Goal: Transaction & Acquisition: Purchase product/service

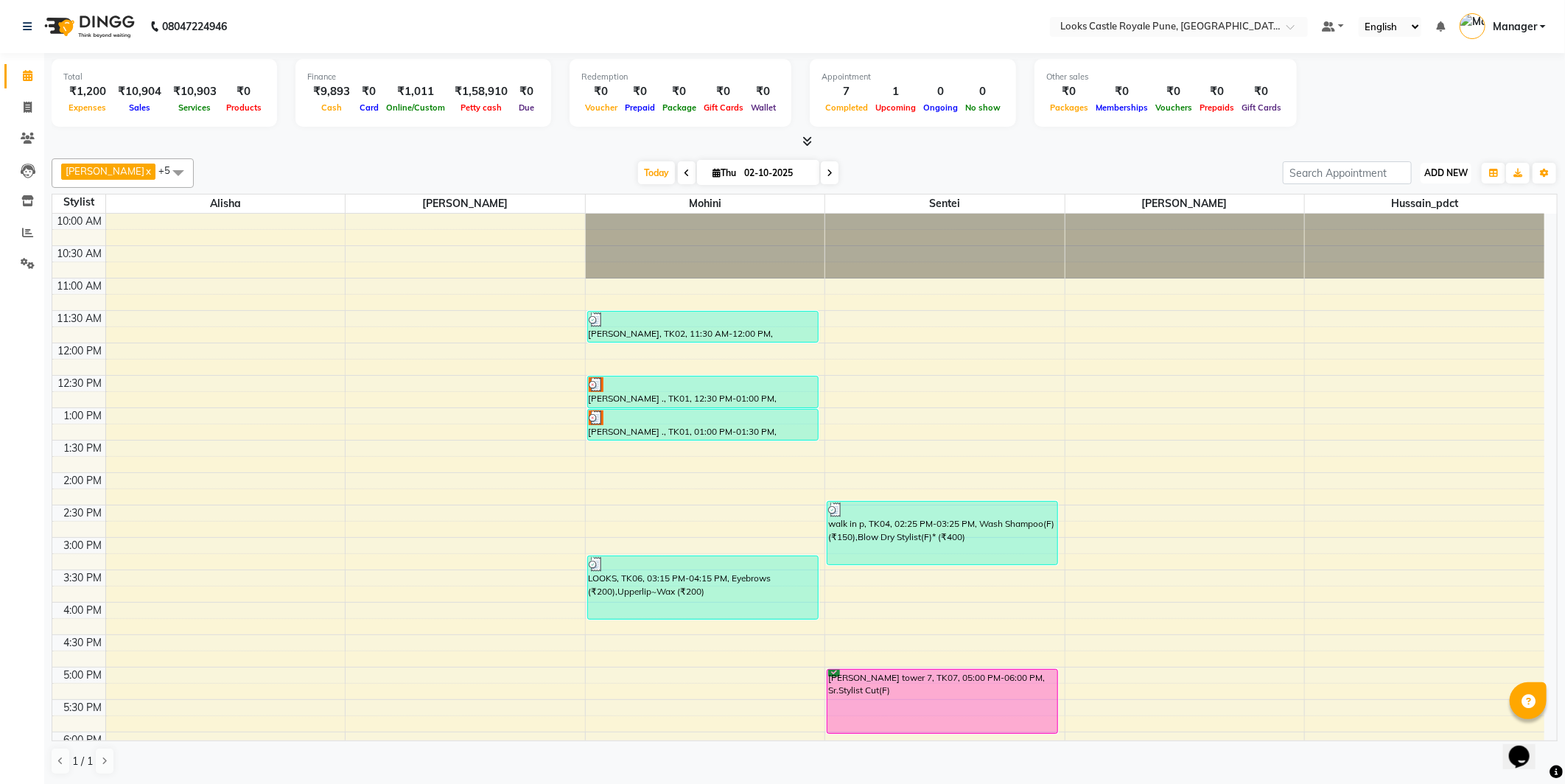
click at [1452, 175] on span "ADD NEW" at bounding box center [1445, 172] width 43 height 11
click at [1403, 242] on link "Add Expense" at bounding box center [1412, 238] width 116 height 19
select select "1"
select select "4878"
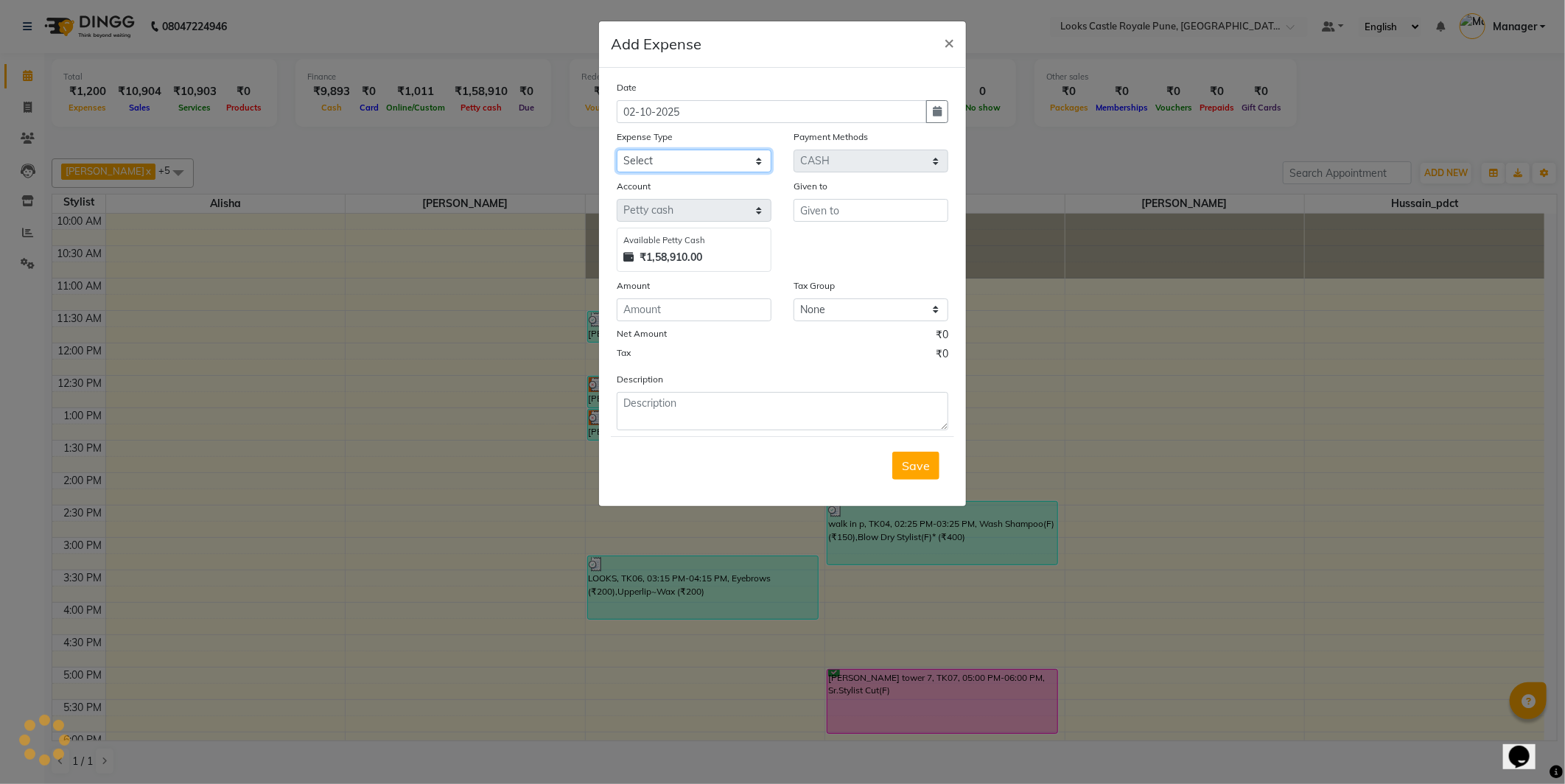
click at [678, 155] on select "Select Accommodation Aesthetics Bank Deposit BLINKIT Cash Handover Client Refun…" at bounding box center [694, 160] width 155 height 23
select select "21975"
click at [617, 149] on select "Select Accommodation Aesthetics Bank Deposit BLINKIT Cash Handover Client Refun…" at bounding box center [694, 160] width 155 height 23
click at [840, 211] on input "text" at bounding box center [871, 210] width 155 height 23
type input "Tamanna maam"
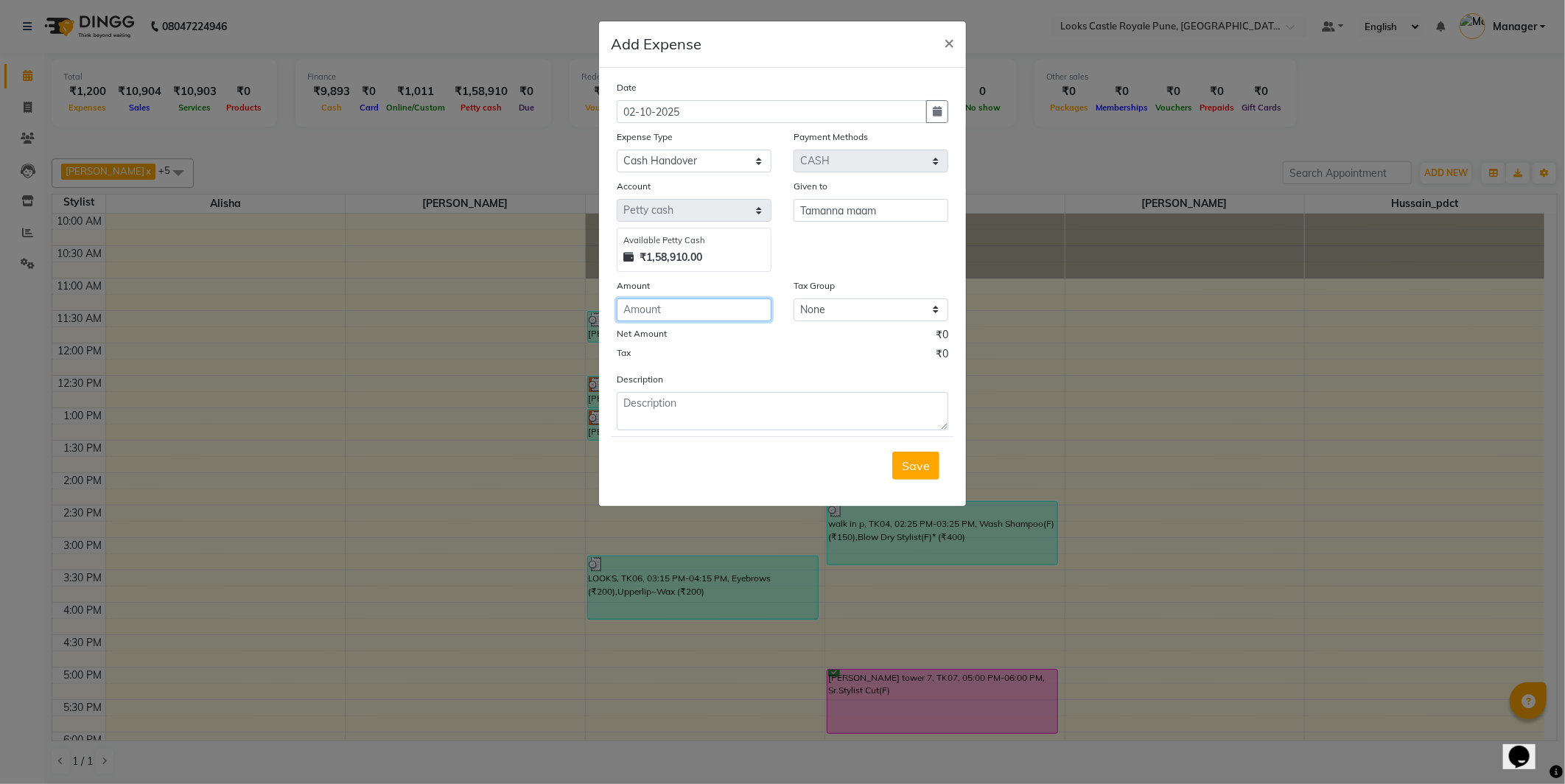
click at [681, 302] on input "number" at bounding box center [694, 309] width 155 height 23
type input "23000"
click at [716, 419] on textarea at bounding box center [782, 410] width 331 height 38
type textarea "Cash handover from Pavillion"
click at [916, 463] on span "Save" at bounding box center [916, 465] width 28 height 14
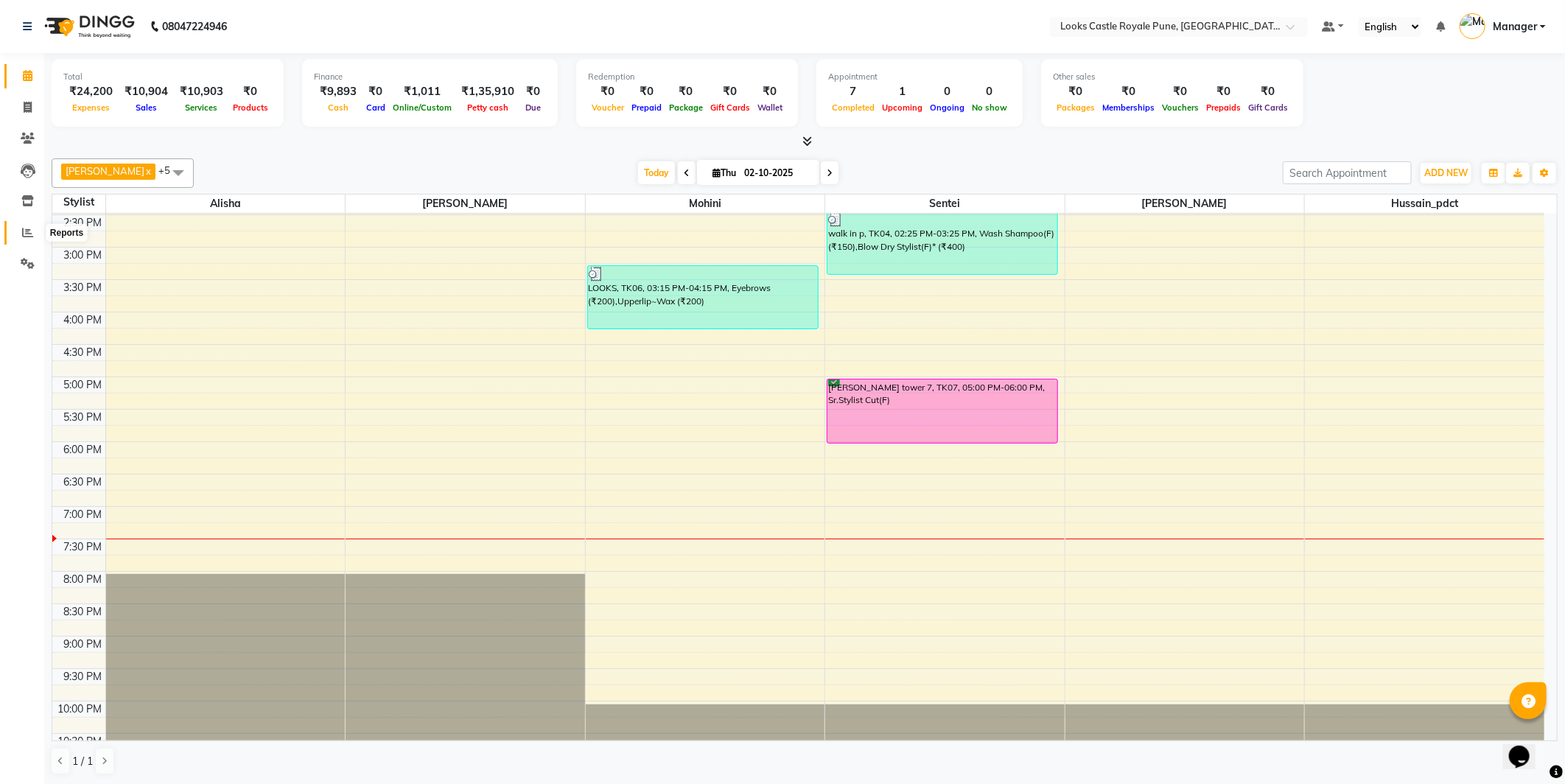
click at [31, 238] on icon at bounding box center [27, 232] width 11 height 11
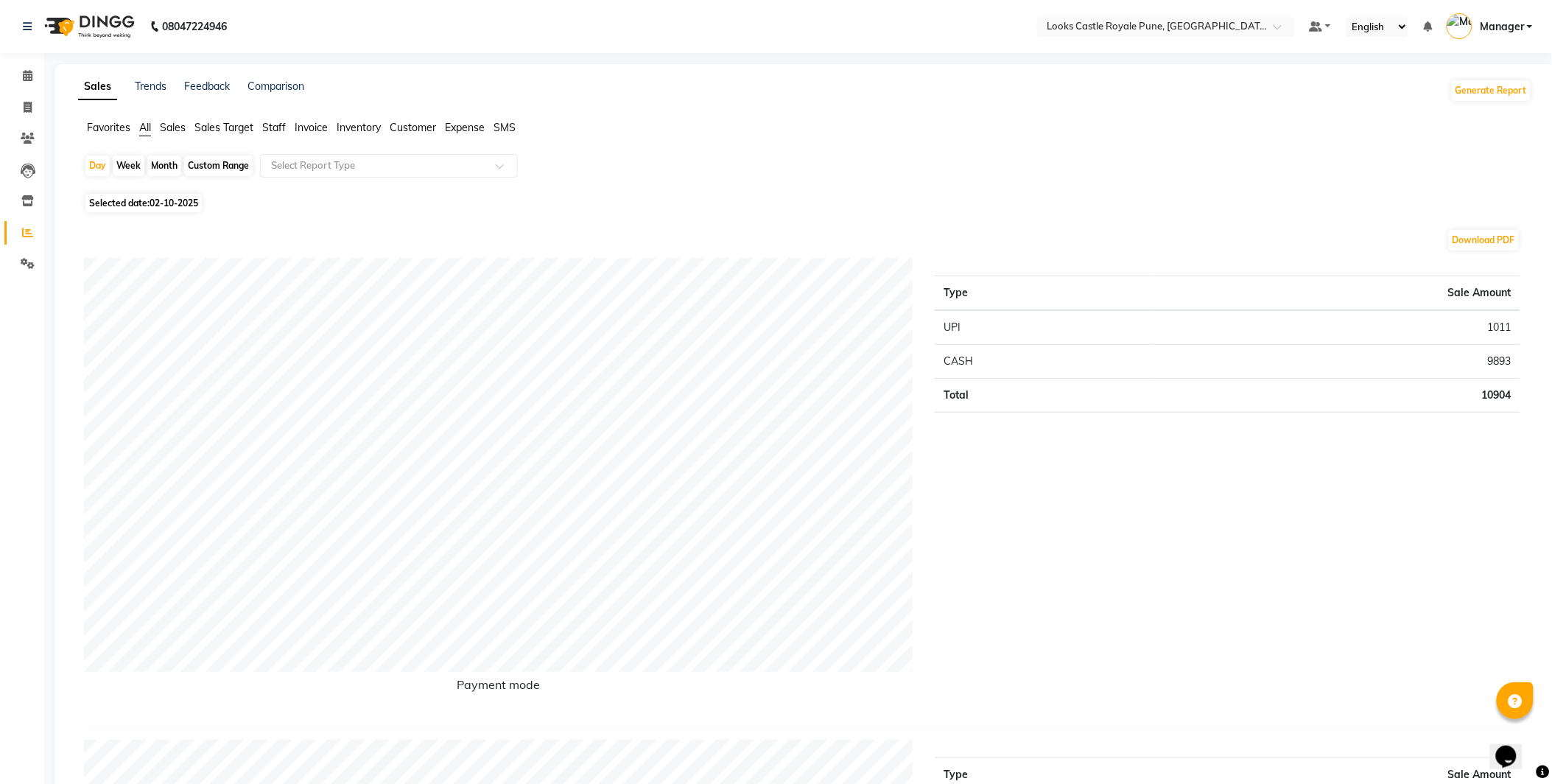
click at [270, 132] on span "Staff" at bounding box center [274, 128] width 24 height 14
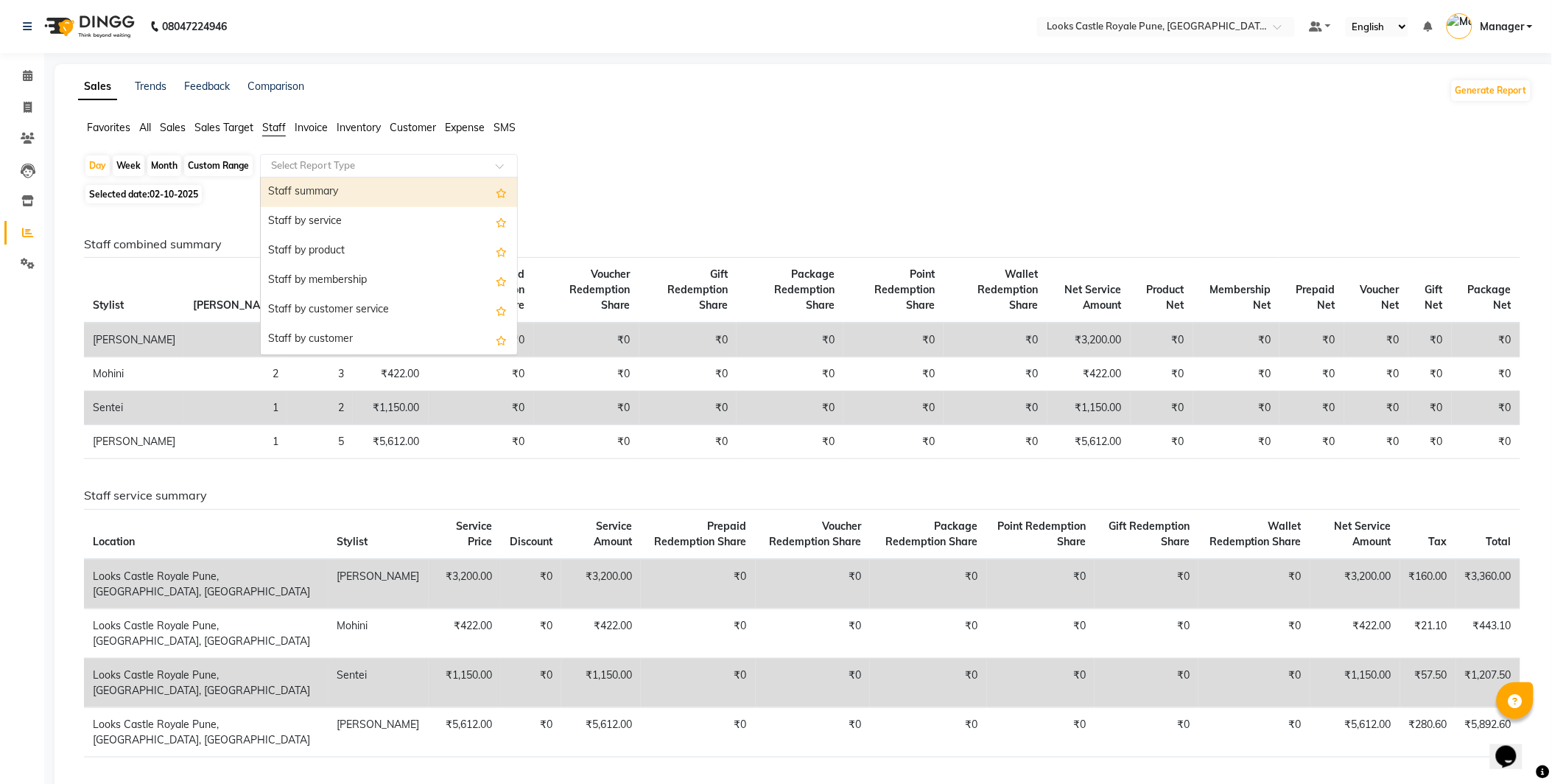
click at [307, 173] on div "Select Report Type" at bounding box center [389, 166] width 258 height 24
click at [324, 216] on div "Staff by service" at bounding box center [389, 221] width 256 height 30
select select "full_report"
select select "csv"
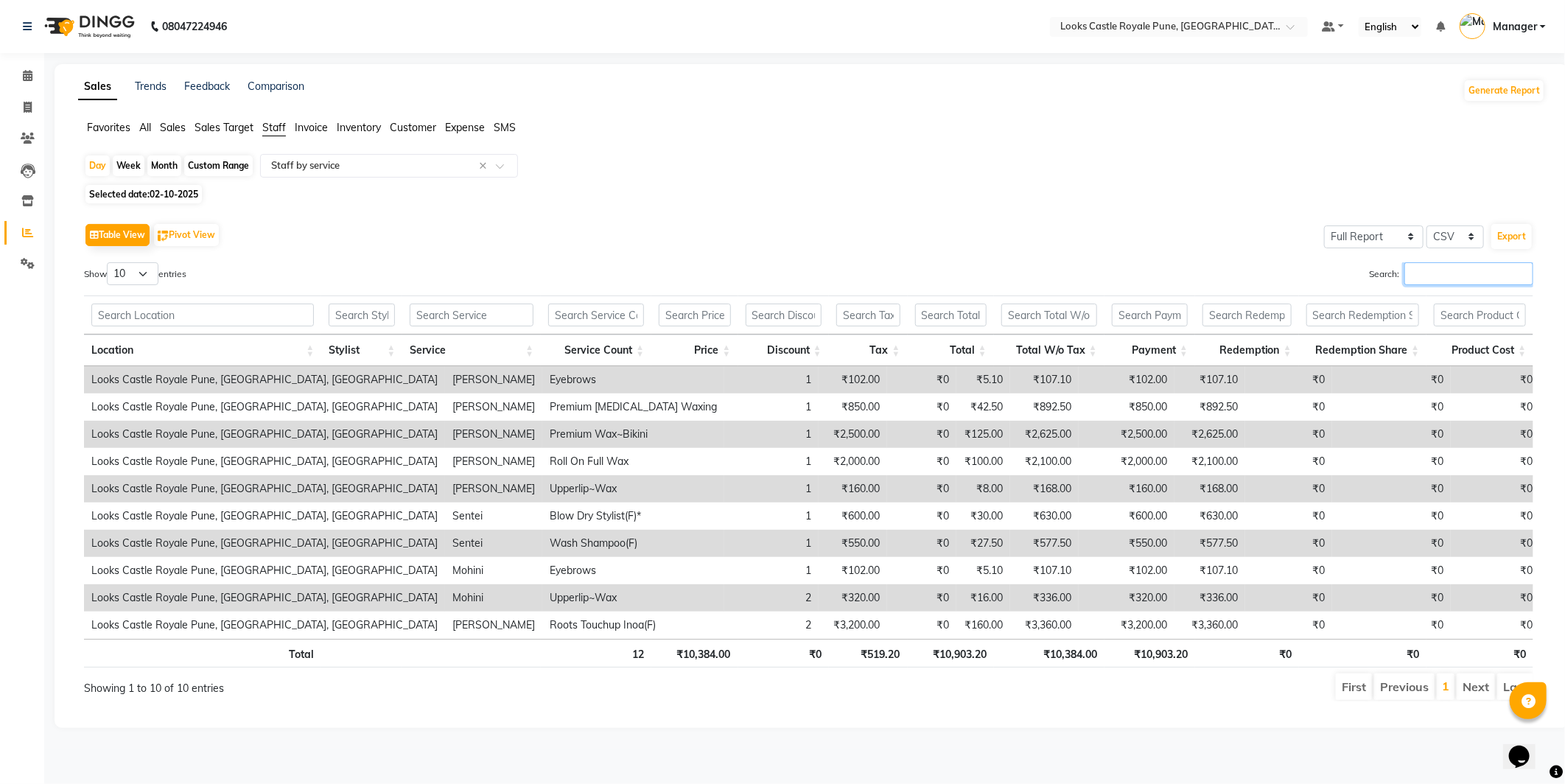
click at [1442, 264] on input "Search:" at bounding box center [1469, 273] width 129 height 23
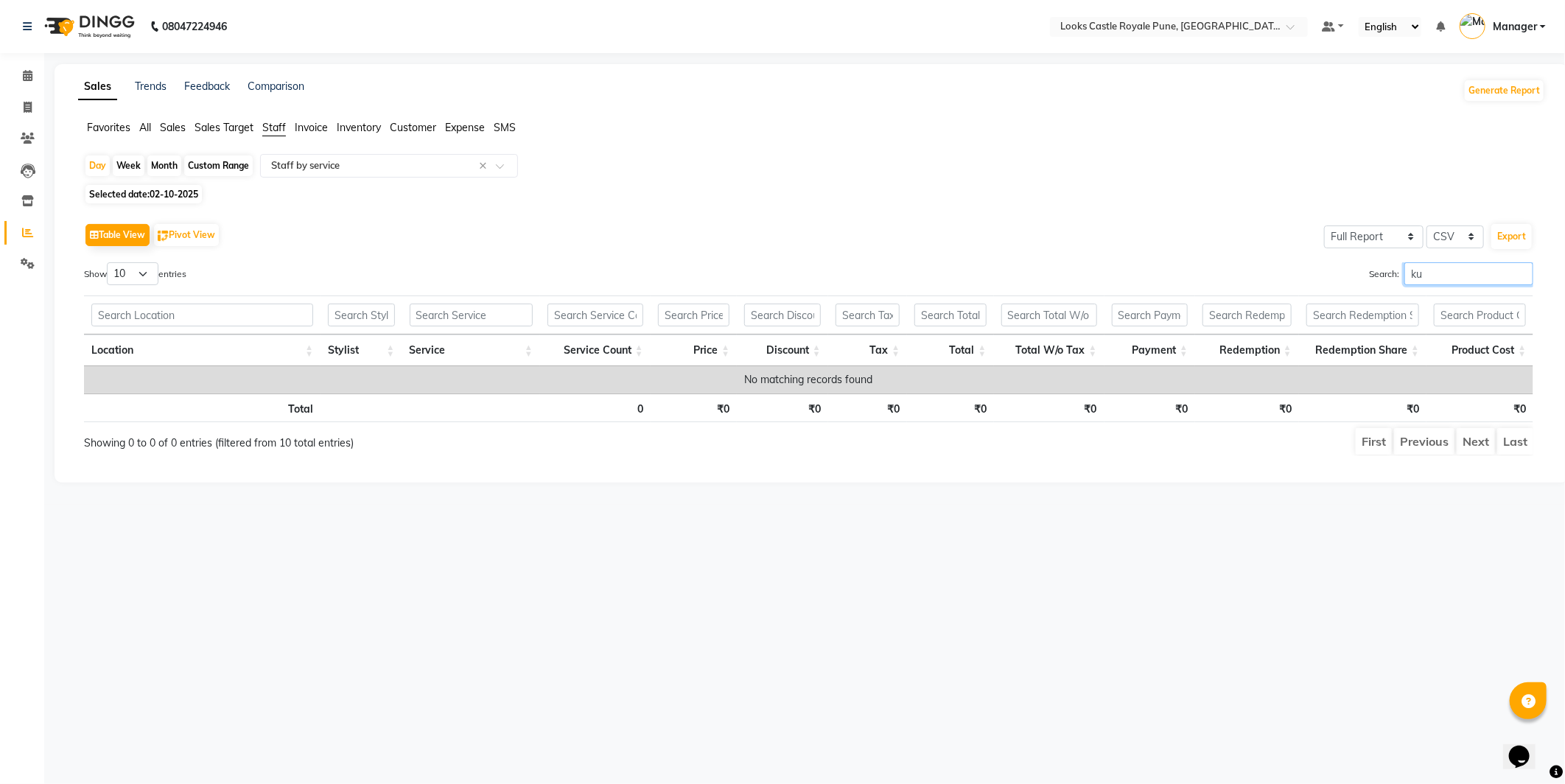
type input "k"
click at [1469, 263] on input "prag" at bounding box center [1469, 273] width 129 height 23
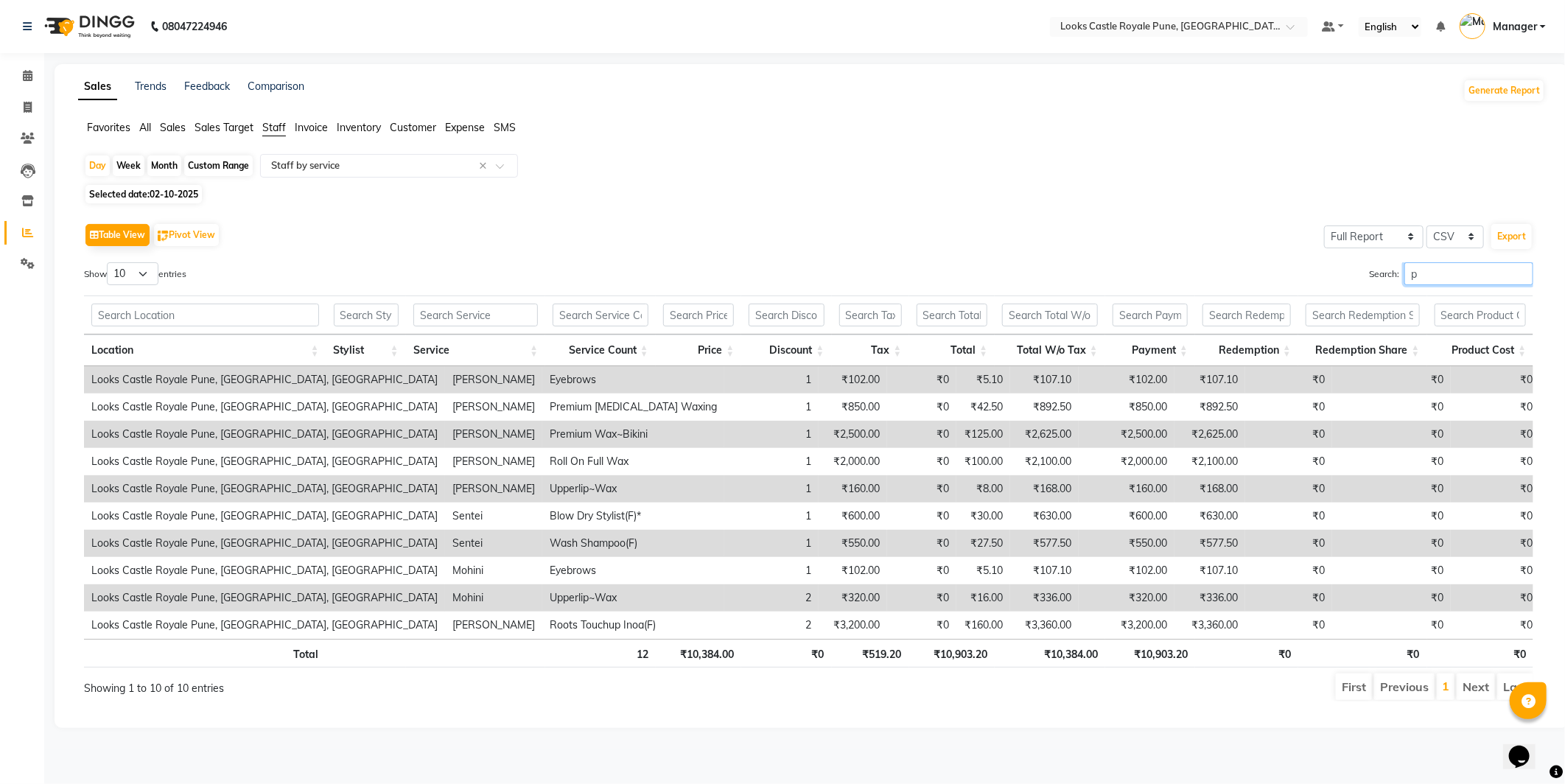
type input "p"
click at [130, 200] on span "Selected date: 02-10-2025" at bounding box center [143, 194] width 116 height 19
select select "10"
select select "2025"
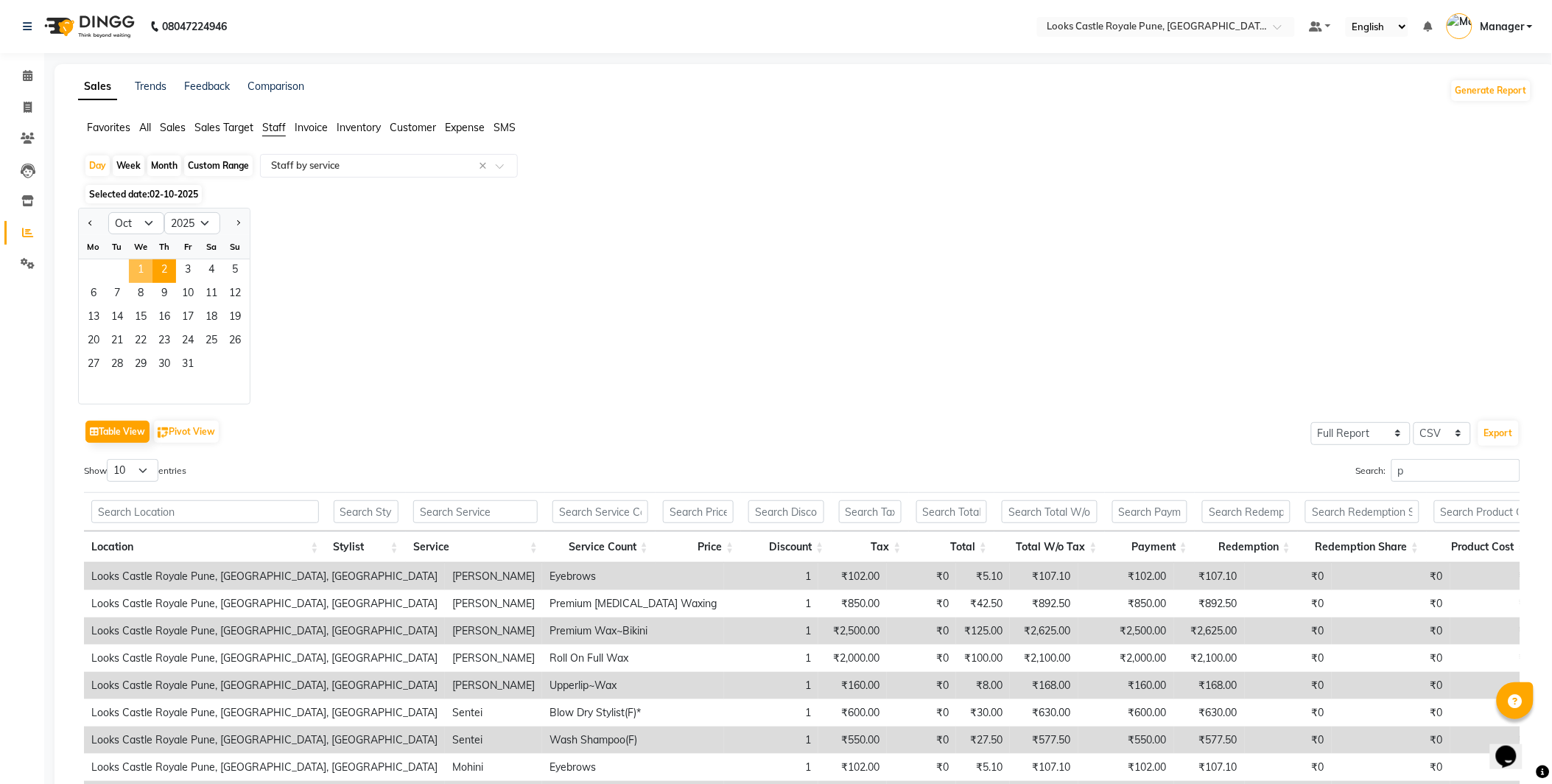
click at [144, 271] on span "1" at bounding box center [141, 271] width 24 height 24
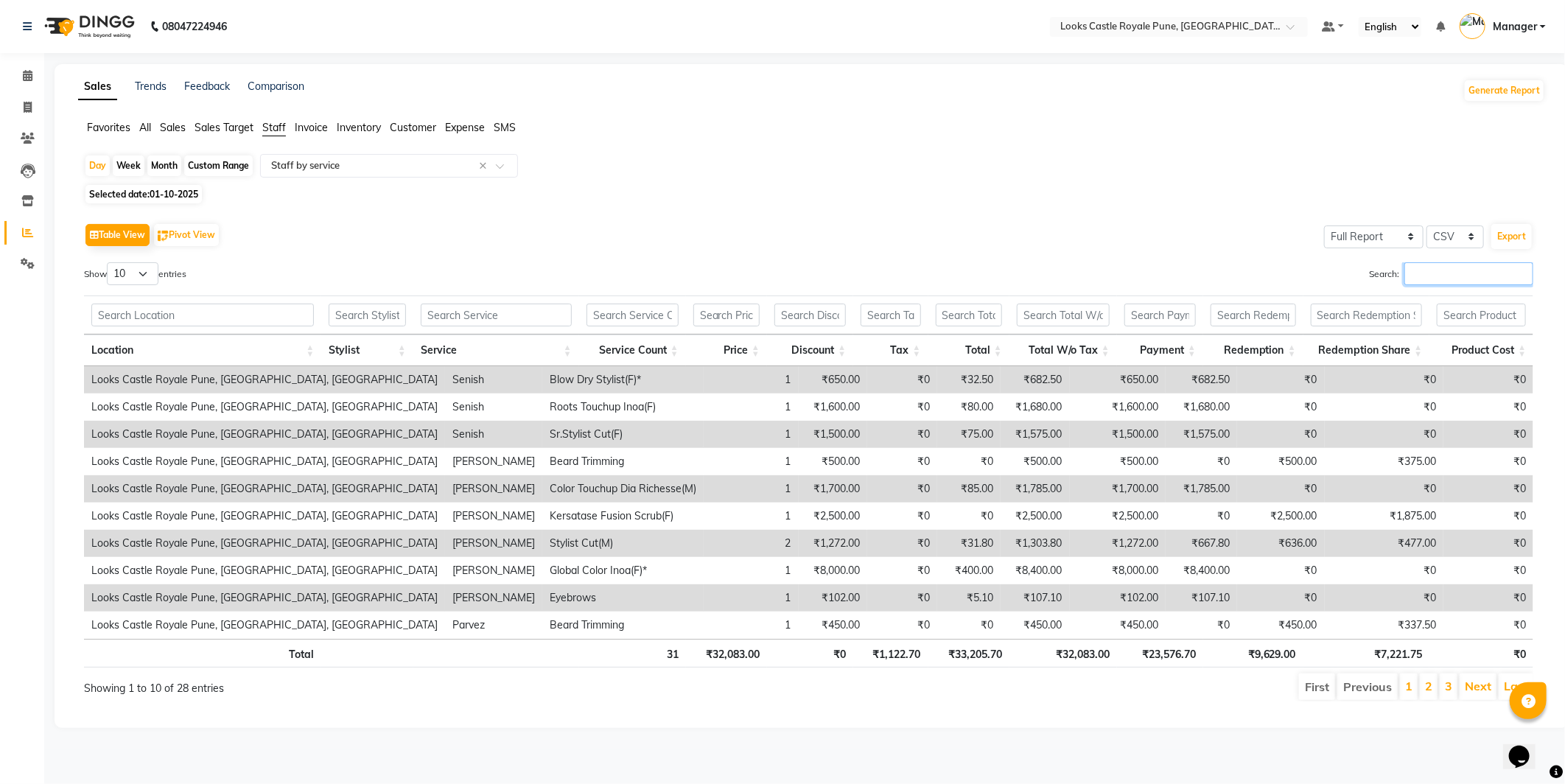
click at [1485, 271] on input "Search:" at bounding box center [1469, 273] width 129 height 23
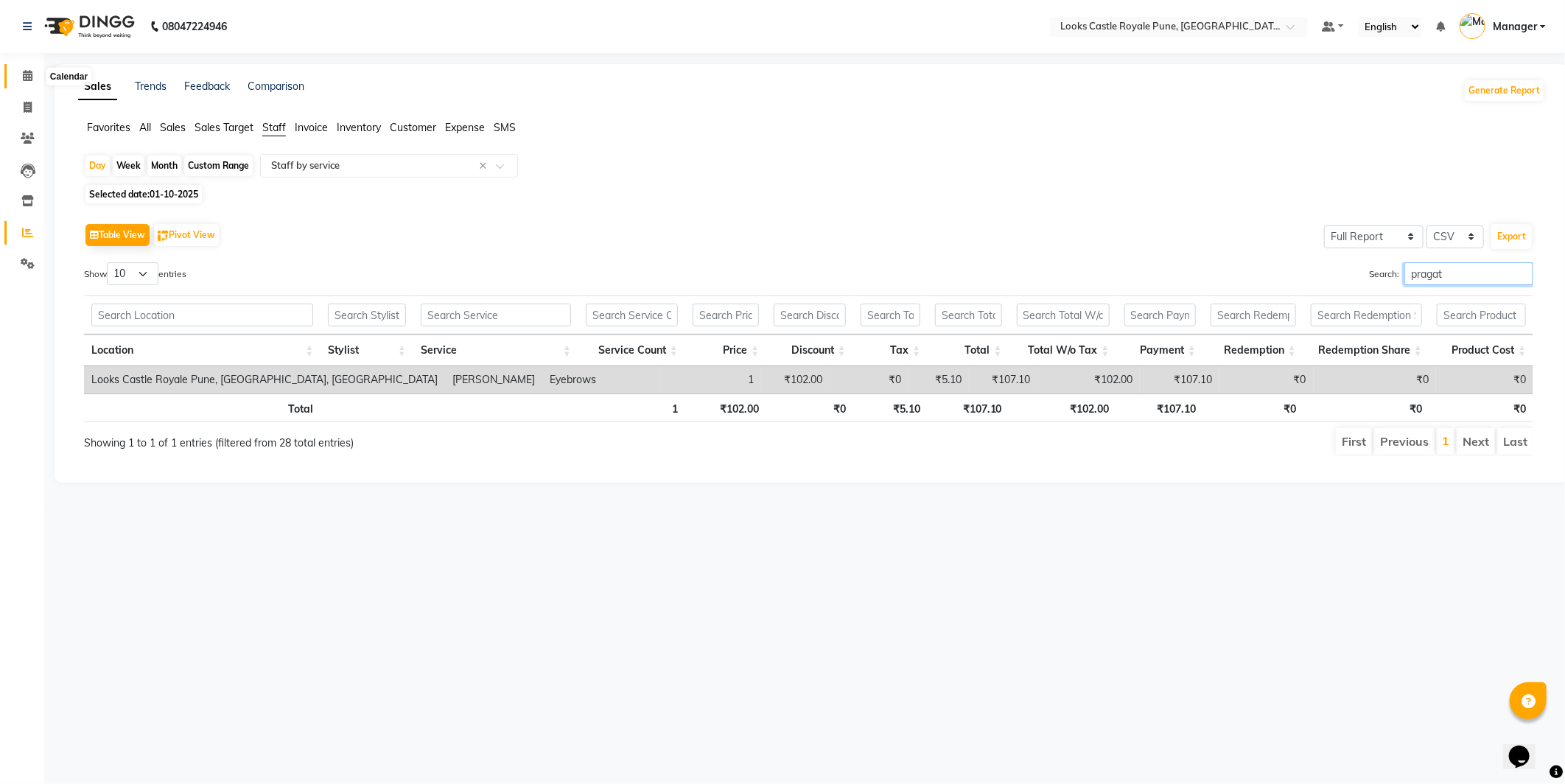
type input "pragat"
click at [36, 75] on span at bounding box center [27, 76] width 25 height 17
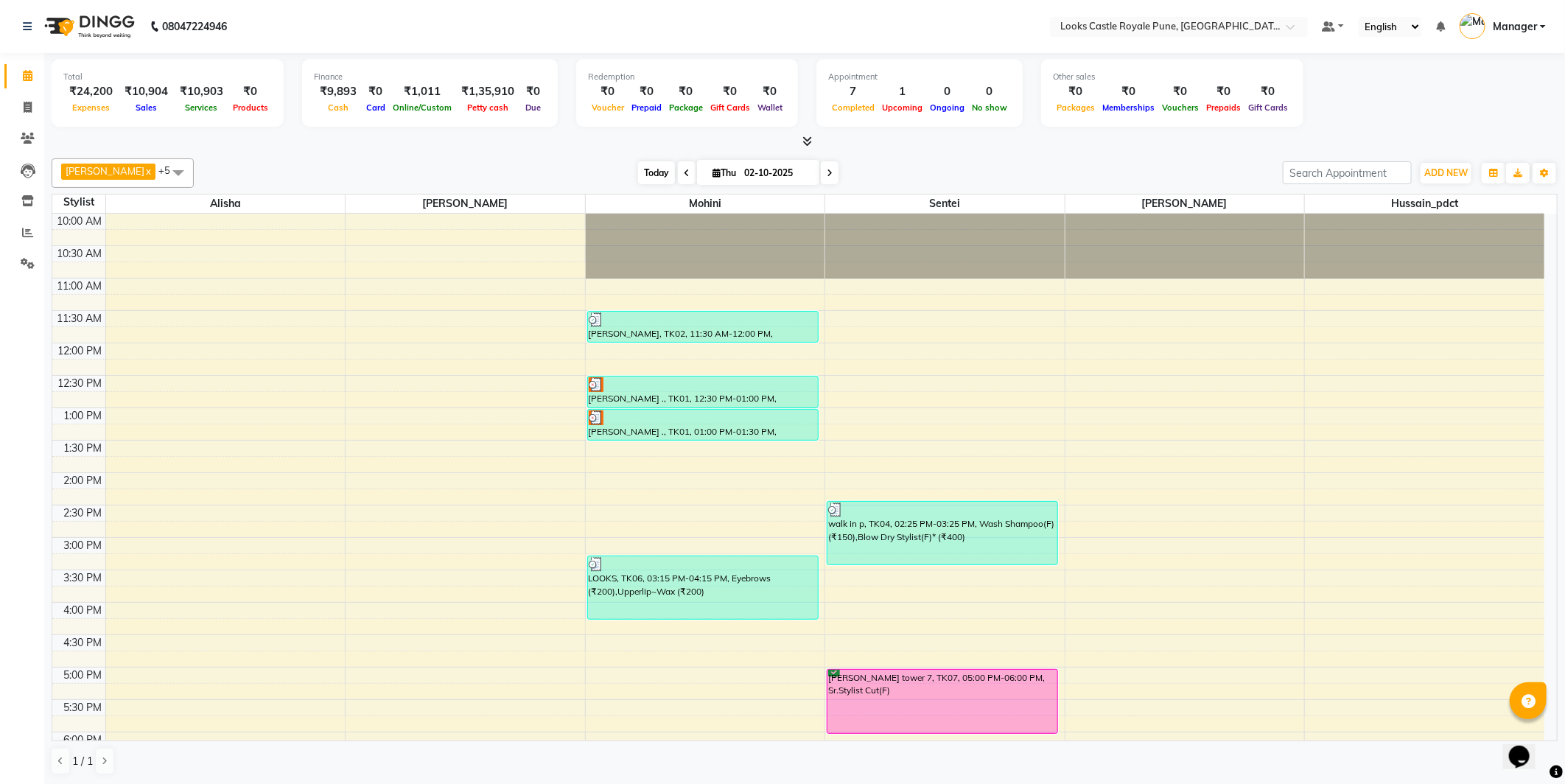
click at [638, 170] on span "Today" at bounding box center [656, 172] width 36 height 23
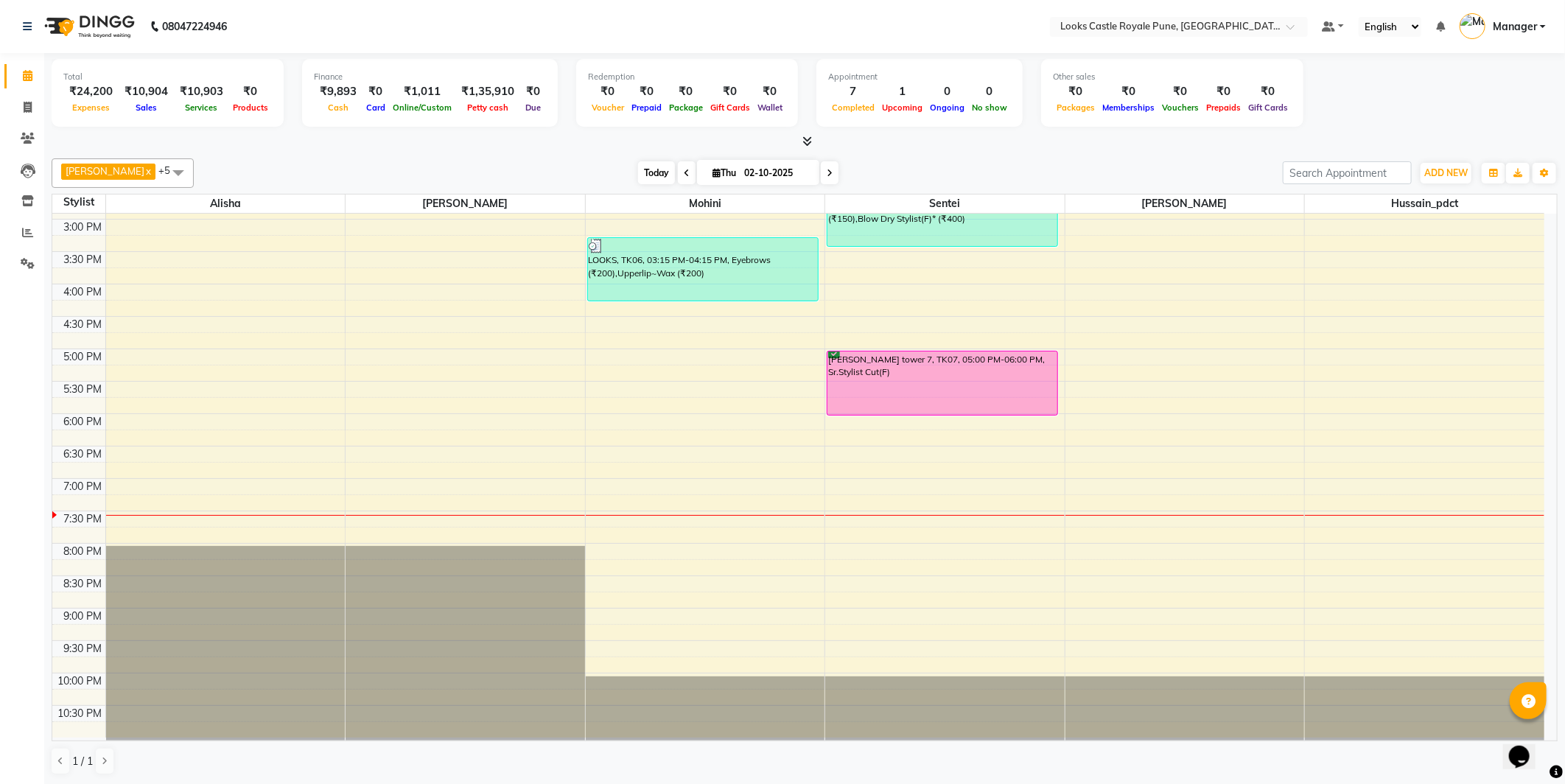
click at [638, 170] on span "Today" at bounding box center [656, 172] width 36 height 23
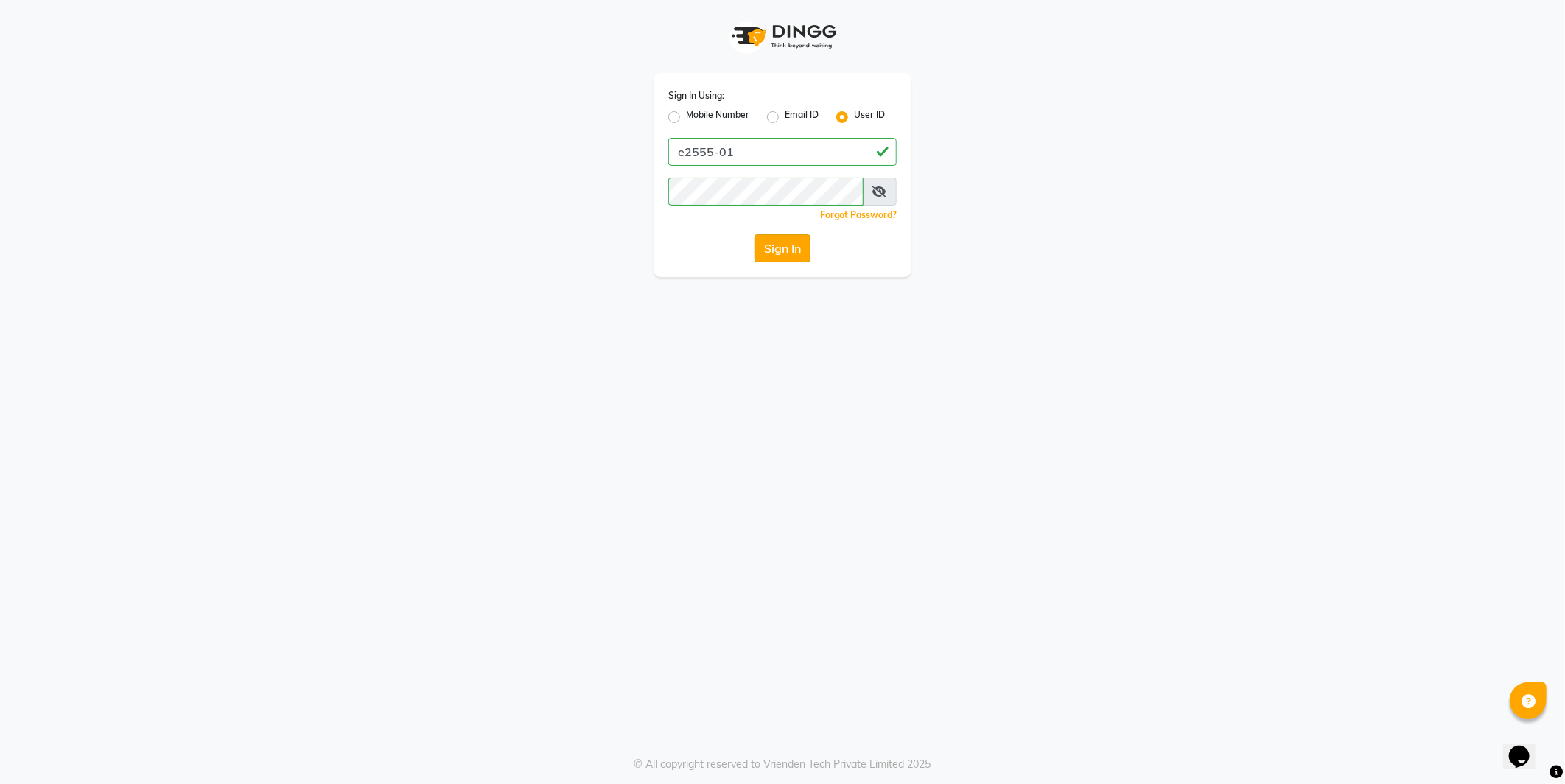
click at [780, 247] on button "Sign In" at bounding box center [782, 247] width 56 height 28
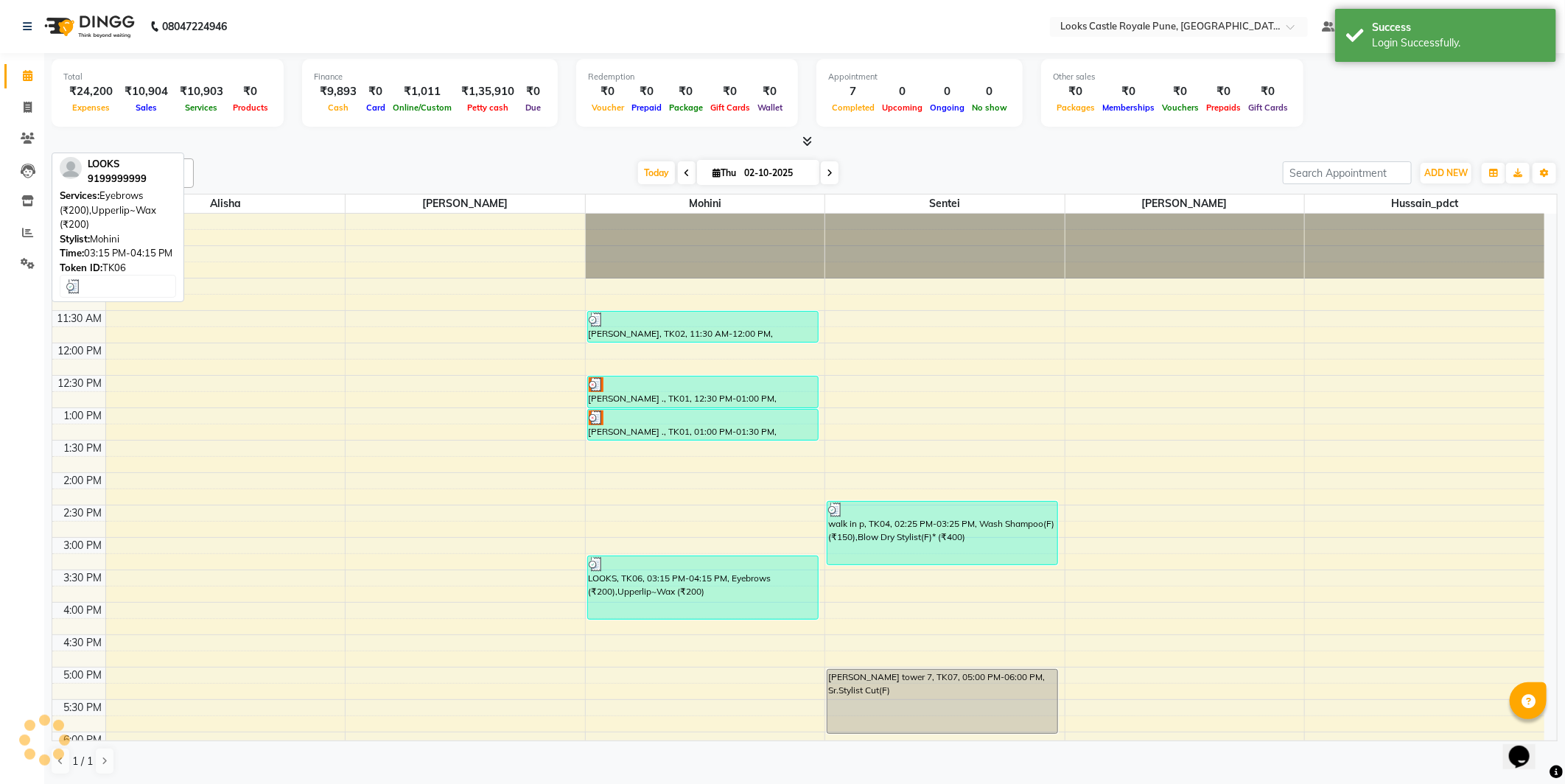
scroll to position [318, 0]
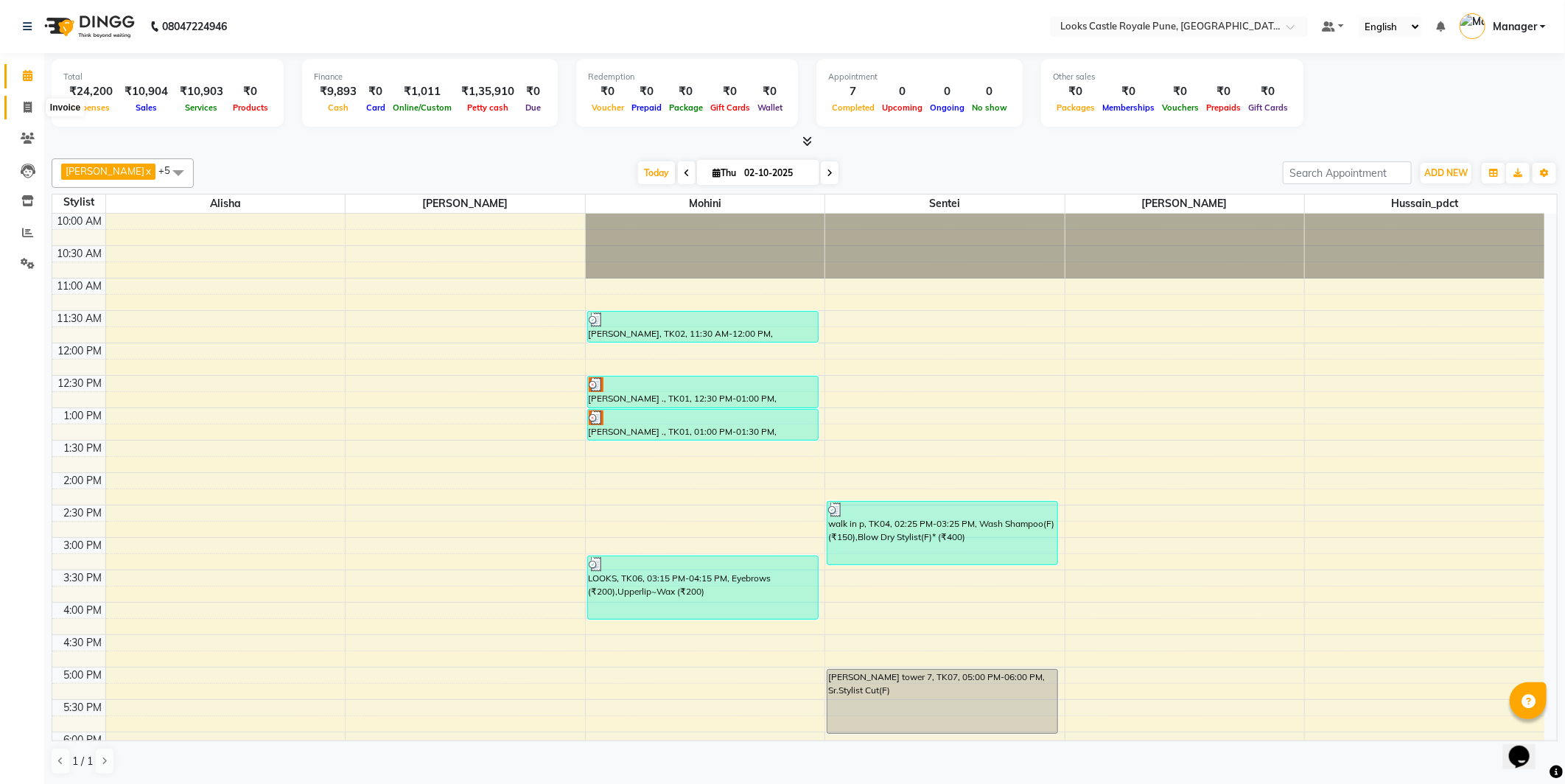
click at [33, 104] on span at bounding box center [27, 108] width 25 height 17
select select "5915"
select select "service"
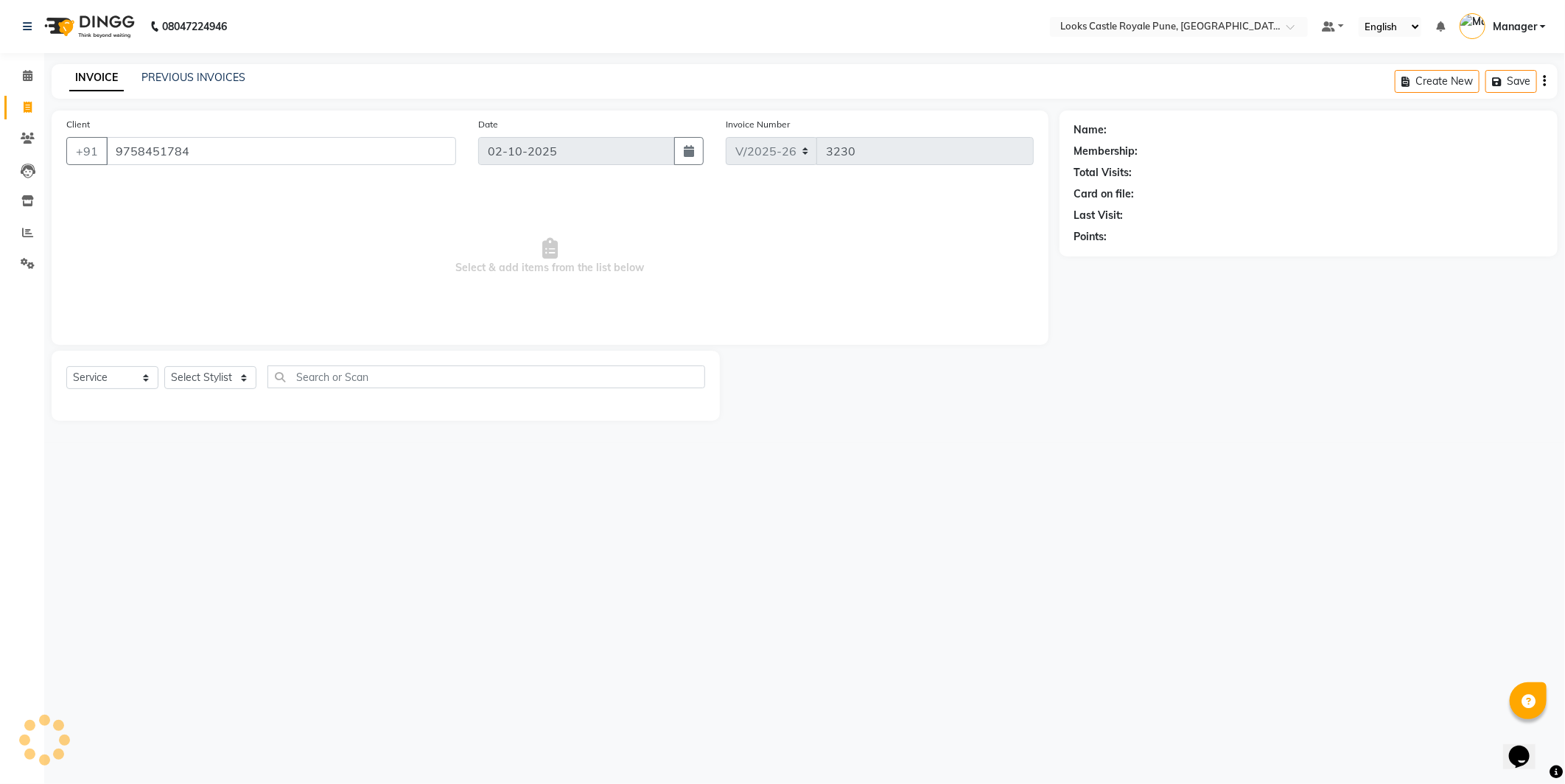
type input "9758451784"
select select "1: Object"
click at [217, 376] on select "Select Stylist Akshay Alisha Amir Anjali Arif Arman Christy Danish Eli Gloria H…" at bounding box center [210, 377] width 92 height 23
select select "43049"
click at [164, 367] on select "Select Stylist Akshay Alisha Amir Anjali Arif Arman Christy Danish Eli Gloria H…" at bounding box center [210, 377] width 92 height 23
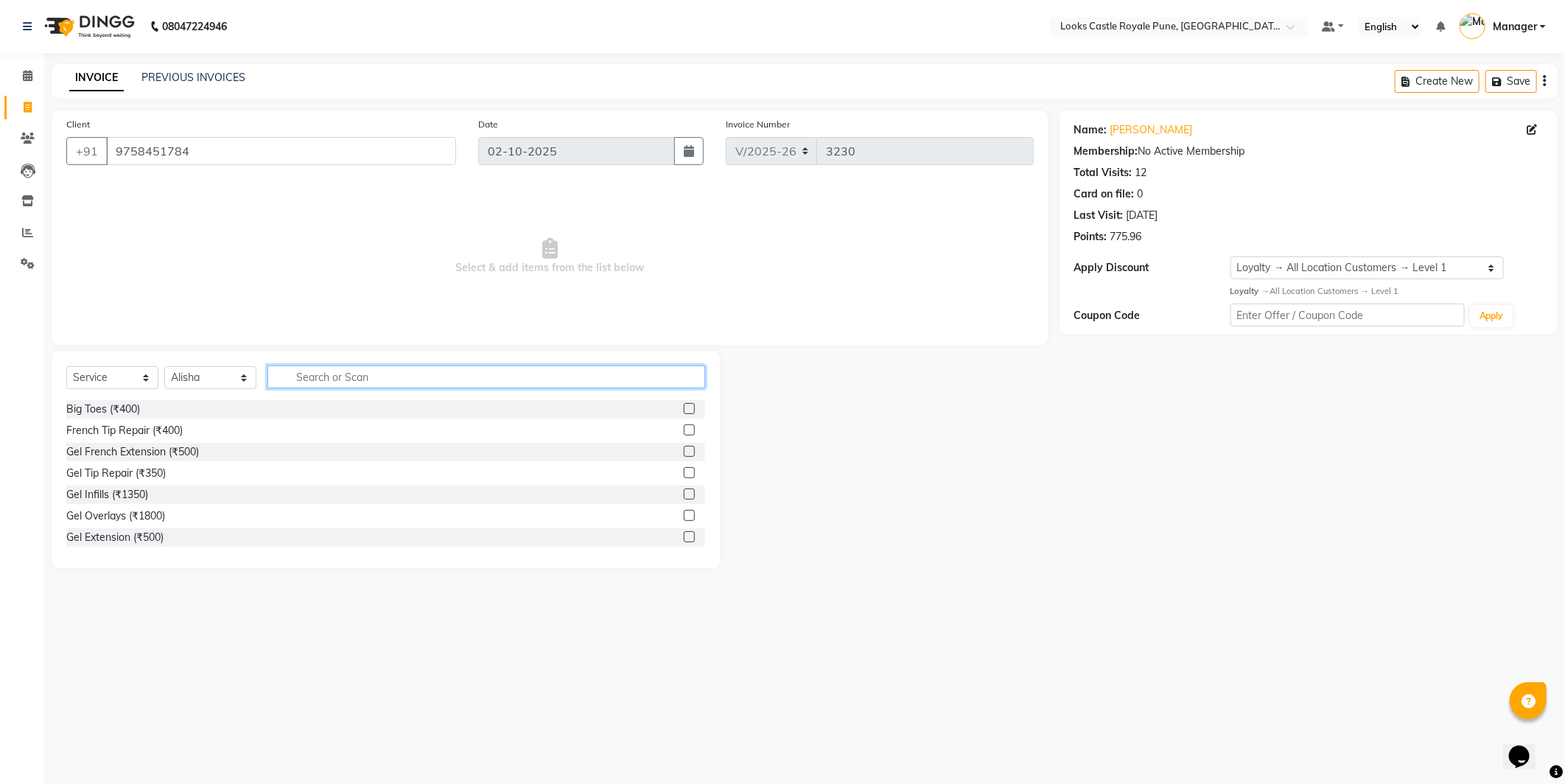
click at [290, 386] on input "text" at bounding box center [487, 376] width 437 height 23
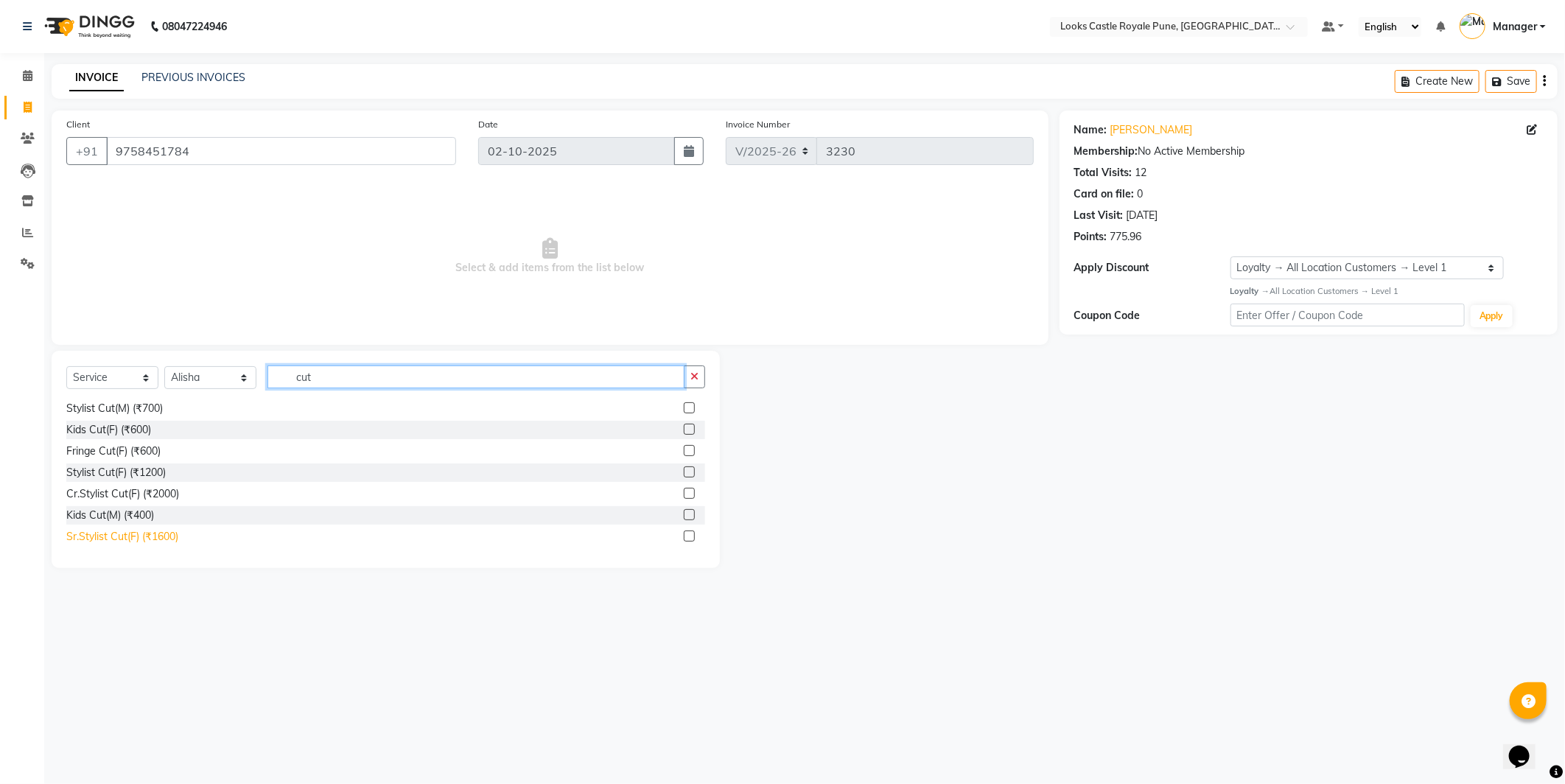
type input "cut"
click at [126, 532] on div "Sr.Stylist Cut(F) (₹1600)" at bounding box center [122, 537] width 112 height 15
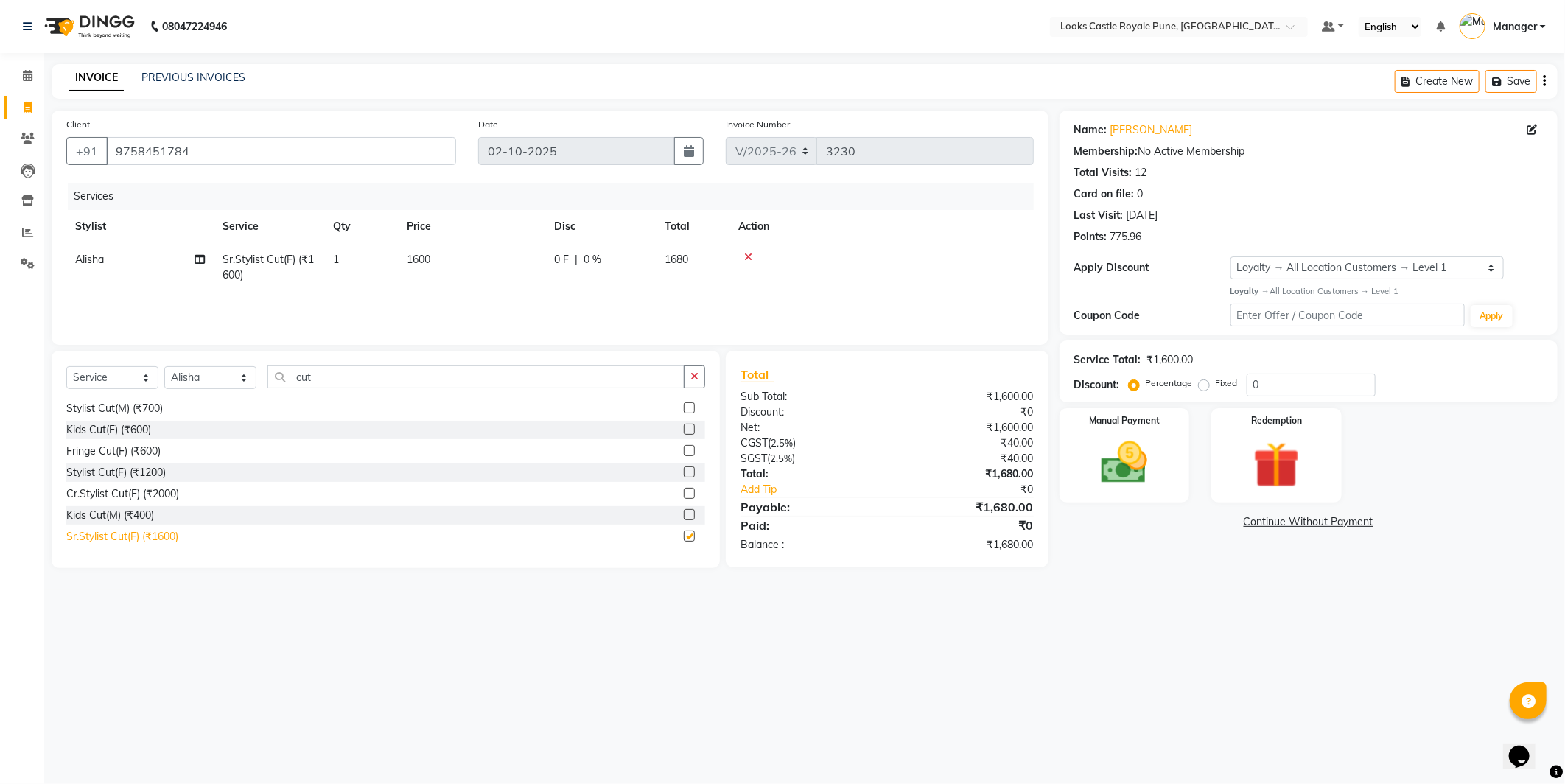
checkbox input "false"
click at [319, 384] on input "cut" at bounding box center [476, 376] width 417 height 23
click at [319, 383] on input "cut" at bounding box center [476, 376] width 417 height 23
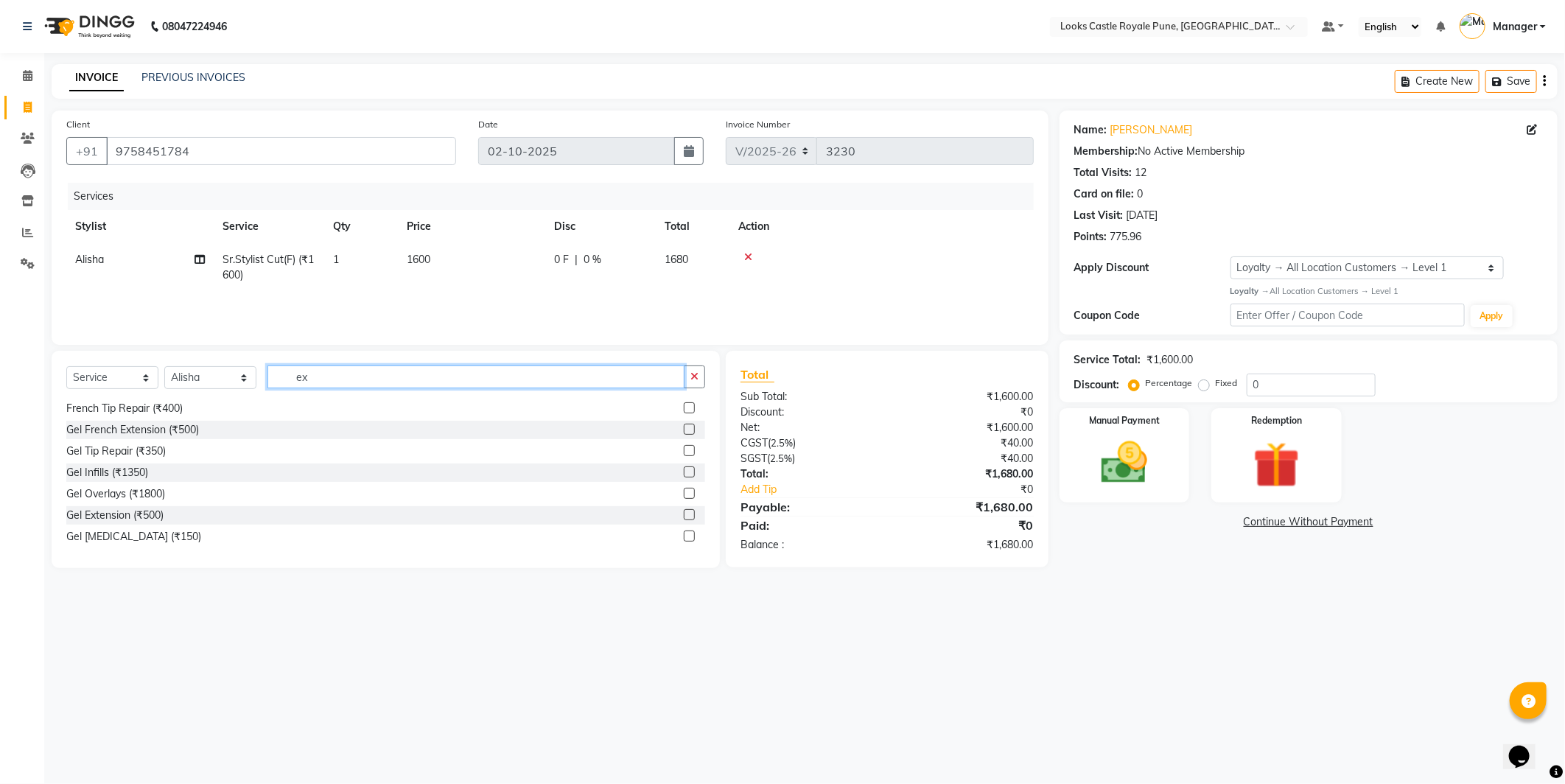
scroll to position [0, 0]
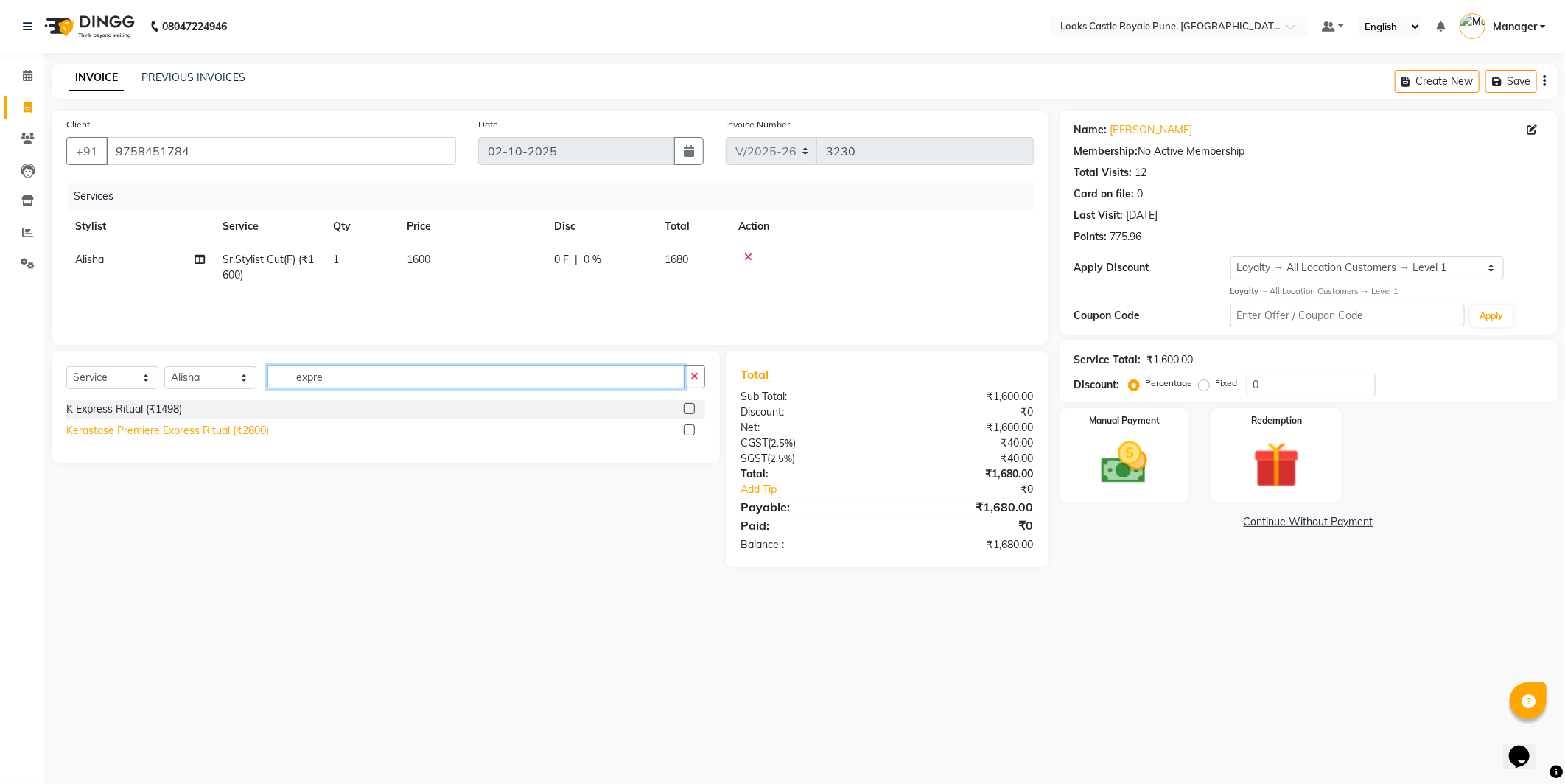
type input "expre"
click at [214, 430] on div "Kerastase Premiere Express Ritual (₹2800)" at bounding box center [167, 431] width 203 height 15
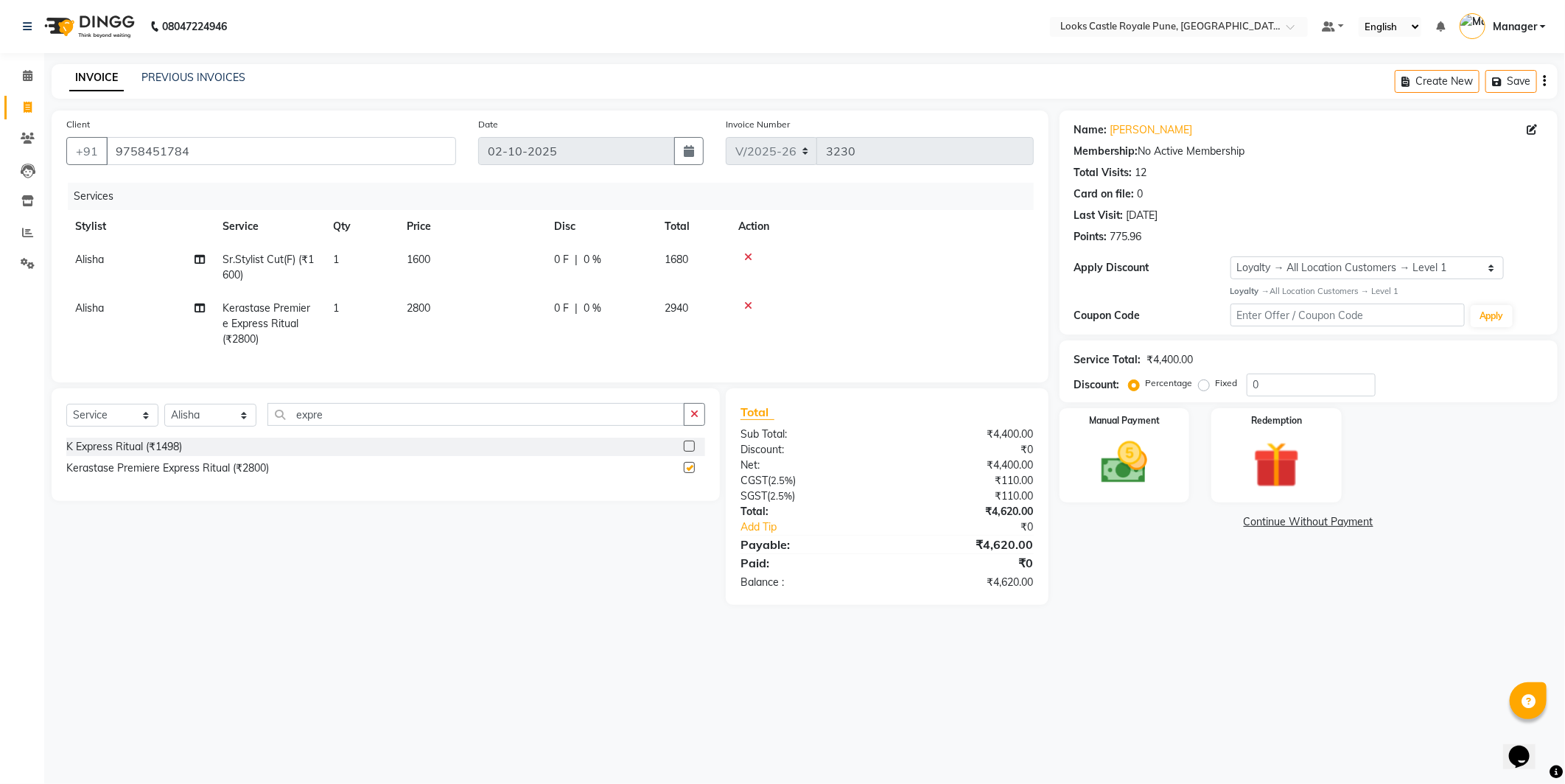
checkbox input "false"
click at [473, 326] on td "2800" at bounding box center [471, 324] width 148 height 64
select select "43049"
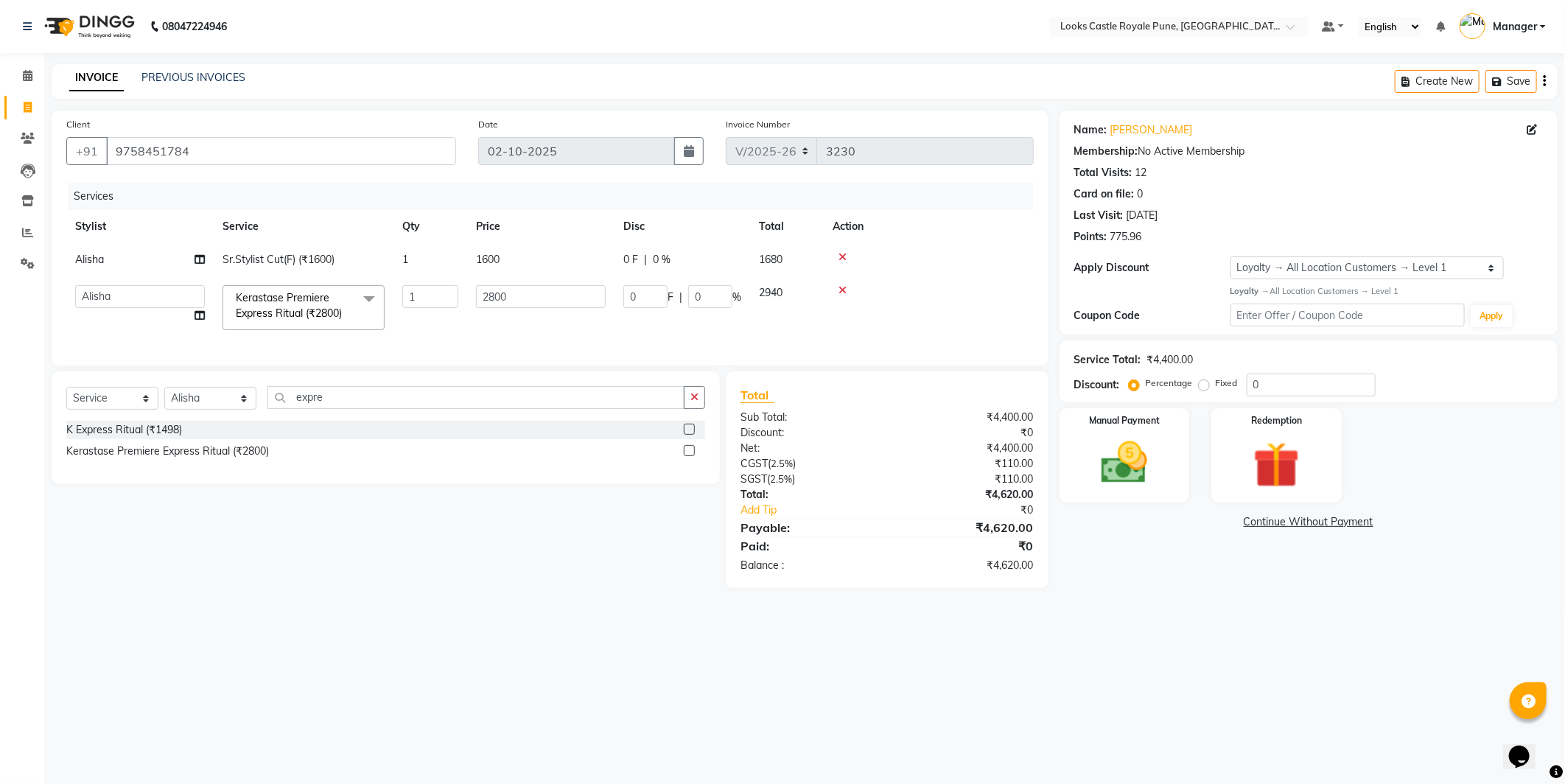
click at [540, 264] on td "1600" at bounding box center [541, 259] width 148 height 33
select select "43049"
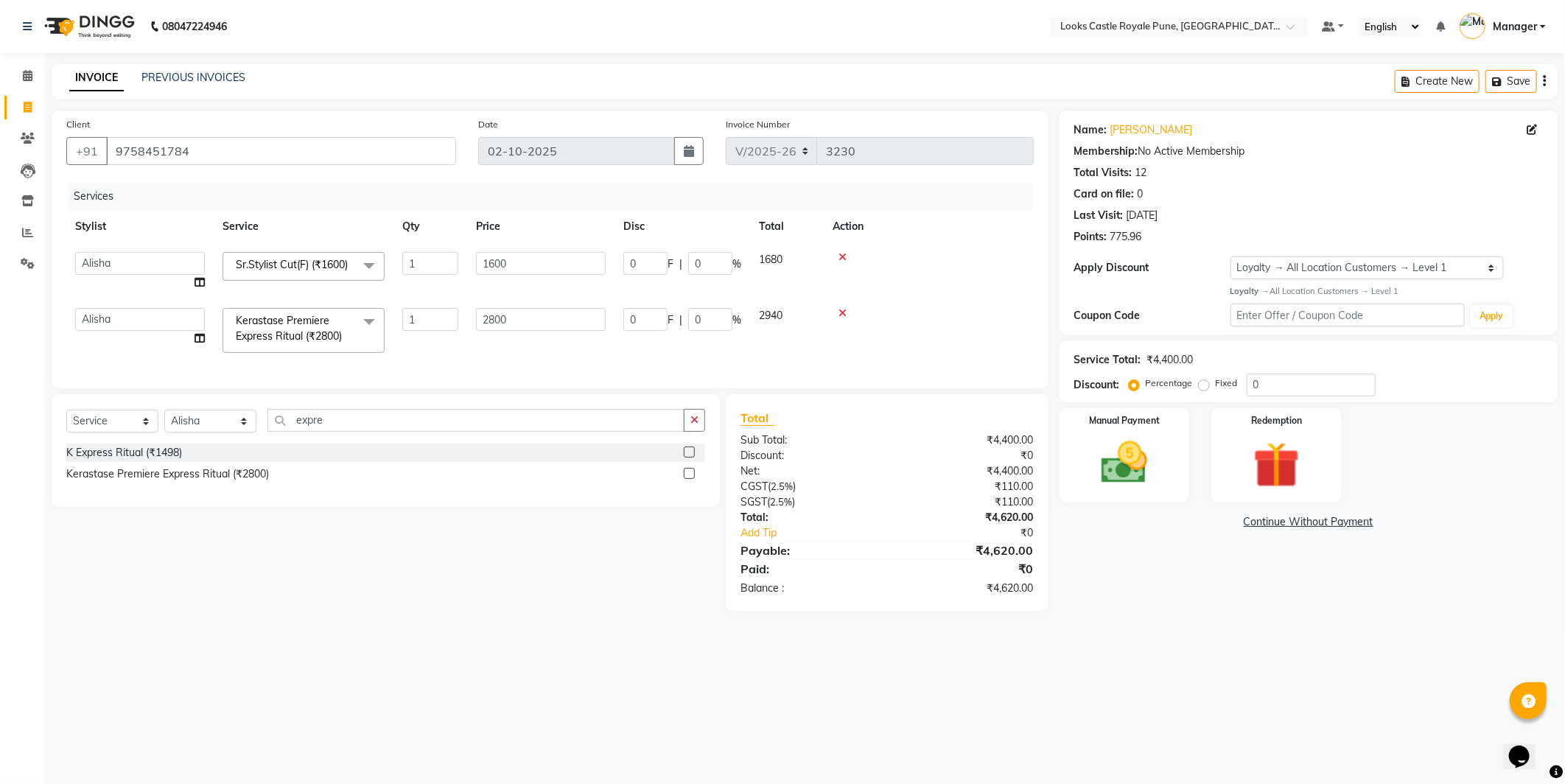
click at [540, 264] on input "1600" at bounding box center [541, 263] width 130 height 23
type input "1500"
click at [1206, 678] on div "08047224946 Select Location × Looks Castle Royale Pune, Pune, Maharashtra Defau…" at bounding box center [782, 392] width 1565 height 784
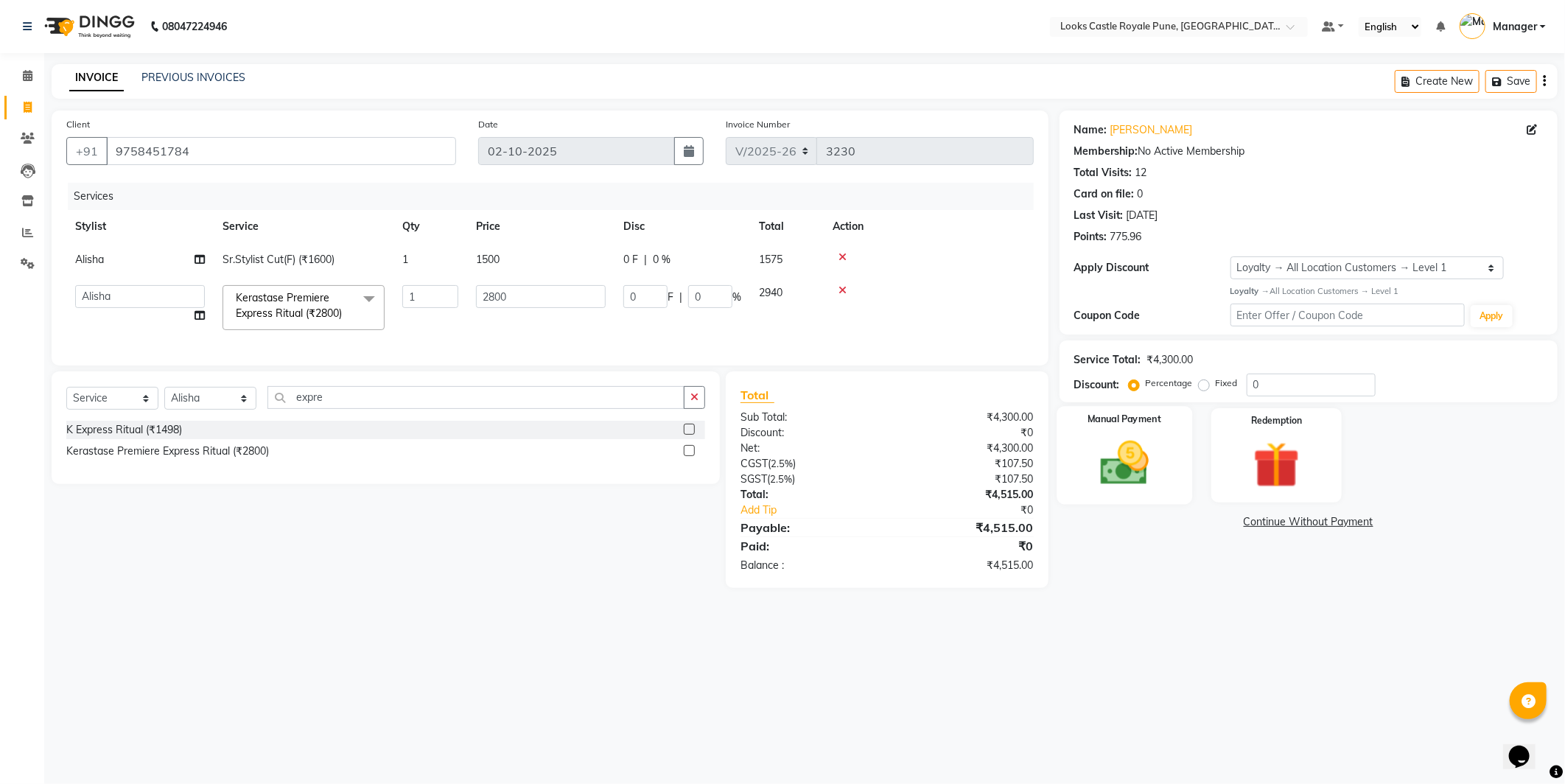
click at [1139, 442] on img at bounding box center [1124, 464] width 79 height 56
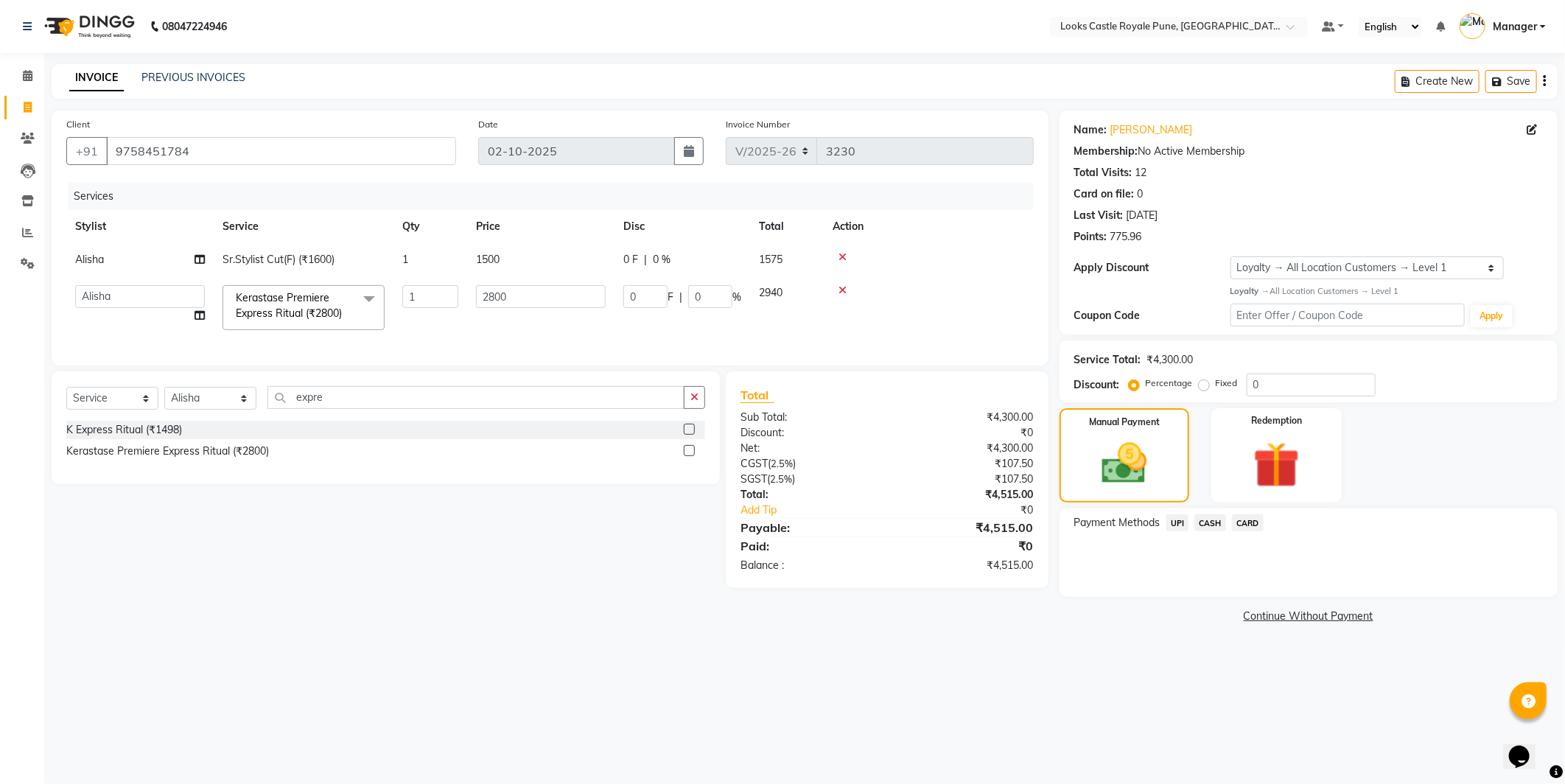
click at [1205, 521] on span "CASH" at bounding box center [1210, 523] width 31 height 17
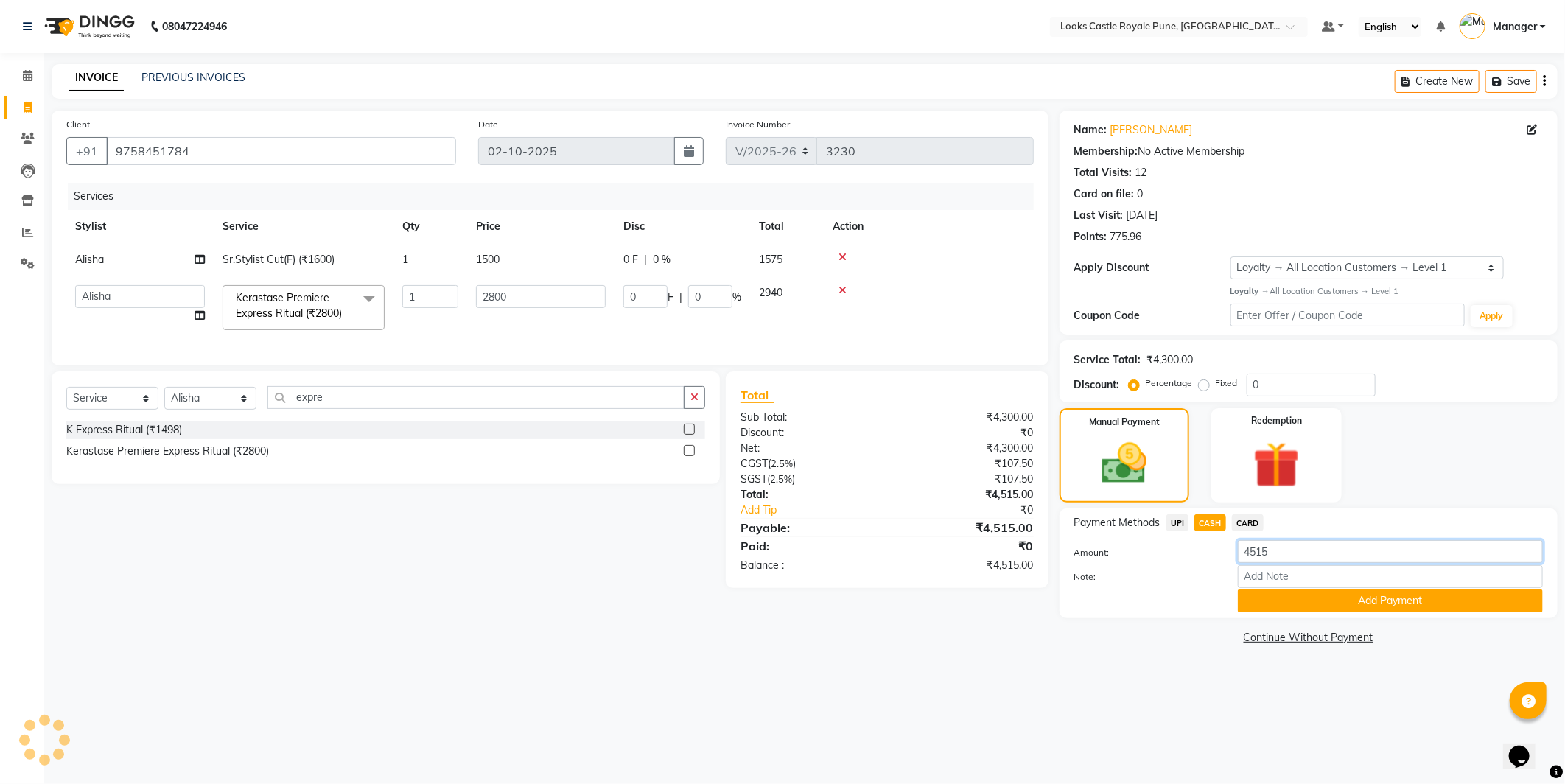
drag, startPoint x: 1250, startPoint y: 555, endPoint x: 1153, endPoint y: 555, distance: 97.0
click at [1153, 555] on div "Amount: 4515" at bounding box center [1308, 553] width 491 height 25
type input "4500"
click at [1285, 592] on button "Add Payment" at bounding box center [1390, 600] width 305 height 23
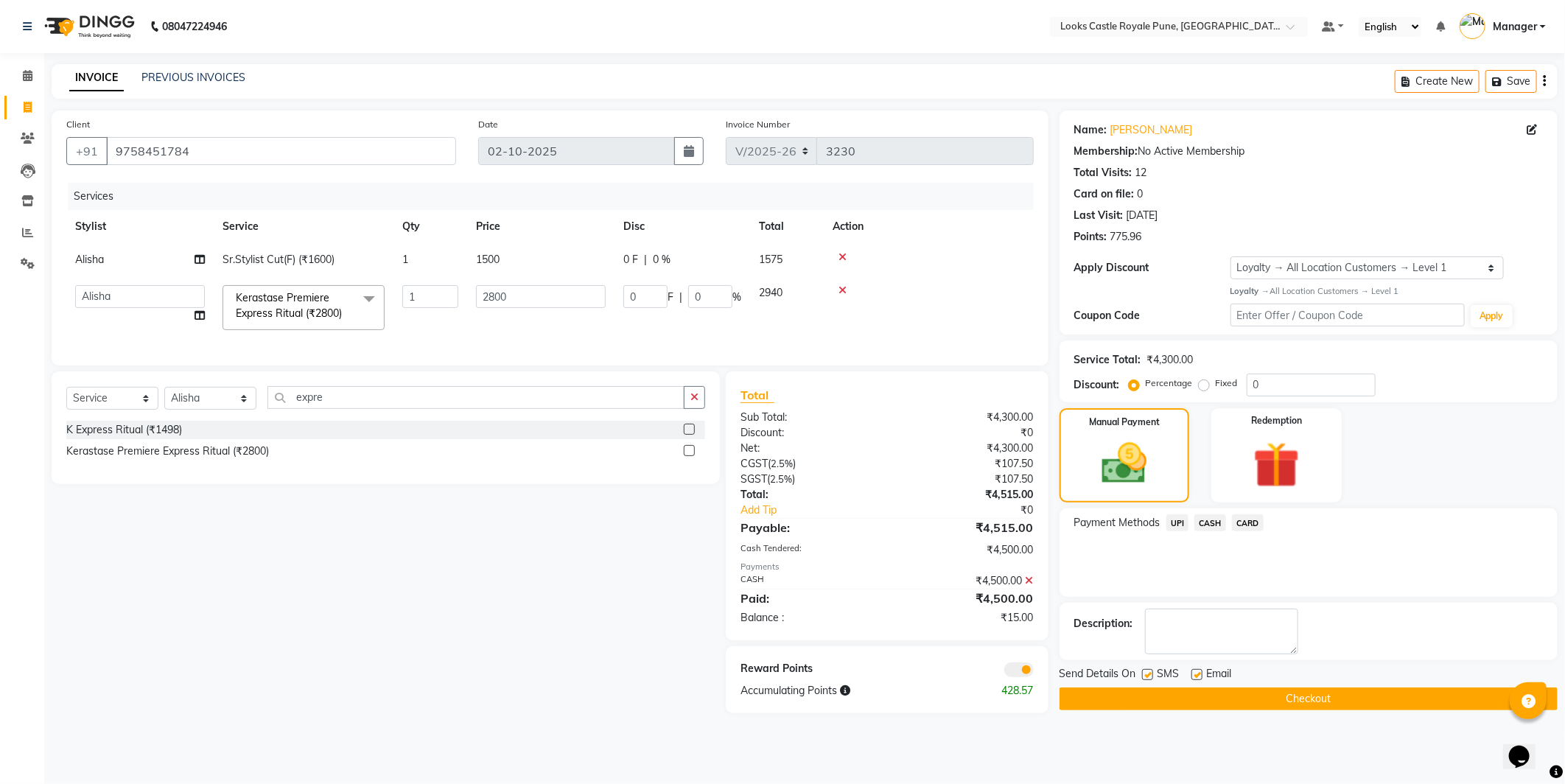
click at [1173, 526] on span "UPI" at bounding box center [1178, 523] width 23 height 17
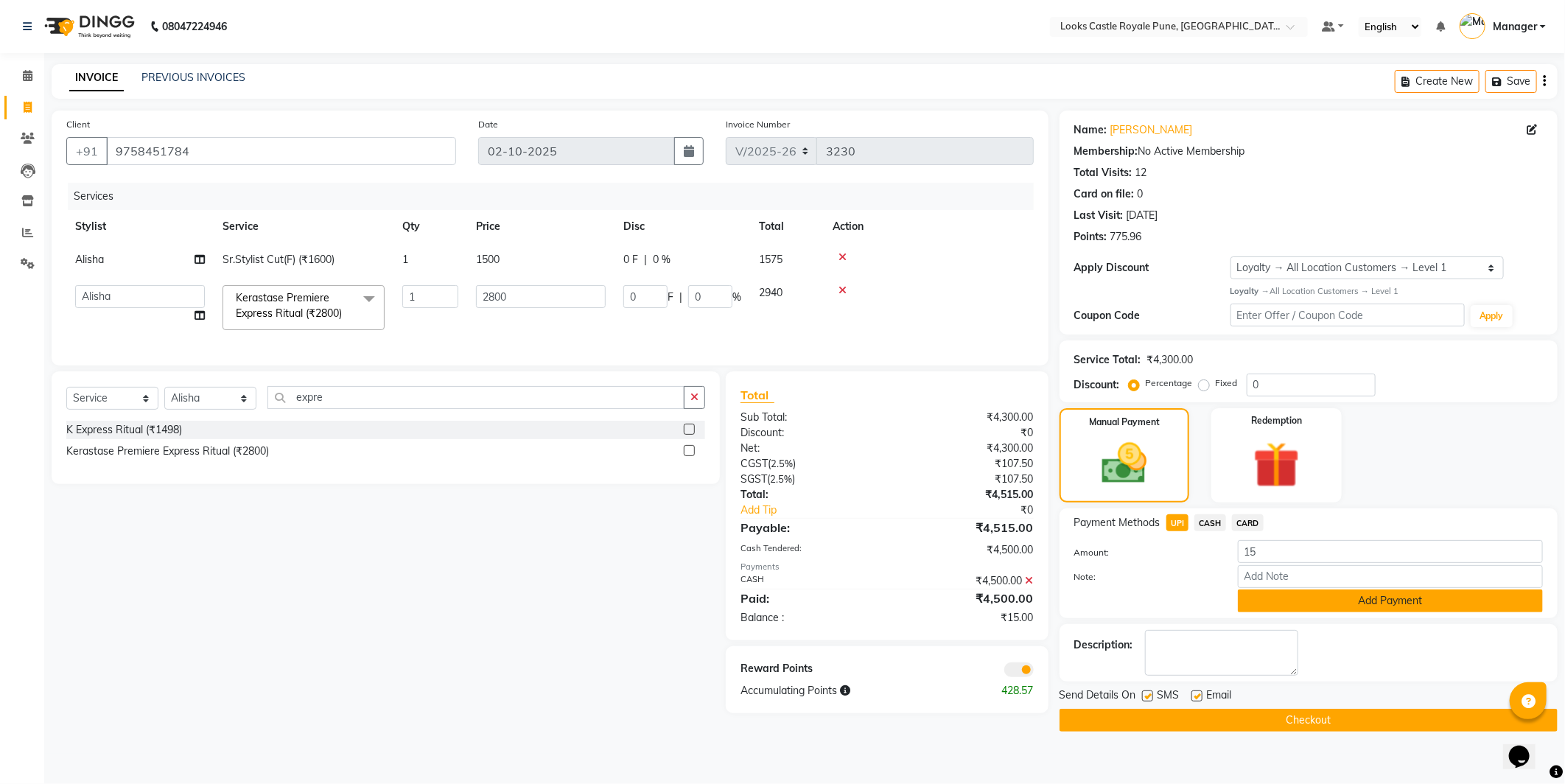
drag, startPoint x: 1365, startPoint y: 592, endPoint x: 1381, endPoint y: 673, distance: 82.6
click at [1366, 593] on button "Add Payment" at bounding box center [1390, 600] width 305 height 23
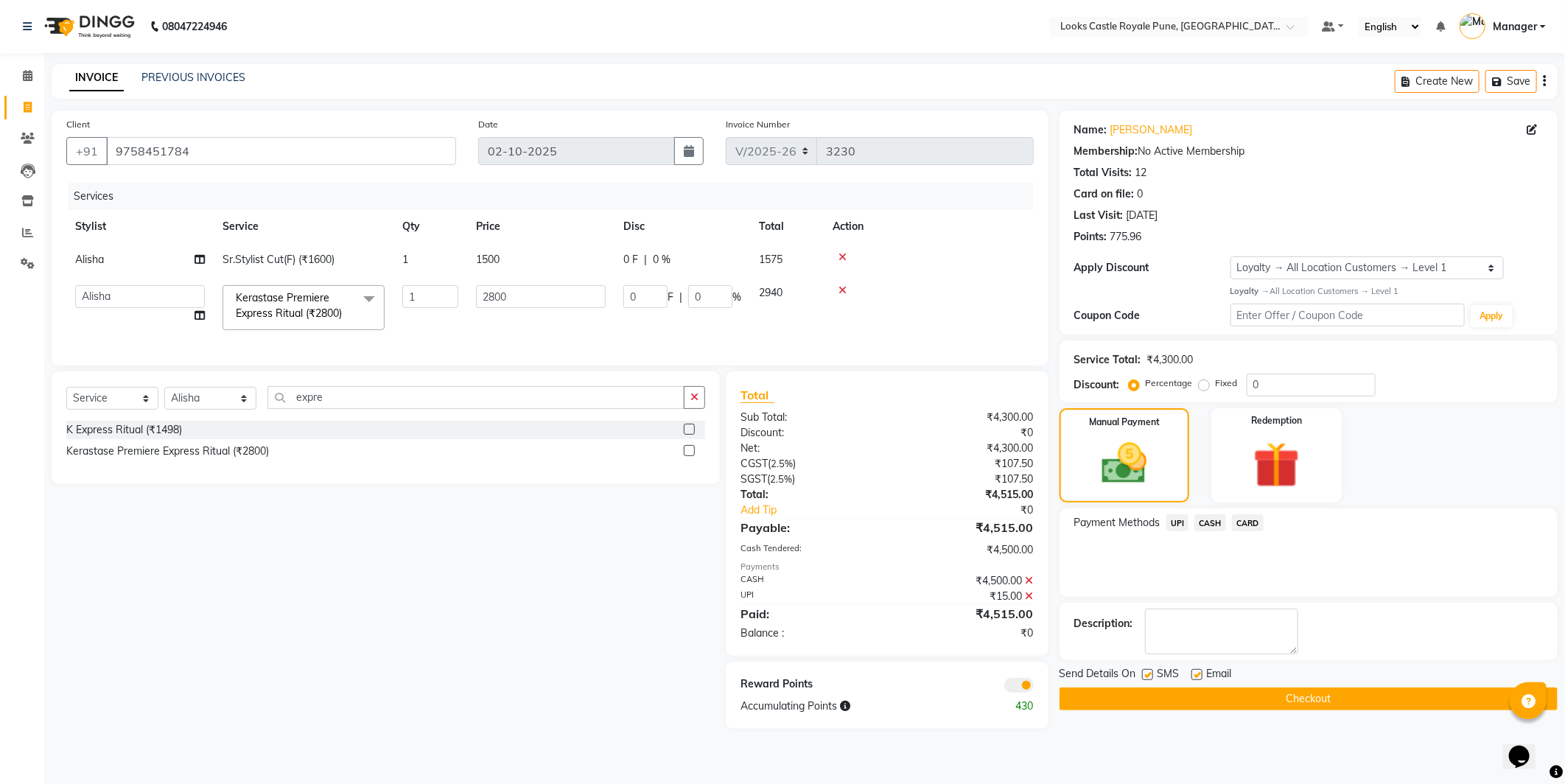
click at [1376, 697] on button "Checkout" at bounding box center [1309, 698] width 498 height 23
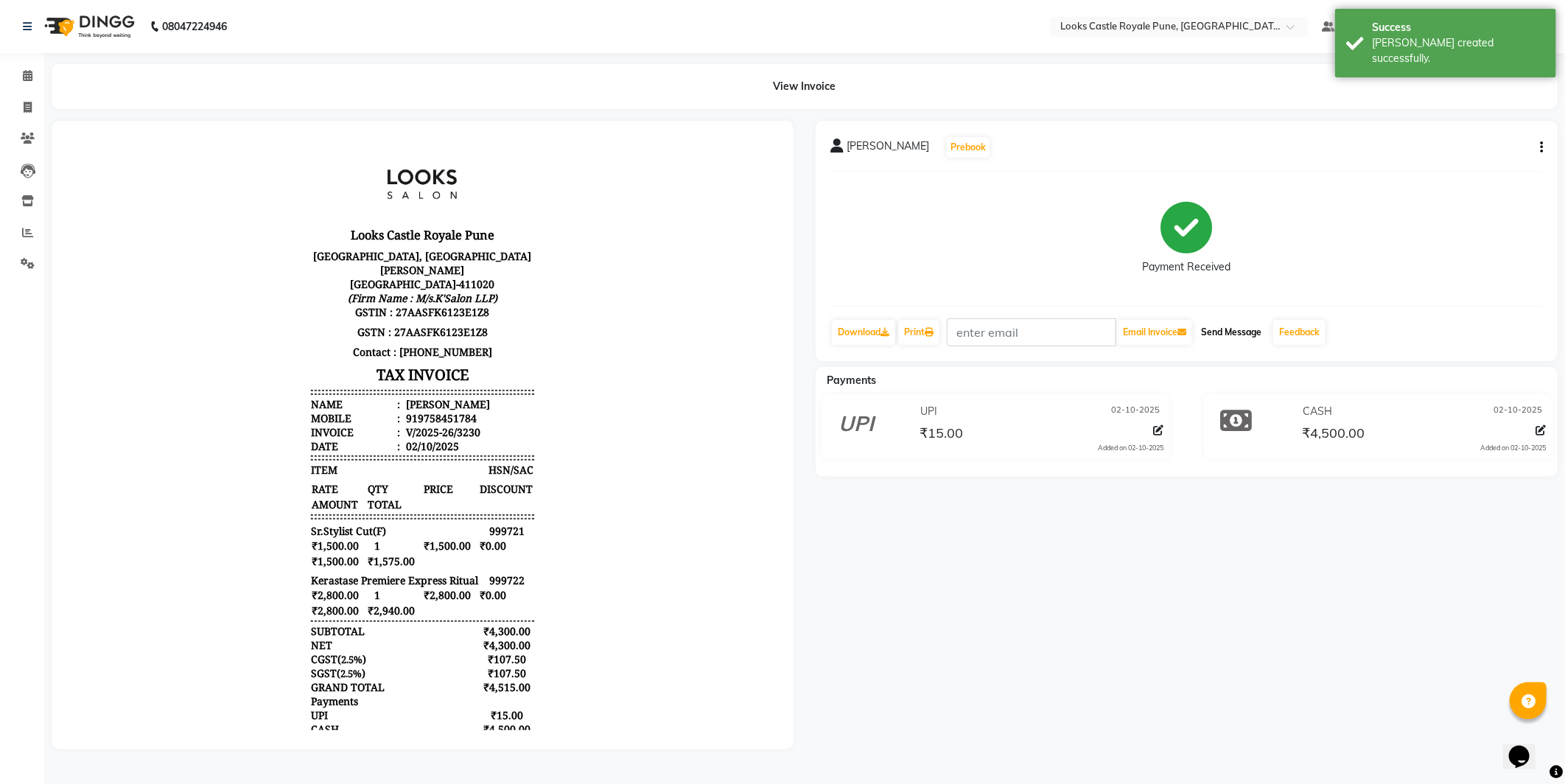
click at [1235, 337] on button "Send Message" at bounding box center [1231, 332] width 72 height 25
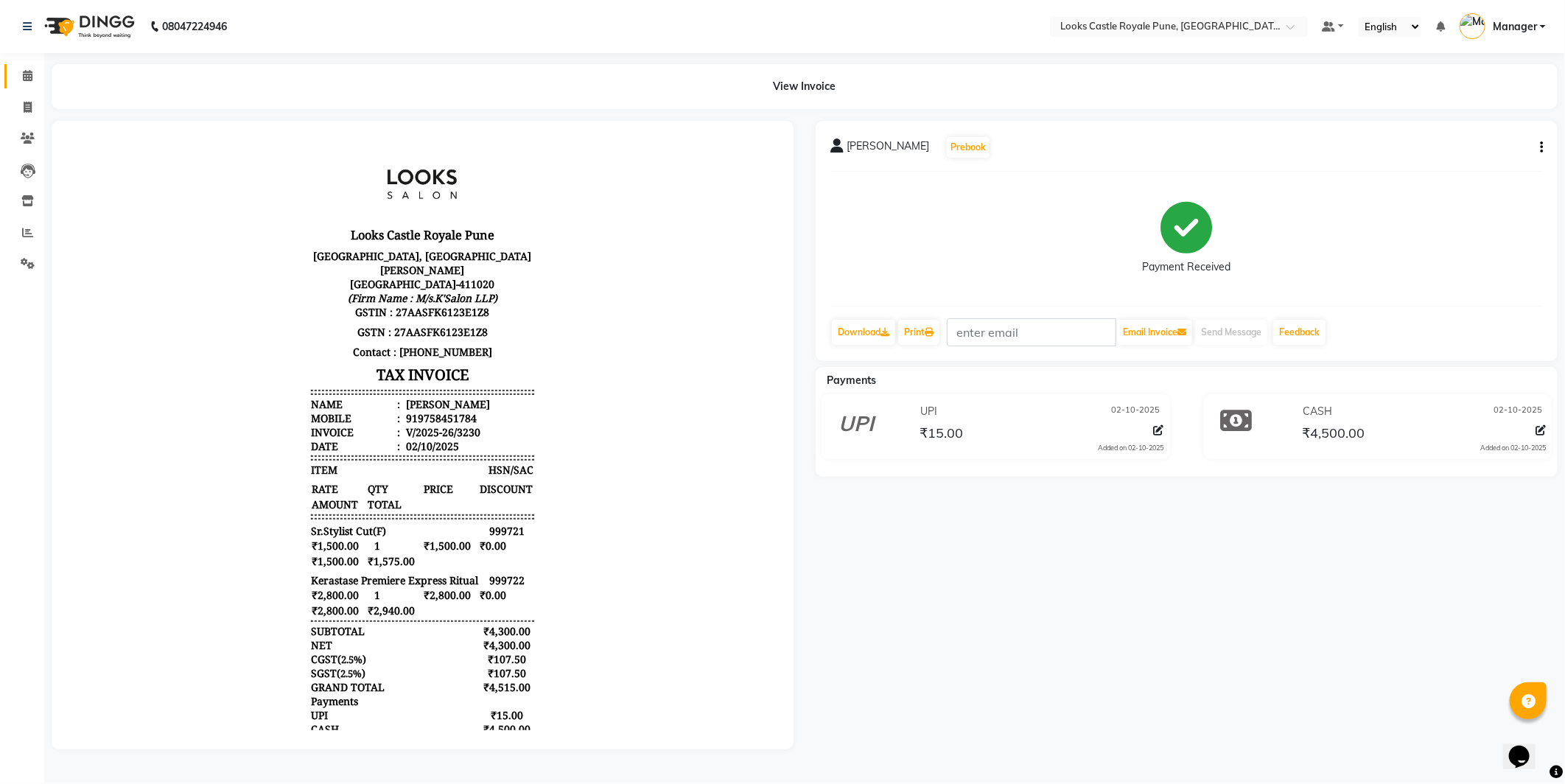
click at [27, 84] on span at bounding box center [27, 76] width 25 height 17
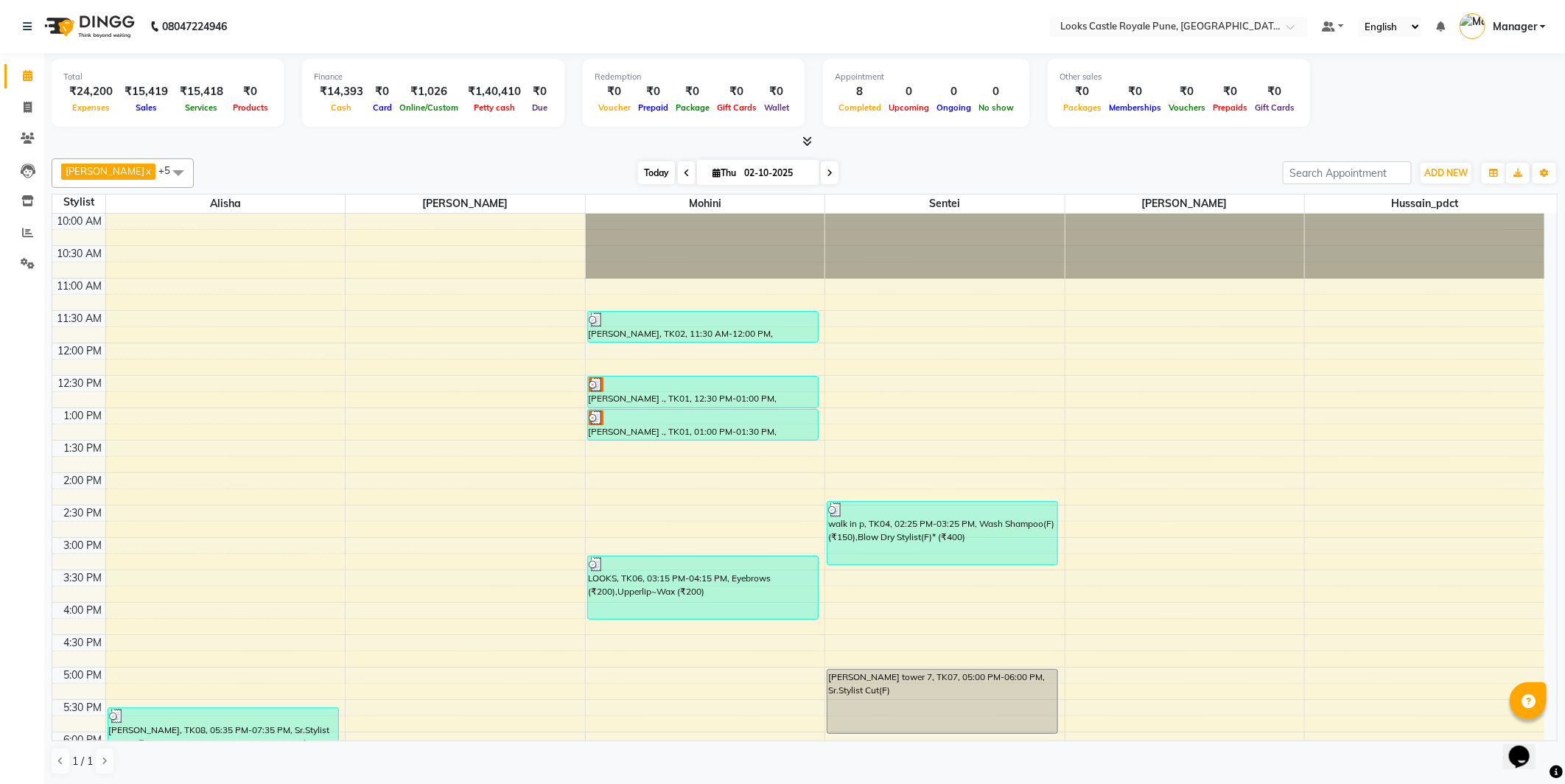
click at [638, 175] on span "Today" at bounding box center [656, 172] width 36 height 23
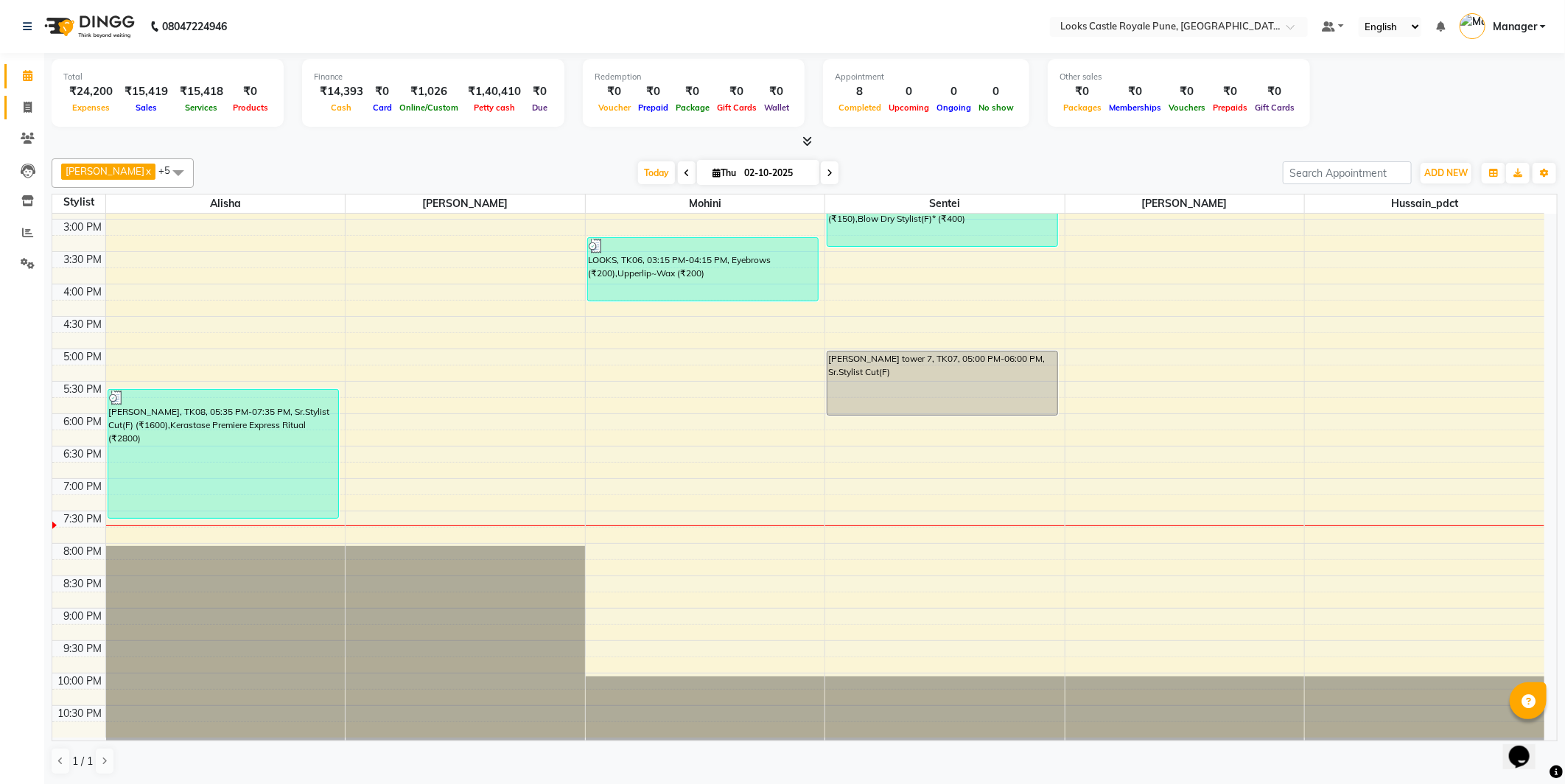
click at [37, 111] on li "Invoice" at bounding box center [22, 108] width 44 height 31
click at [37, 111] on span at bounding box center [27, 108] width 25 height 17
select select "5915"
select select "service"
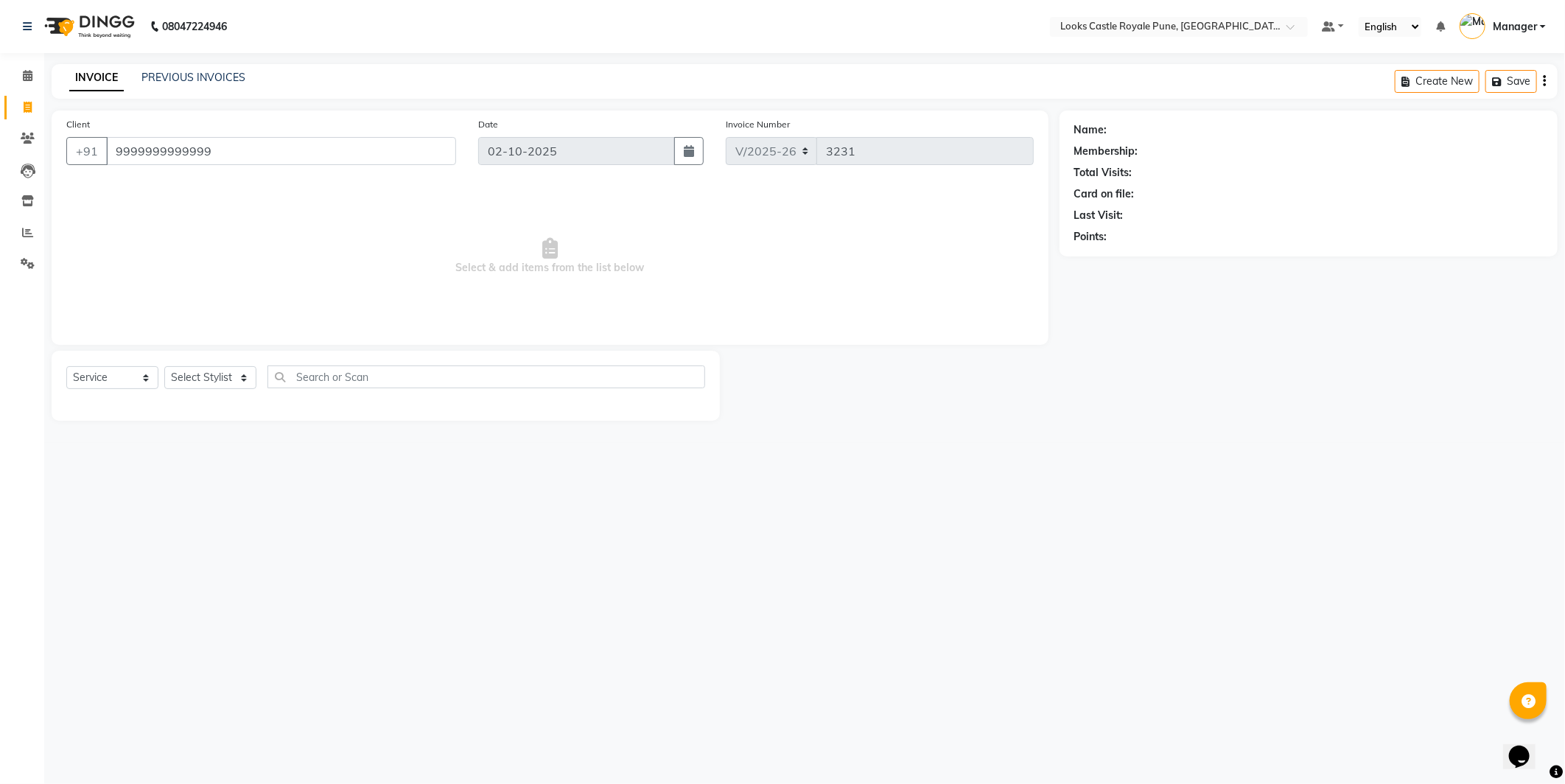
type input "9999999999999"
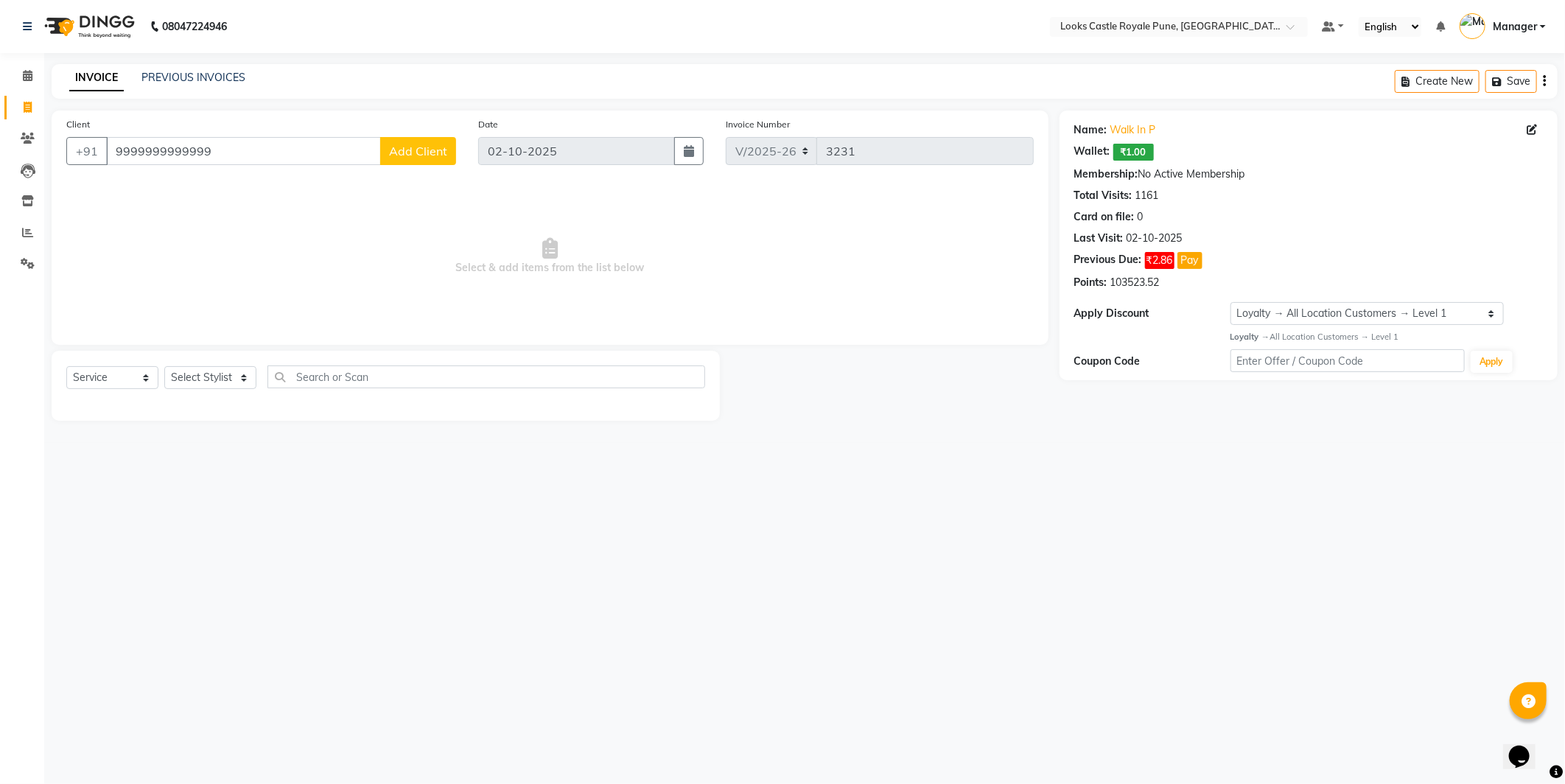
select select "1: Object"
click at [200, 380] on select "Select Stylist Akshay Alisha Amir Anjali Arif Arman Christy Danish Eli Gloria H…" at bounding box center [210, 377] width 92 height 23
select select "43053"
click at [164, 367] on select "Select Stylist Akshay Alisha Amir Anjali Arif Arman Christy Danish Eli Gloria H…" at bounding box center [210, 377] width 92 height 23
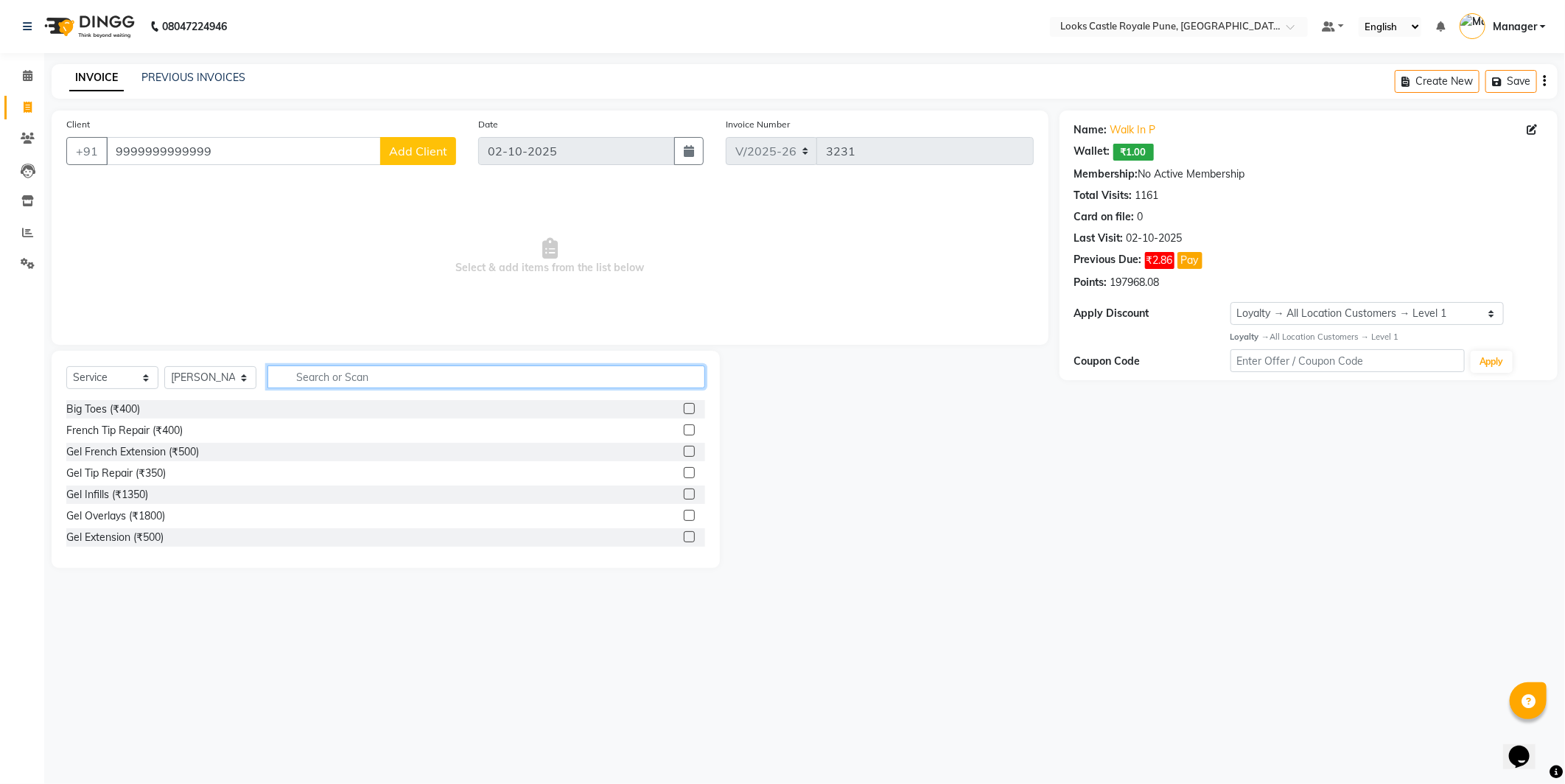
click at [354, 375] on input "text" at bounding box center [487, 376] width 437 height 23
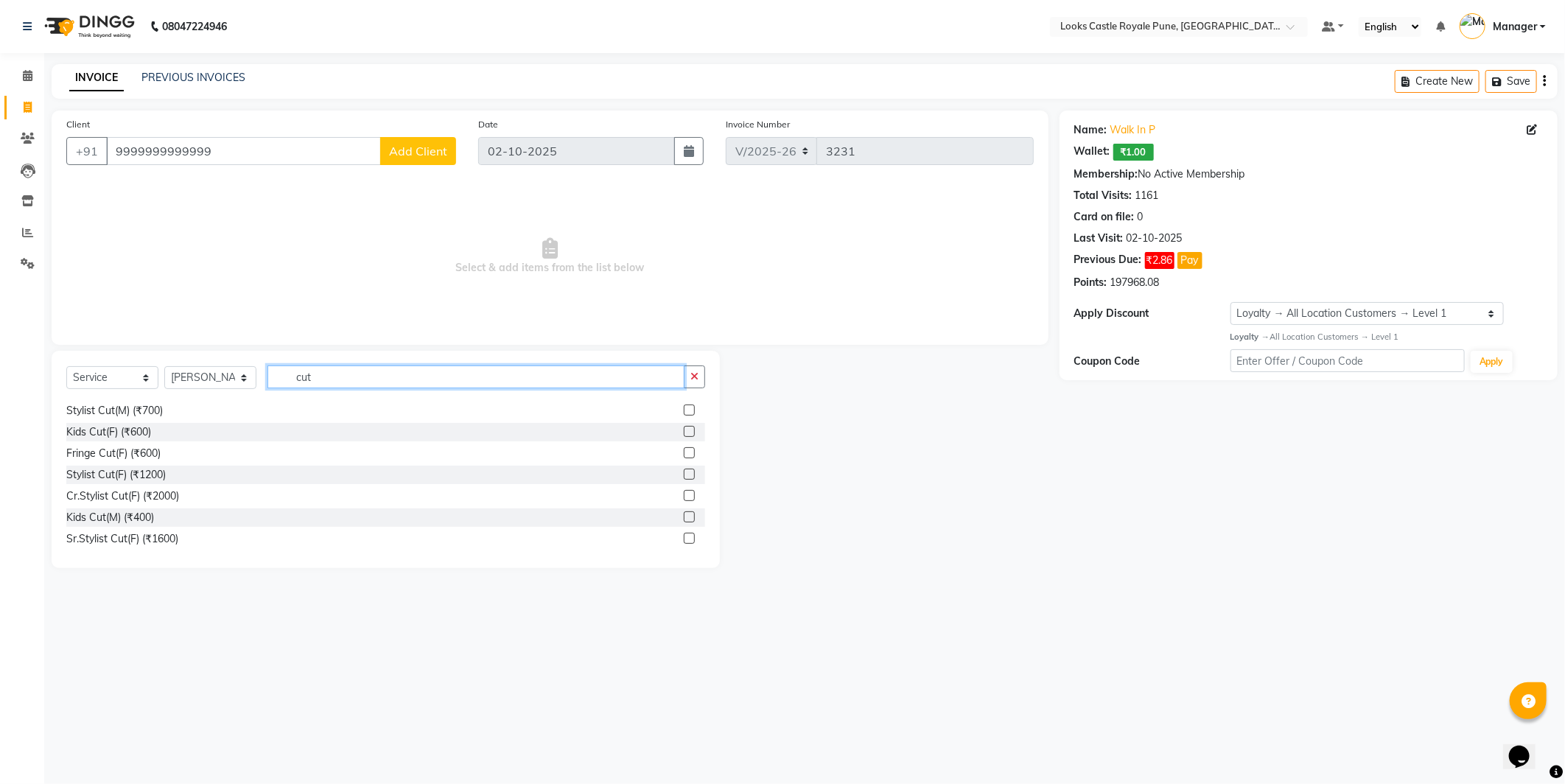
scroll to position [22, 0]
type input "cut"
click at [122, 533] on div "Sr.Stylist Cut(F) (₹1600)" at bounding box center [122, 537] width 112 height 15
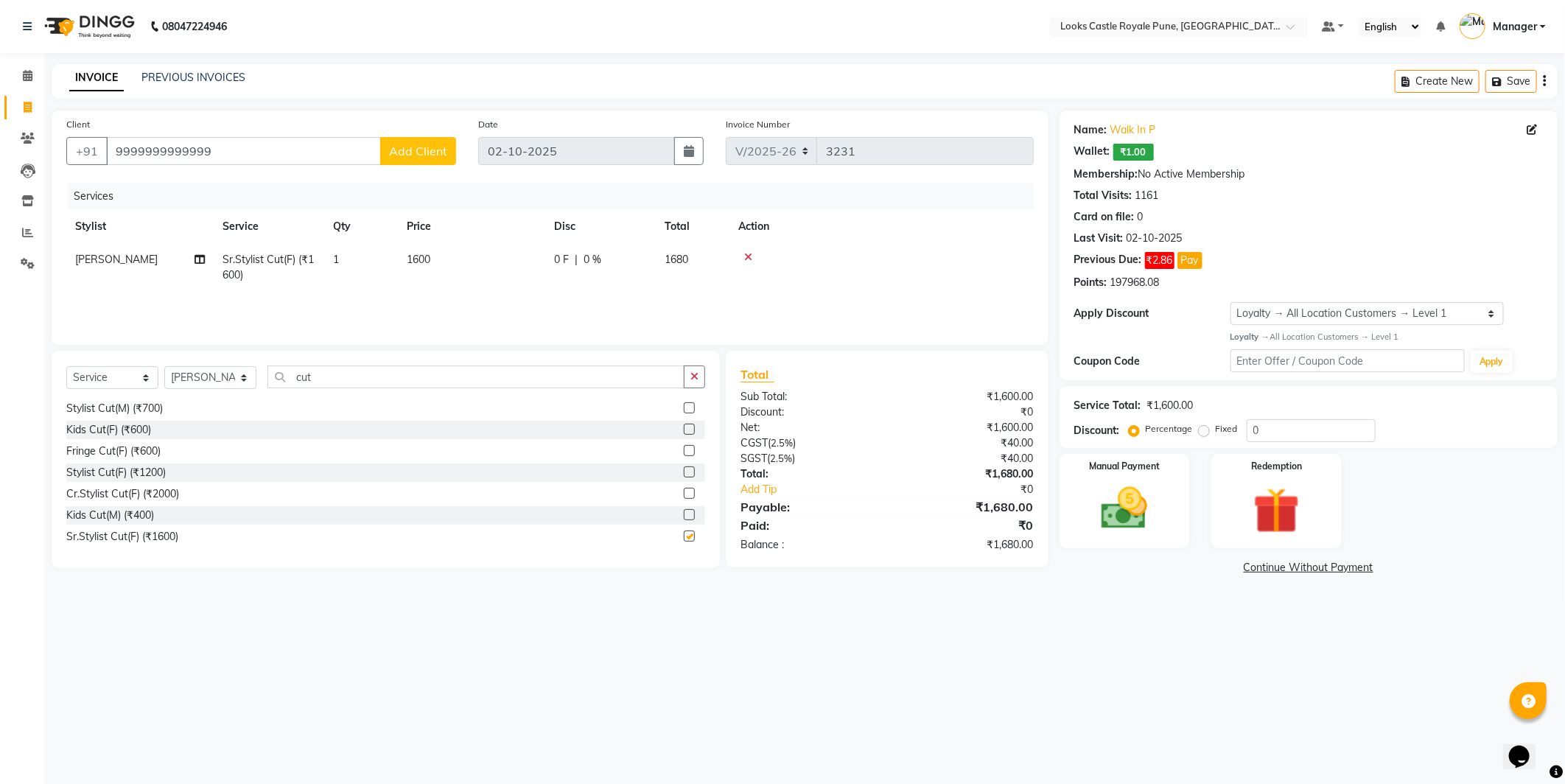
checkbox input "false"
click at [457, 265] on td "1600" at bounding box center [471, 267] width 148 height 48
select select "43053"
drag, startPoint x: 467, startPoint y: 263, endPoint x: 451, endPoint y: 273, distance: 18.9
click at [451, 273] on tr "Akshay Alisha Amir Anjali Arif Arman Christy Danish Eli Gloria Hafiz Hussain_pd…" at bounding box center [549, 271] width 967 height 56
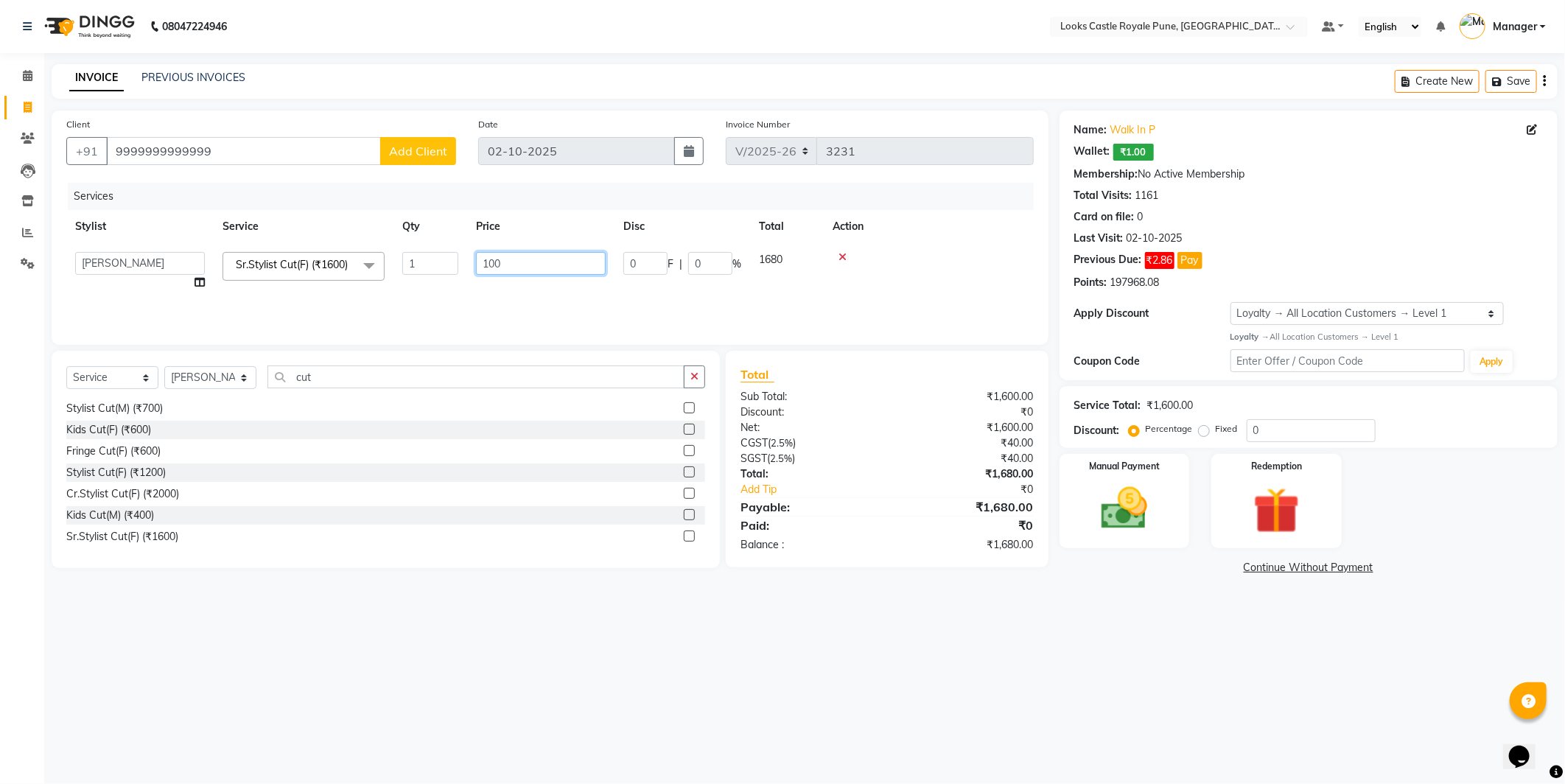
type input "1500"
click at [194, 376] on select "Select Stylist Akshay Alisha Amir Anjali Arif Arman Christy Danish Eli Gloria H…" at bounding box center [210, 377] width 92 height 23
select select "43060"
click at [164, 367] on select "Select Stylist Akshay Alisha Amir Anjali Arif Arman Christy Danish Eli Gloria H…" at bounding box center [210, 377] width 92 height 23
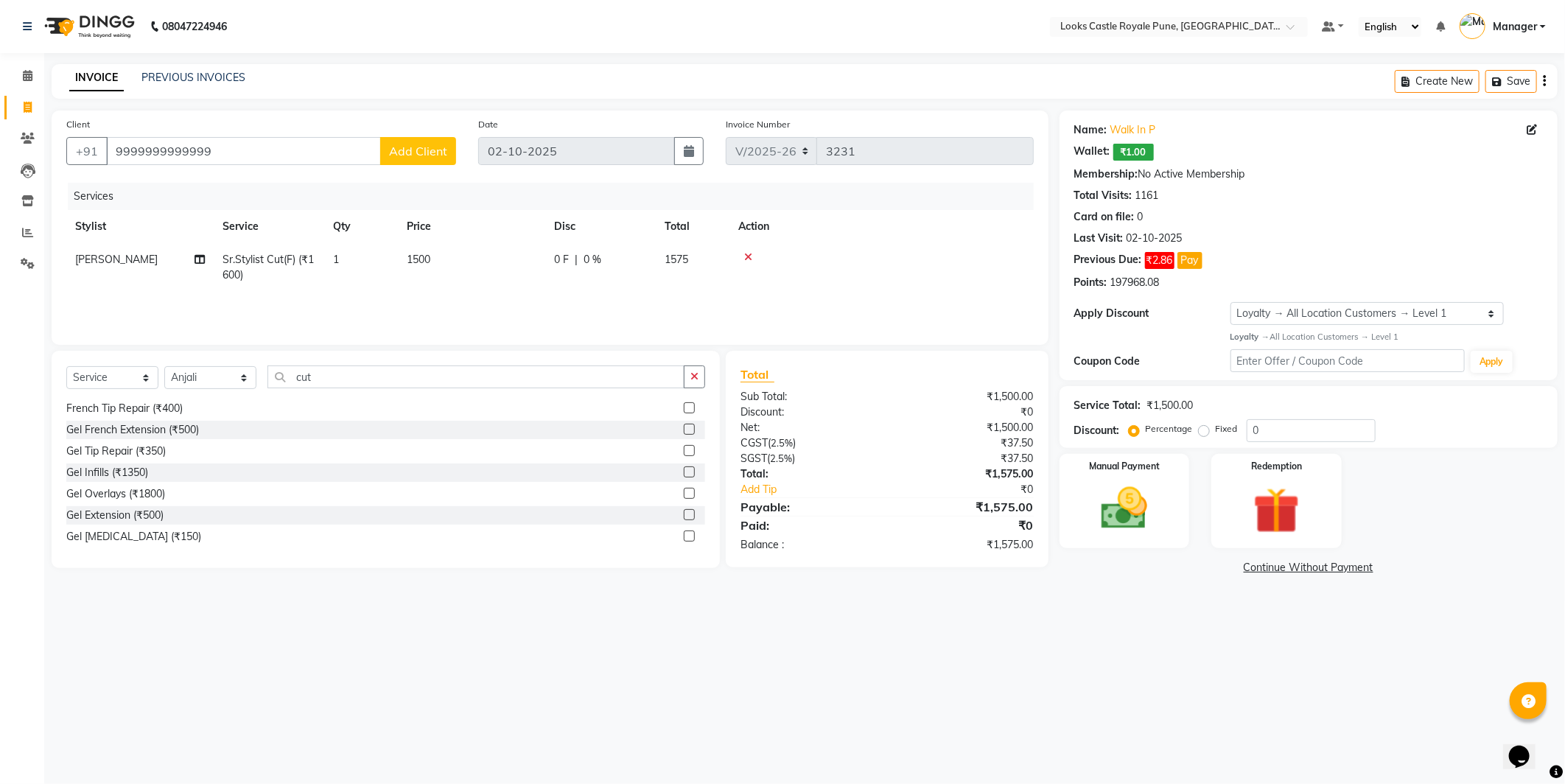
click at [358, 392] on div "Select Service Product Membership Package Voucher Prepaid Gift Card Select Styl…" at bounding box center [386, 382] width 639 height 35
click at [358, 374] on input "cut" at bounding box center [476, 376] width 417 height 23
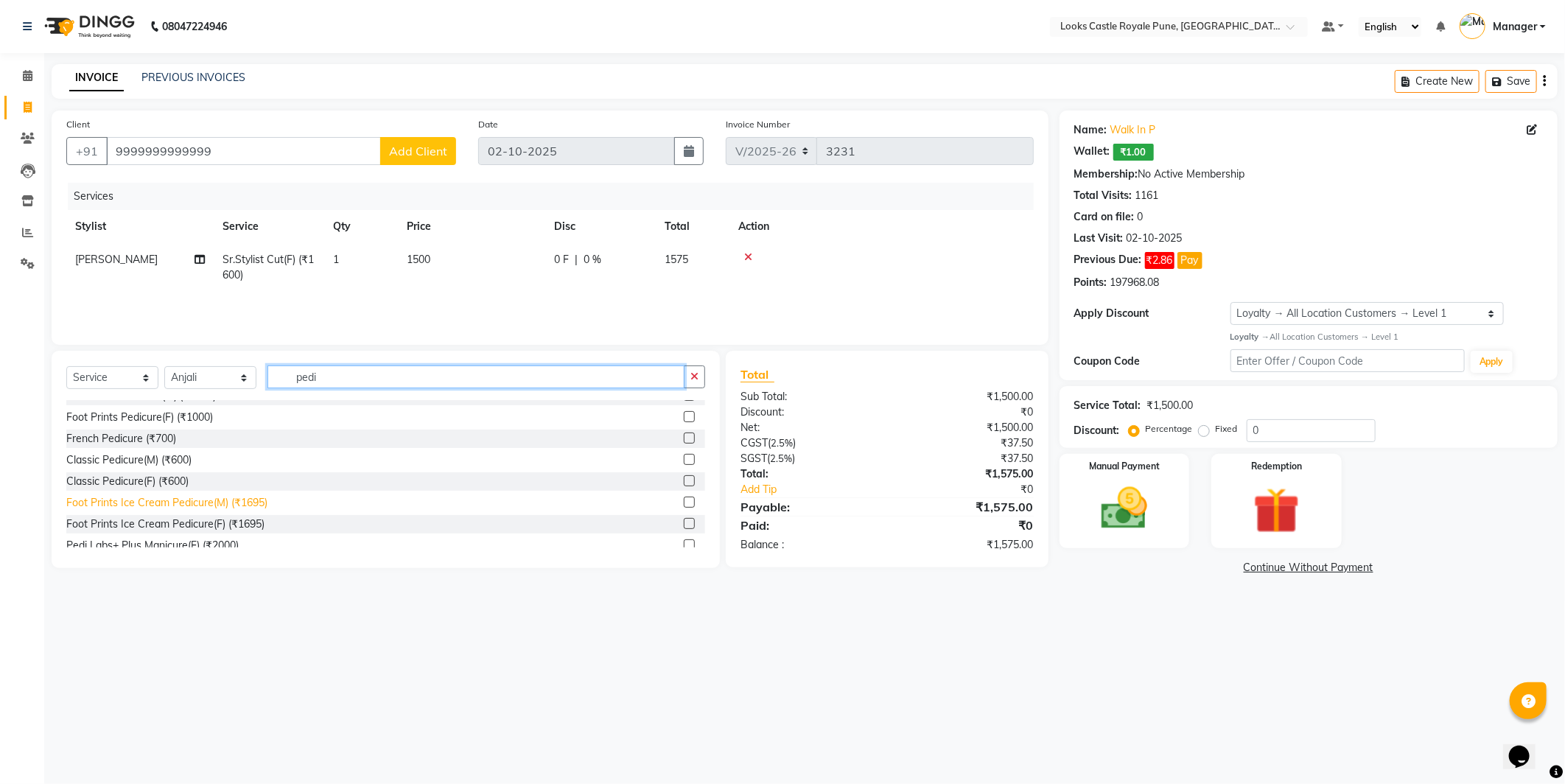
scroll to position [111, 0]
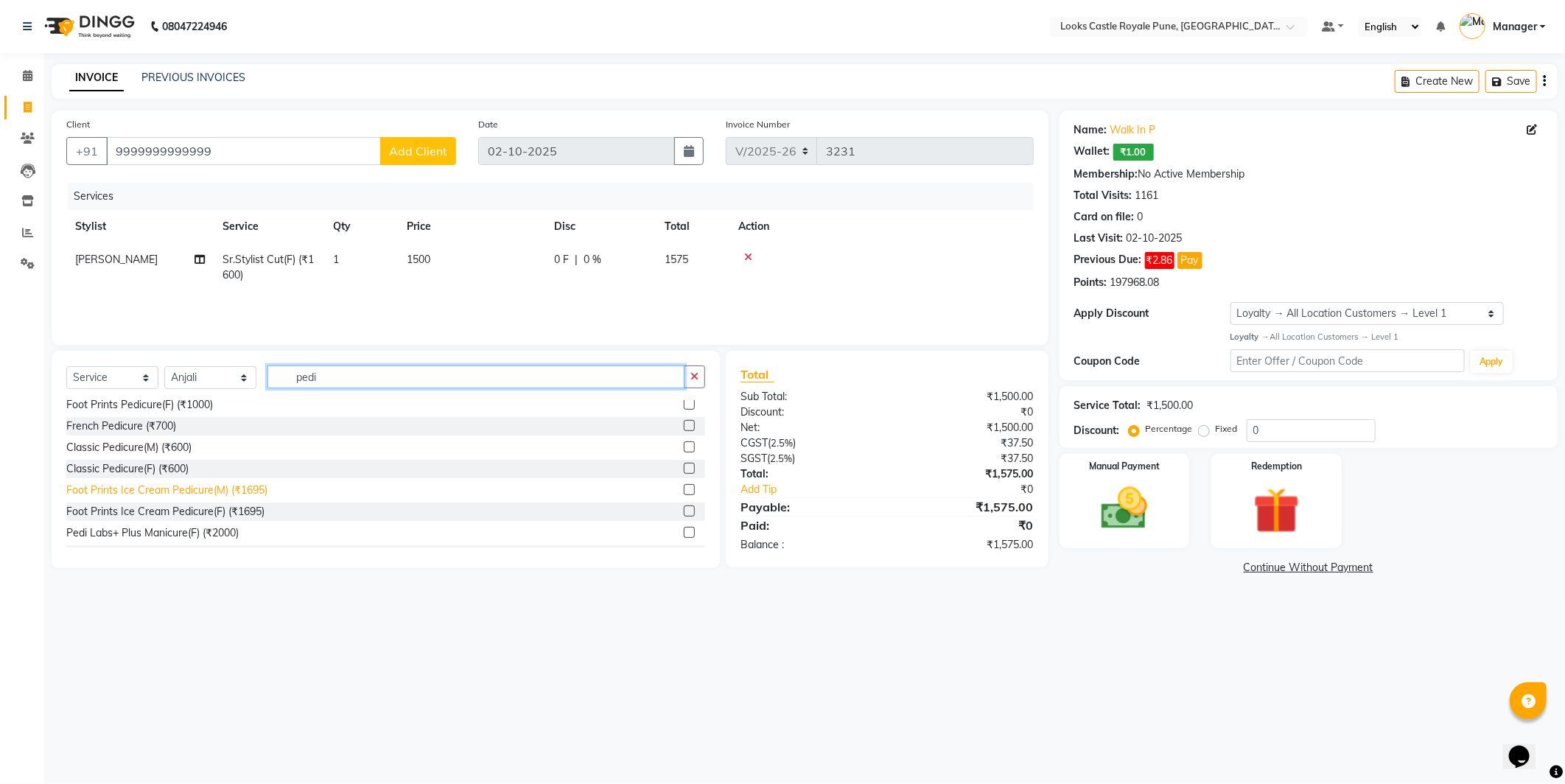
type input "pedi"
click at [218, 494] on div "Foot Prints Ice Cream Pedicure(M) (₹1695)" at bounding box center [166, 490] width 201 height 15
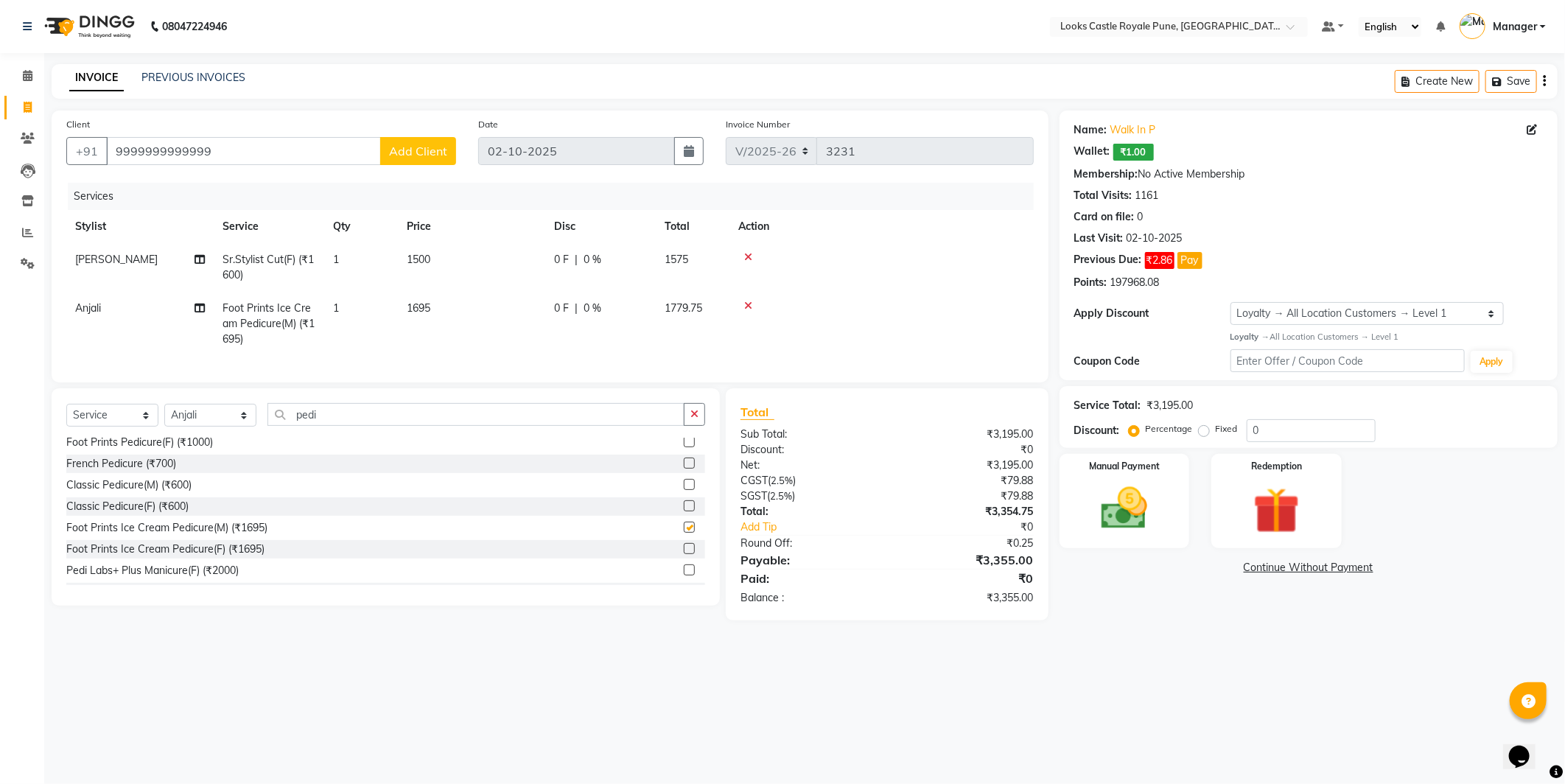
checkbox input "false"
click at [487, 328] on td "1695" at bounding box center [471, 324] width 148 height 64
select select "43060"
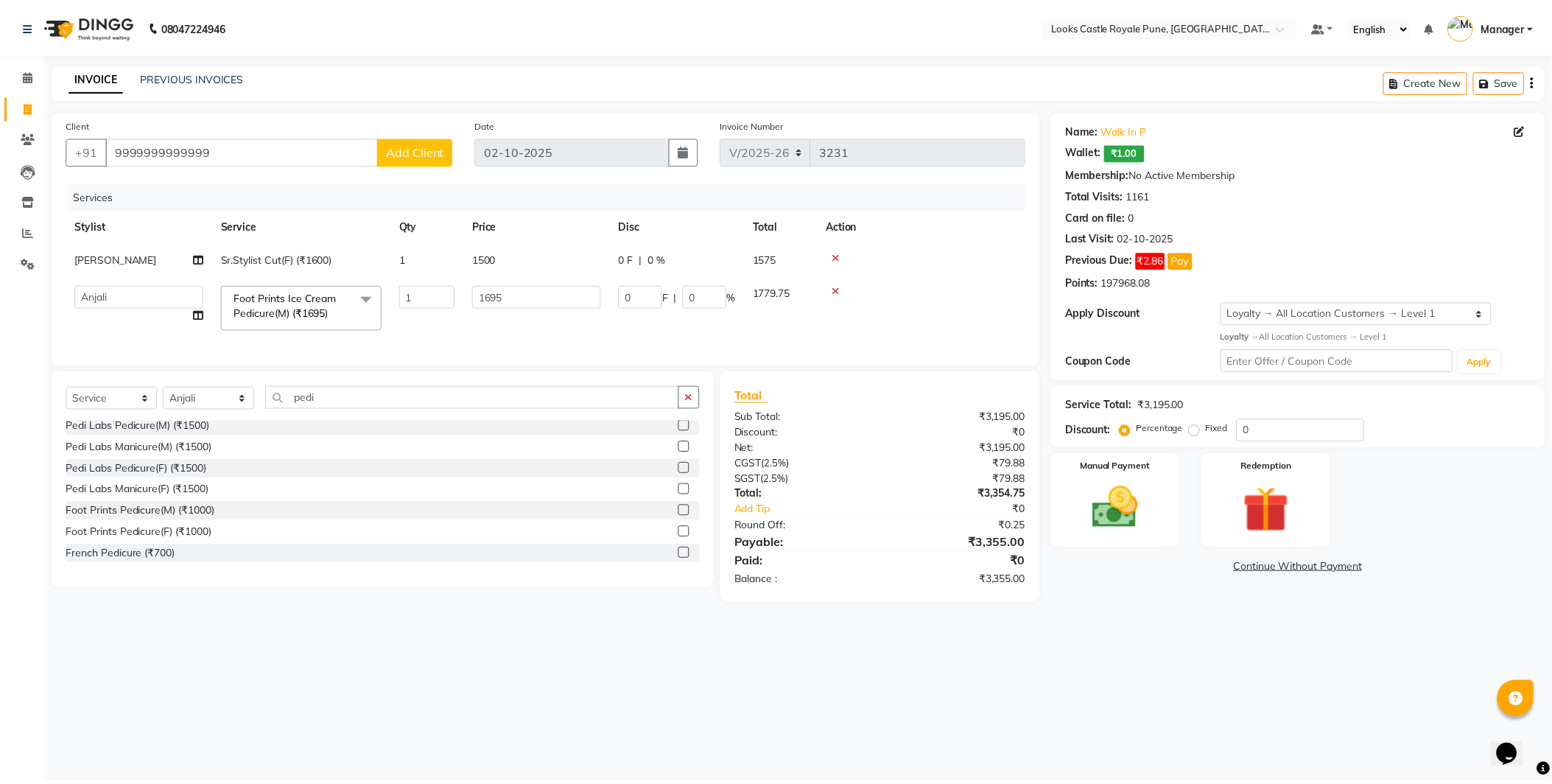
scroll to position [0, 0]
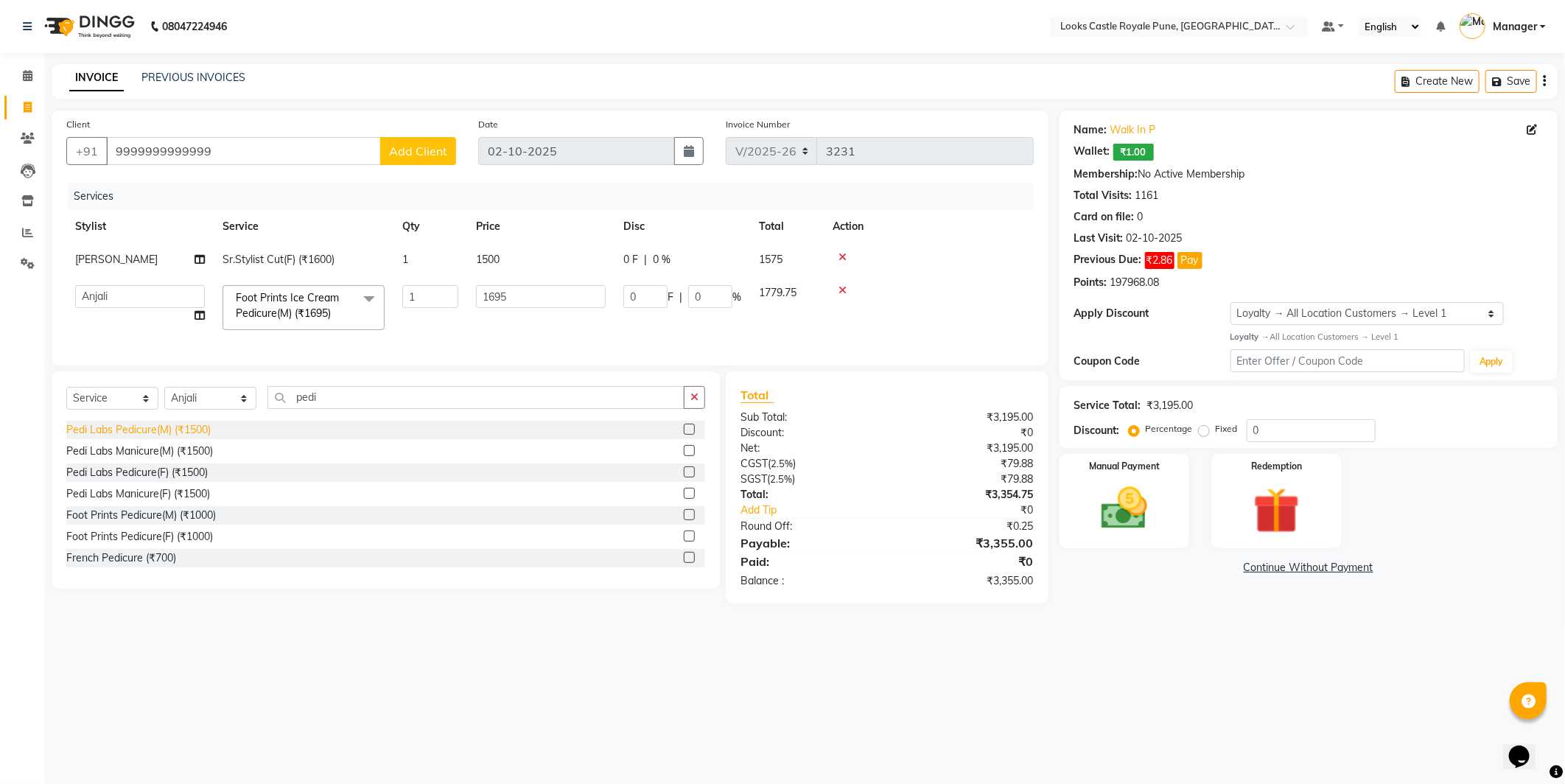
click at [166, 437] on div "Pedi Labs Pedicure(M) (₹1500)" at bounding box center [138, 430] width 144 height 15
checkbox input "false"
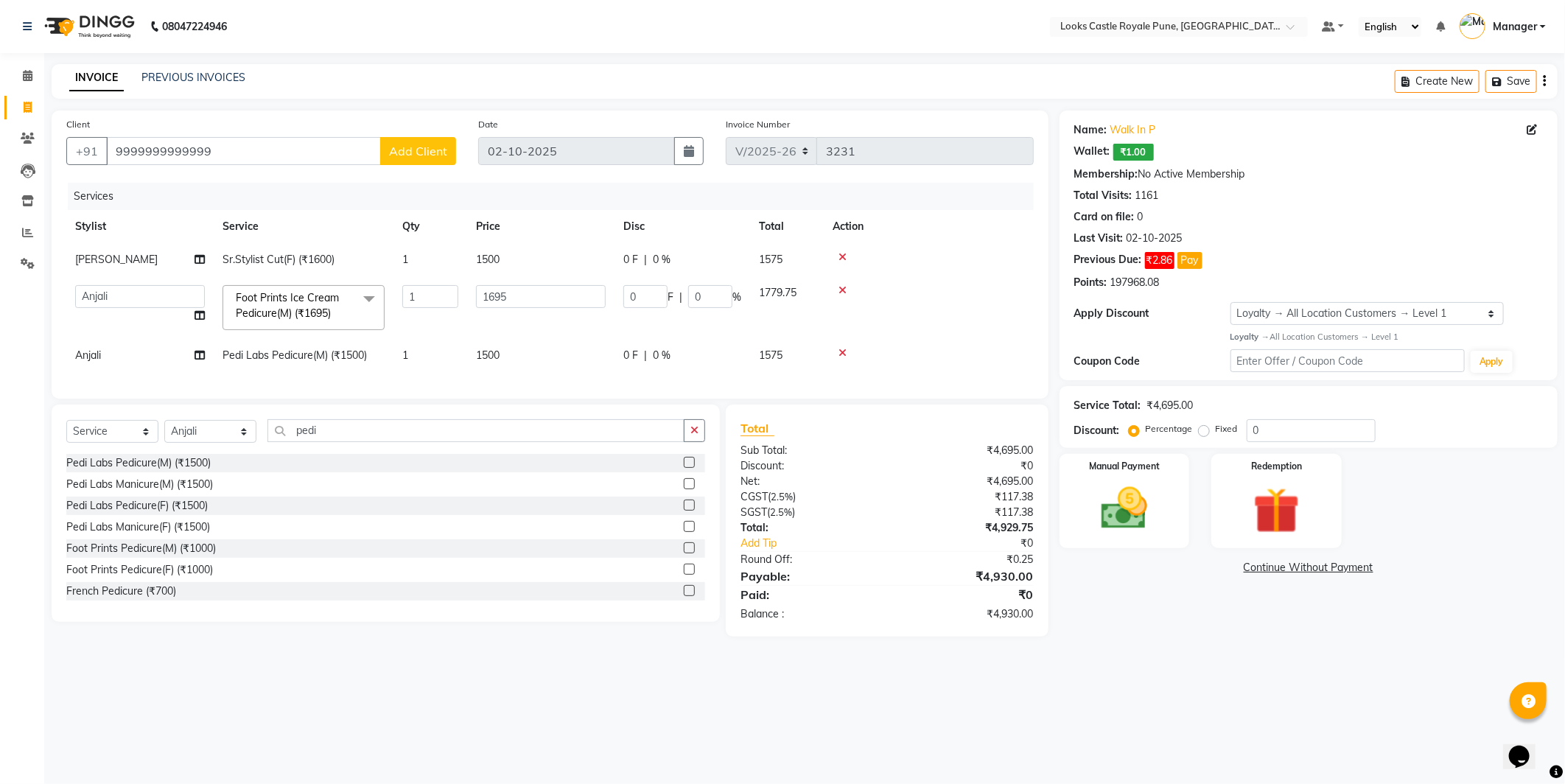
click at [840, 286] on icon at bounding box center [843, 290] width 8 height 10
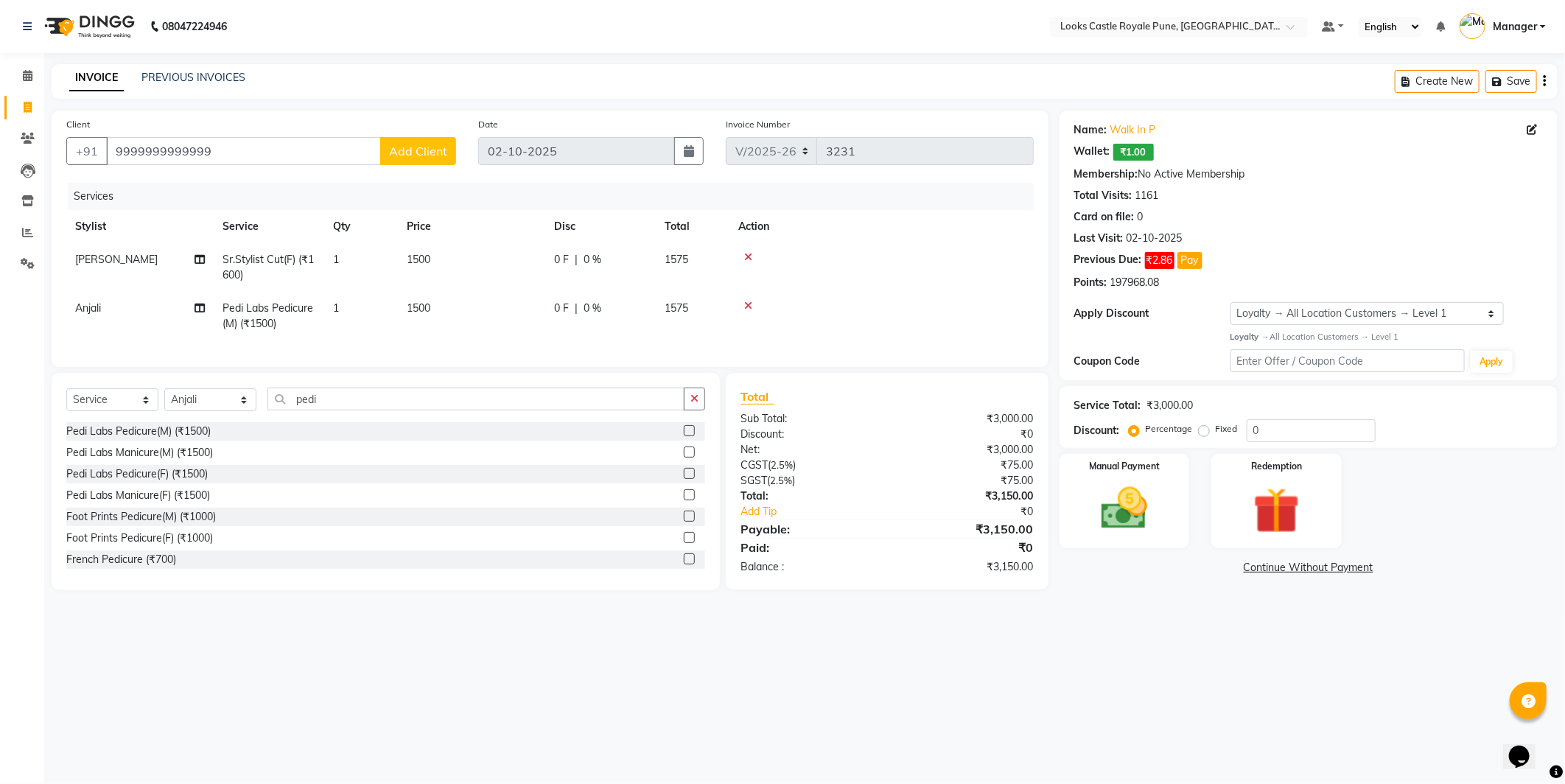
click at [476, 321] on td "1500" at bounding box center [471, 315] width 148 height 48
select select "43060"
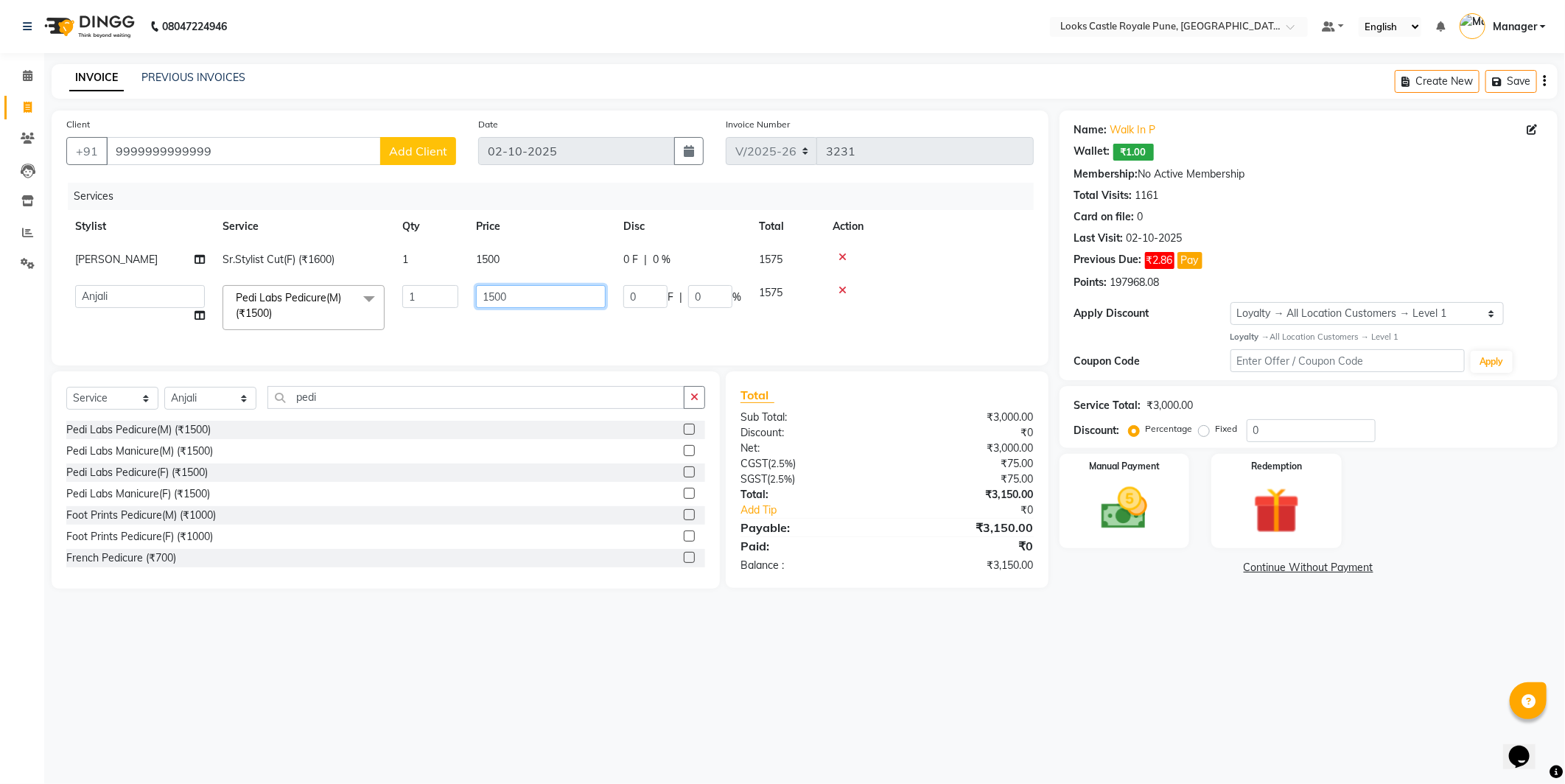
drag, startPoint x: 520, startPoint y: 292, endPoint x: 455, endPoint y: 311, distance: 67.7
click at [455, 311] on tr "Akshay Alisha Amir Anjali Arif Arman Christy Danish Eli Gloria Hafiz Hussain_pd…" at bounding box center [549, 308] width 967 height 63
type input "2000"
click at [1141, 611] on main "INVOICE PREVIOUS INVOICES Create New Save Client +91 9999999999999 Add Client D…" at bounding box center [805, 337] width 1521 height 547
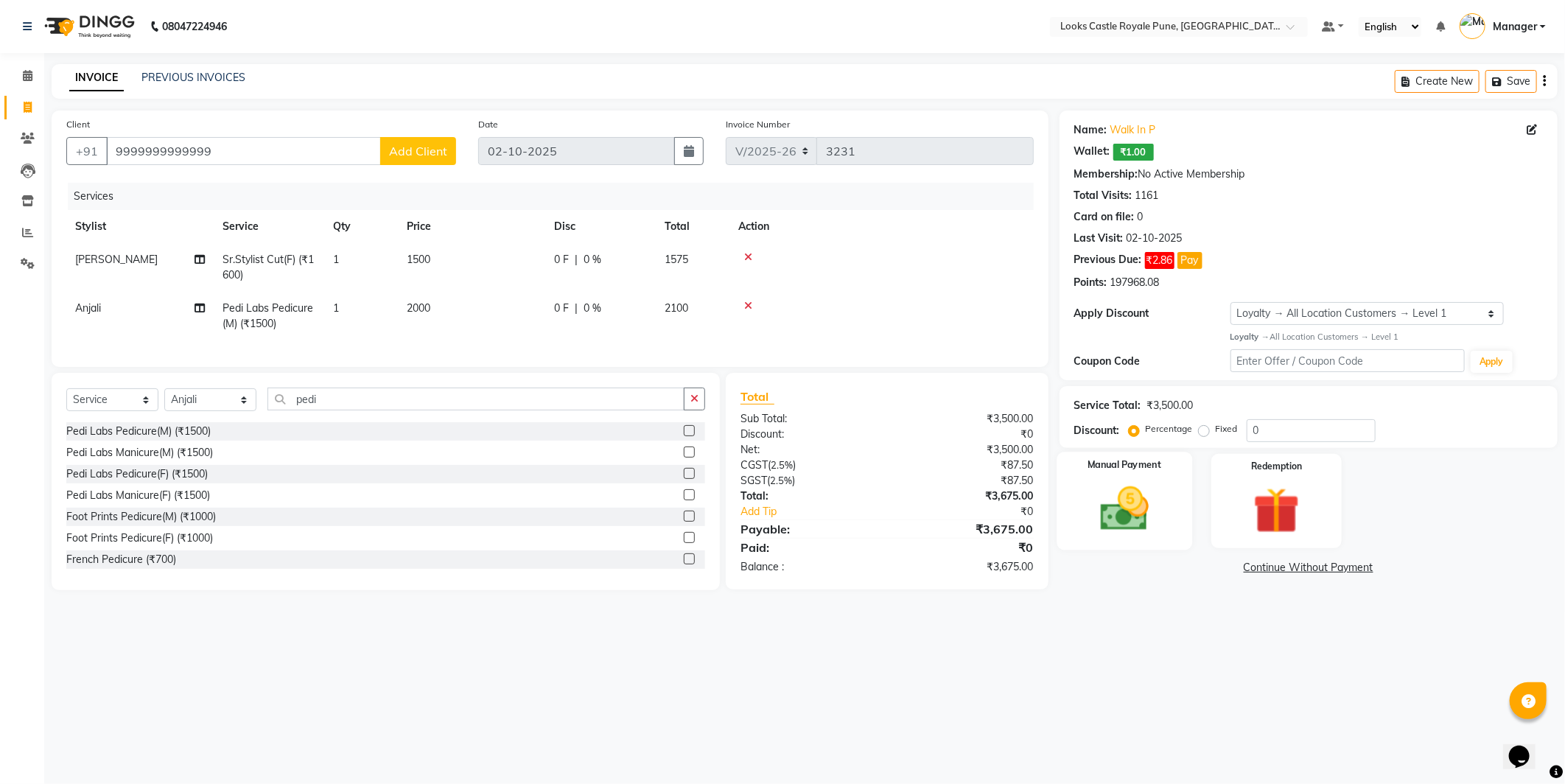
click at [1125, 475] on div "Manual Payment" at bounding box center [1124, 501] width 136 height 98
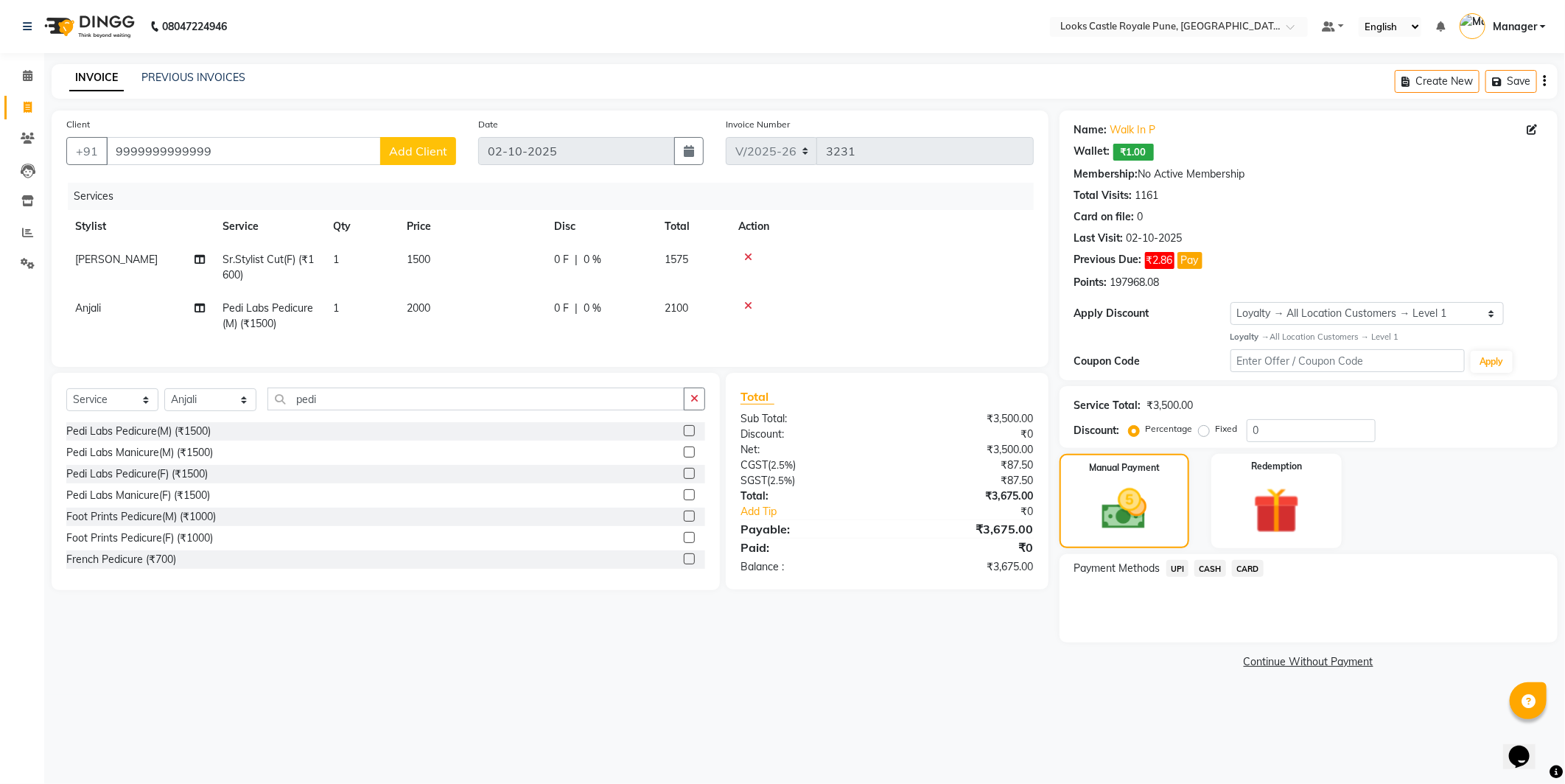
click at [1210, 575] on span "CASH" at bounding box center [1210, 569] width 31 height 17
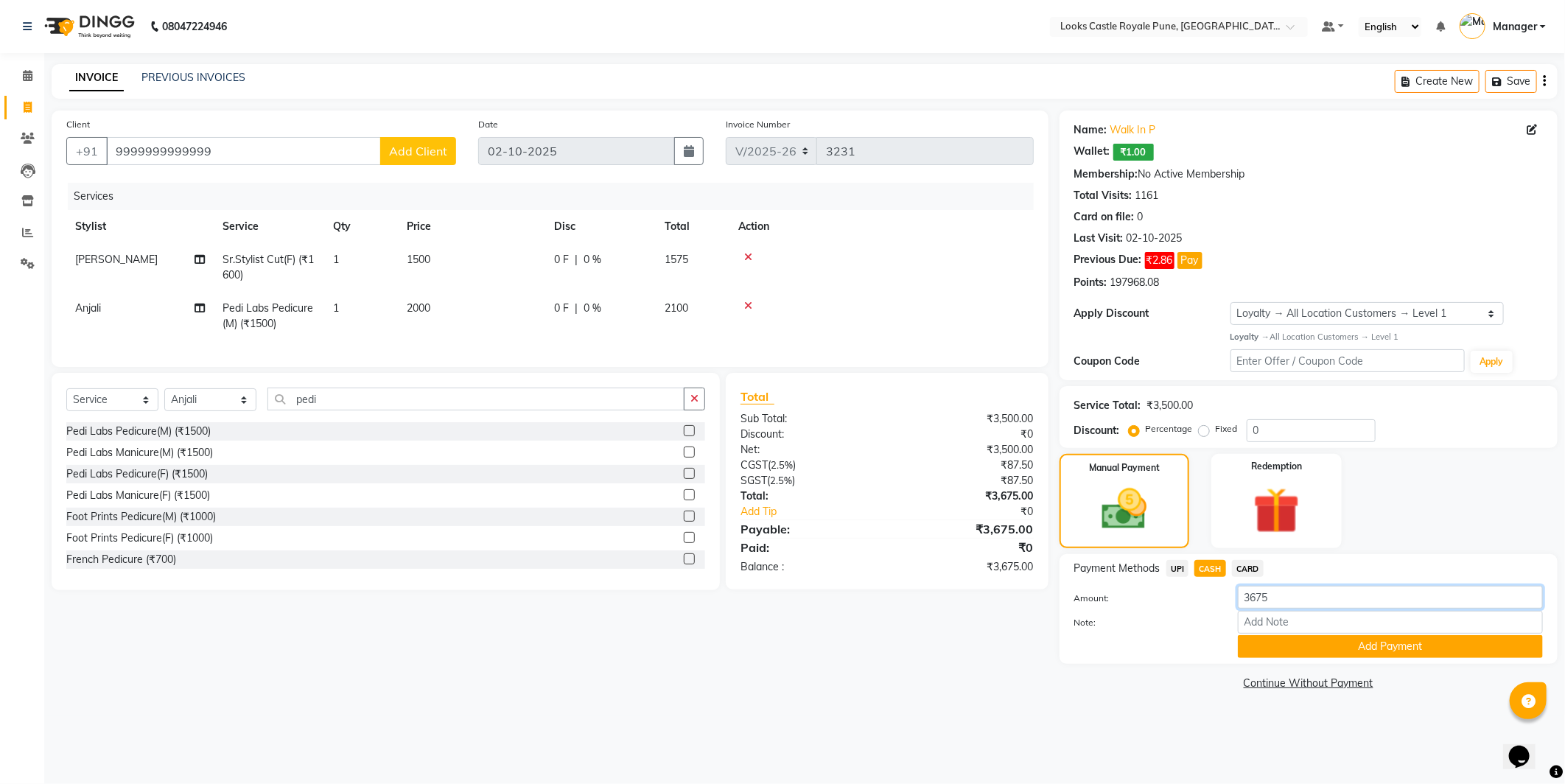
drag, startPoint x: 1282, startPoint y: 593, endPoint x: 1138, endPoint y: 638, distance: 150.9
click at [1138, 638] on div "Amount: 3675 Note: Add Payment" at bounding box center [1308, 621] width 469 height 72
type input "3700"
click at [1312, 634] on div "Note:" at bounding box center [1308, 624] width 491 height 25
click at [1316, 648] on button "Add Payment" at bounding box center [1390, 646] width 305 height 23
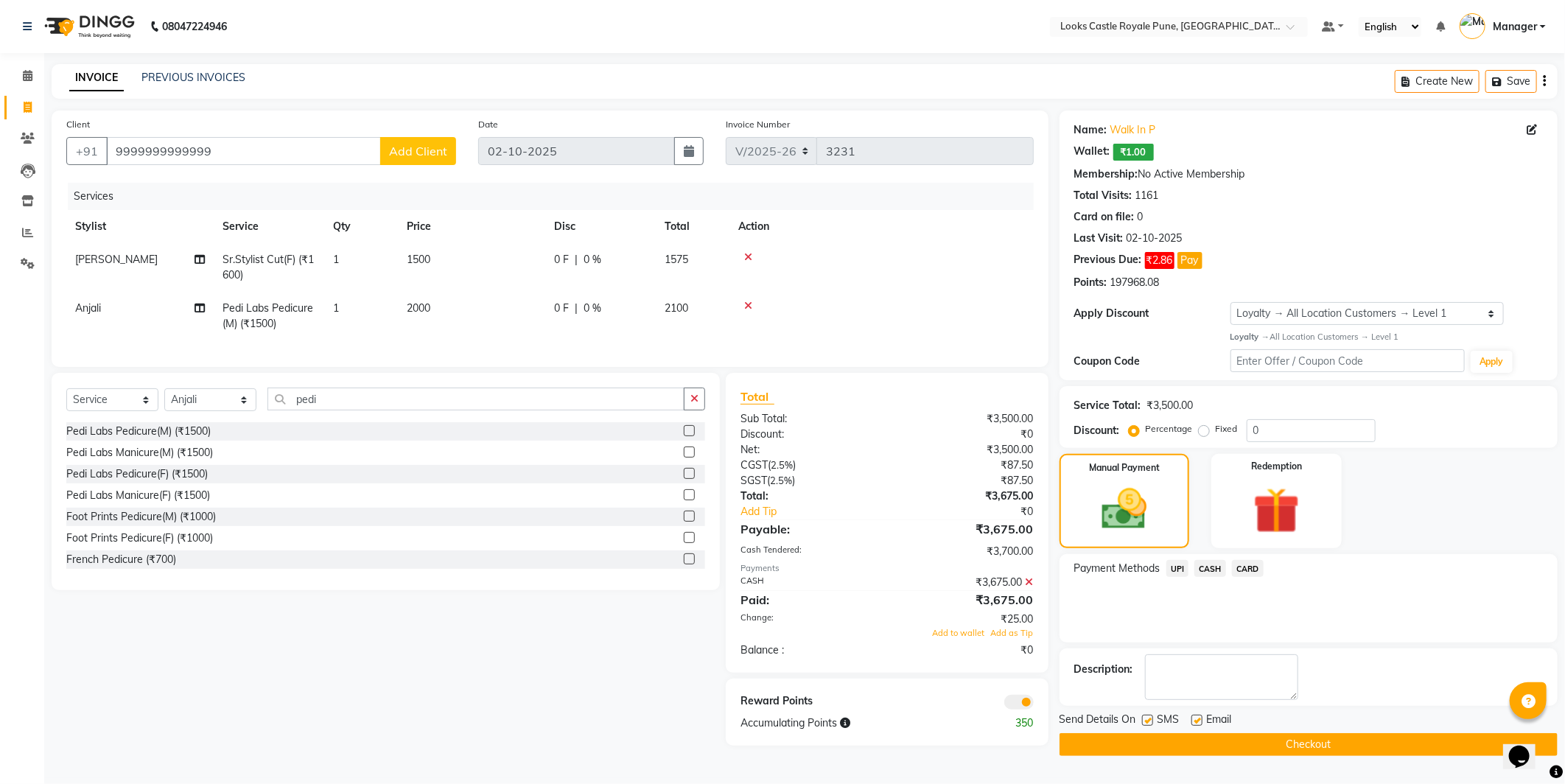
click at [1350, 735] on button "Checkout" at bounding box center [1309, 744] width 498 height 23
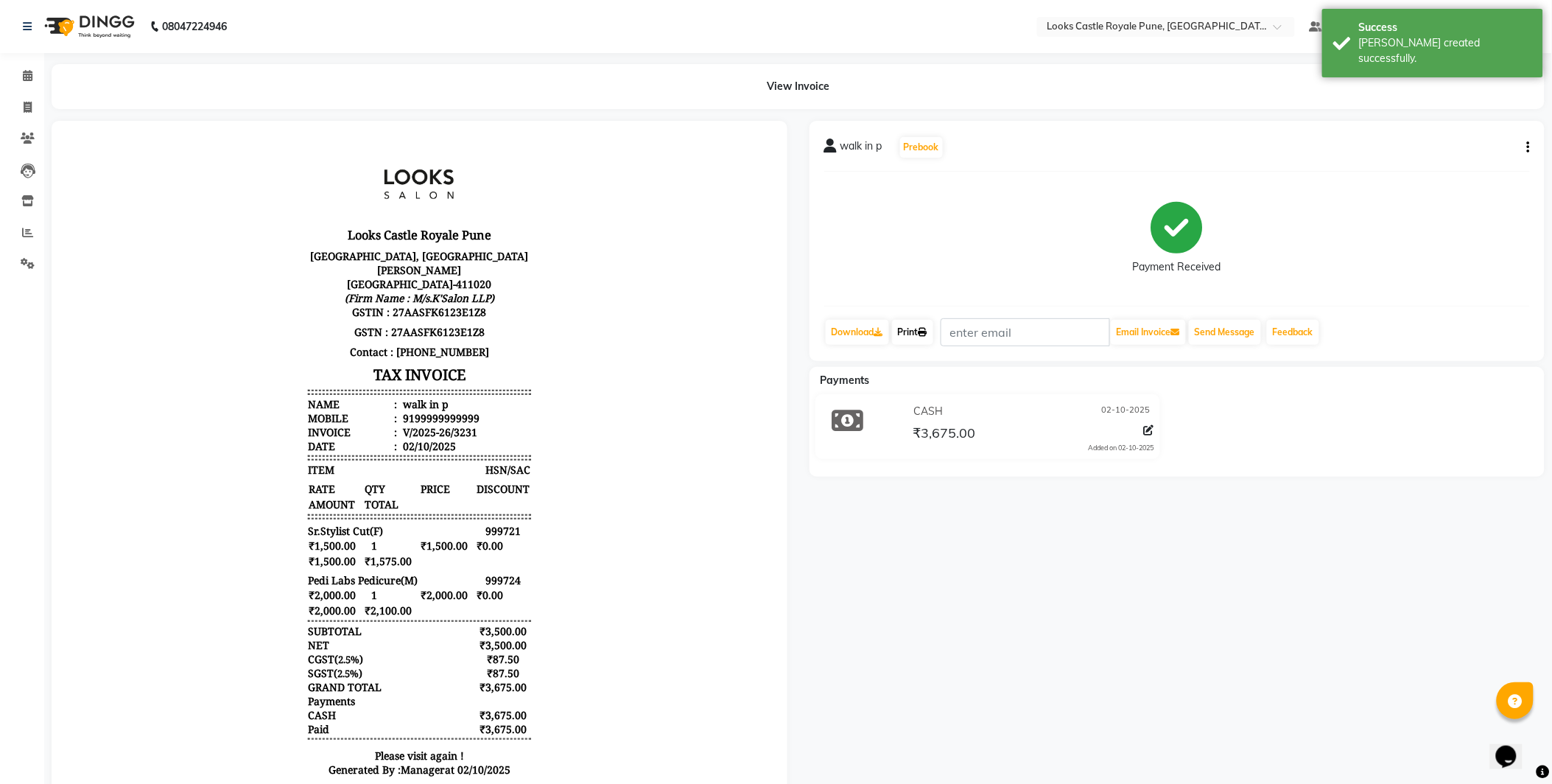
click at [910, 326] on link "Print" at bounding box center [913, 332] width 42 height 25
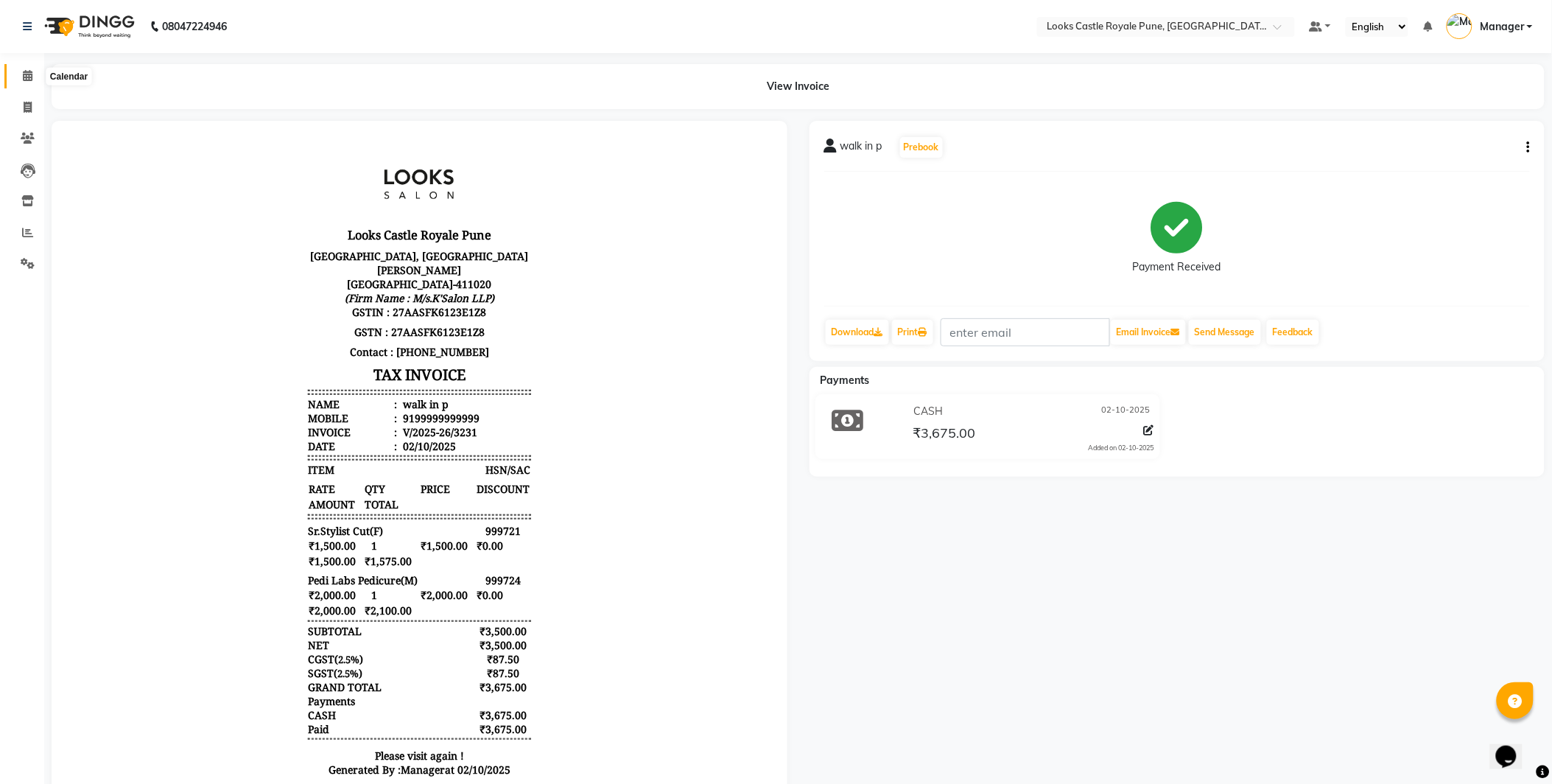
click at [31, 80] on icon at bounding box center [27, 75] width 9 height 11
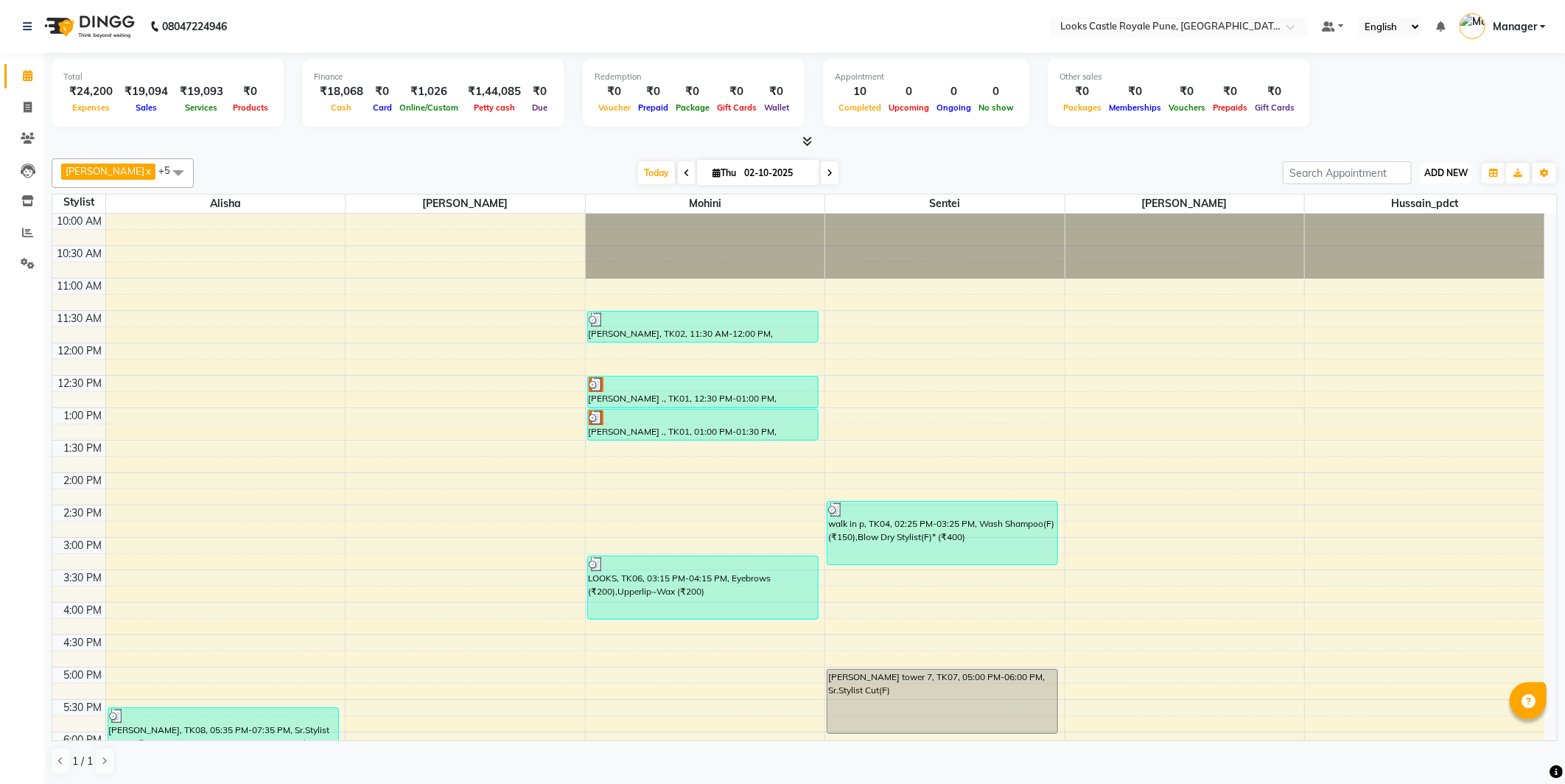
click at [1467, 182] on button "ADD NEW Toggle Dropdown" at bounding box center [1446, 173] width 51 height 20
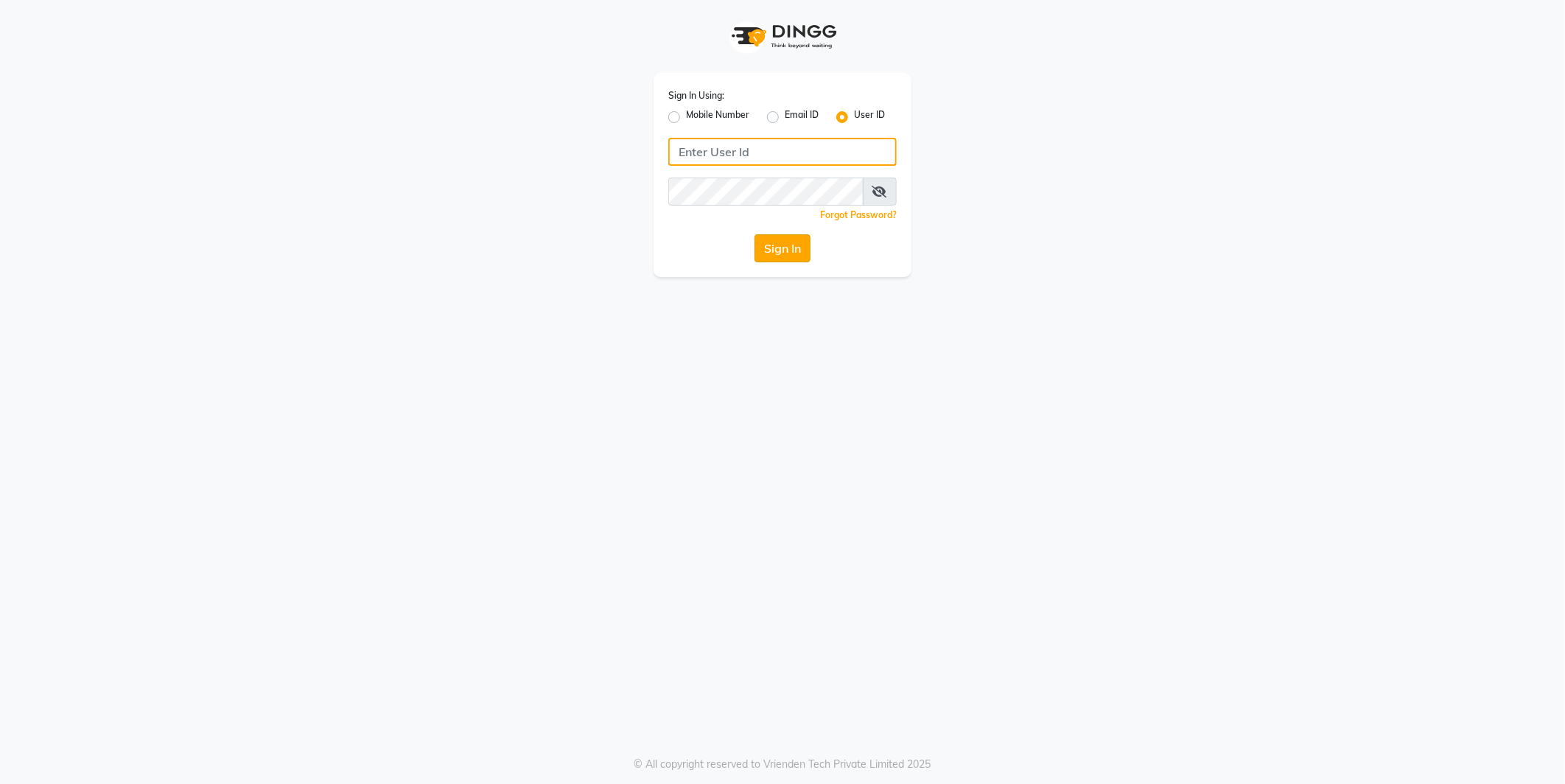
type input "e2555-01"
click at [771, 243] on button "Sign In" at bounding box center [782, 247] width 56 height 28
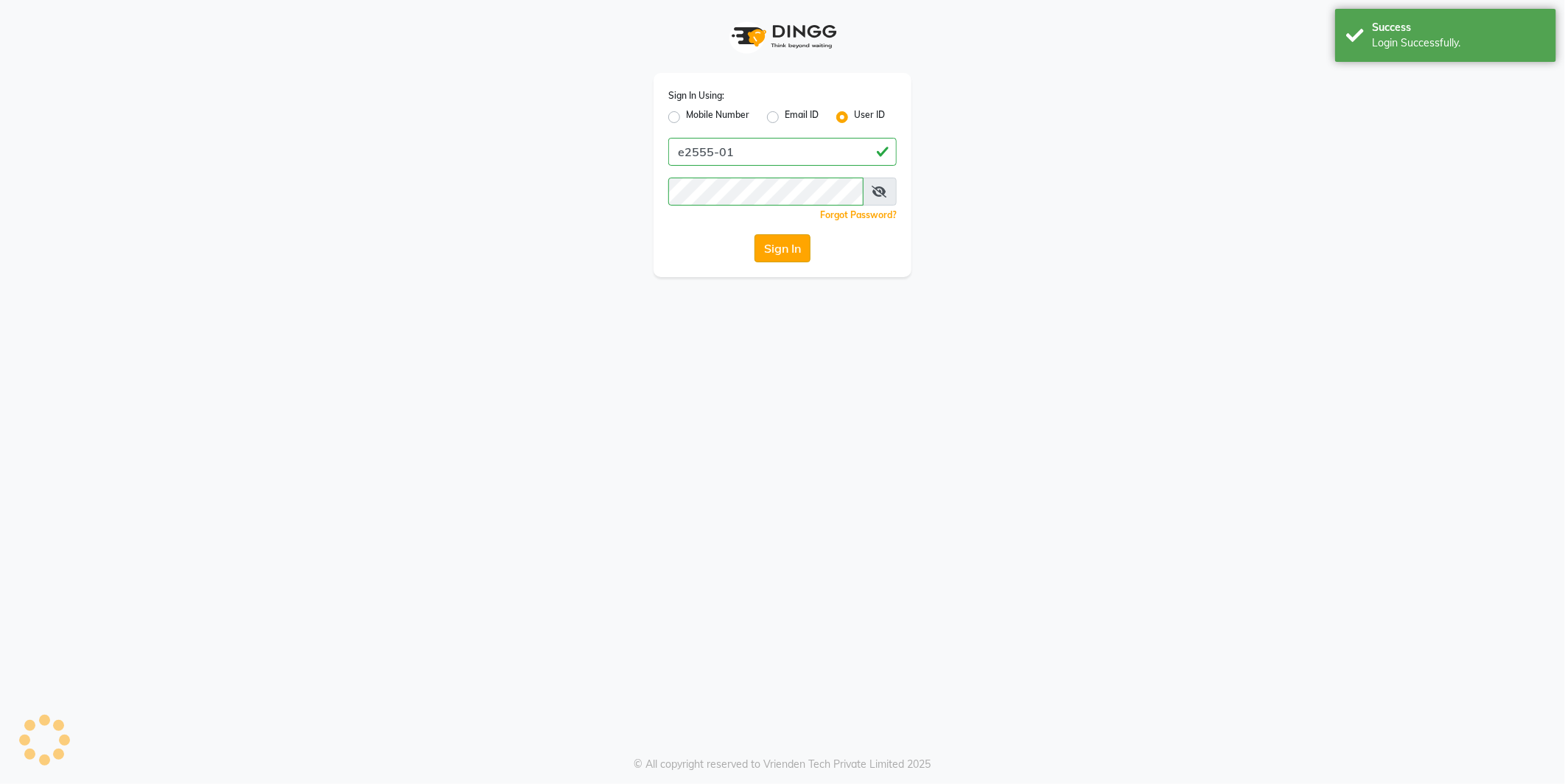
select select "5915"
select select "service"
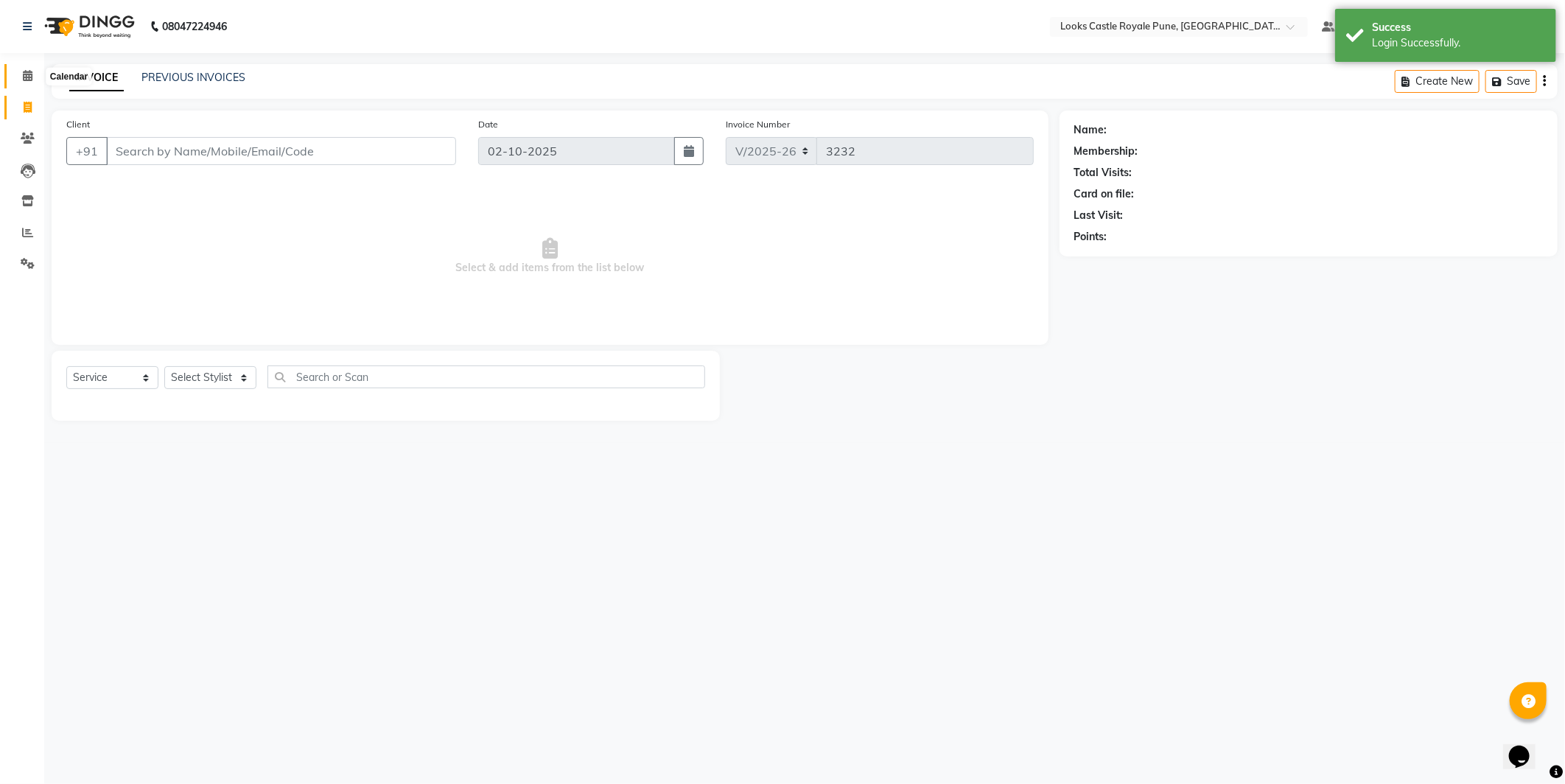
click at [36, 70] on span at bounding box center [27, 76] width 25 height 17
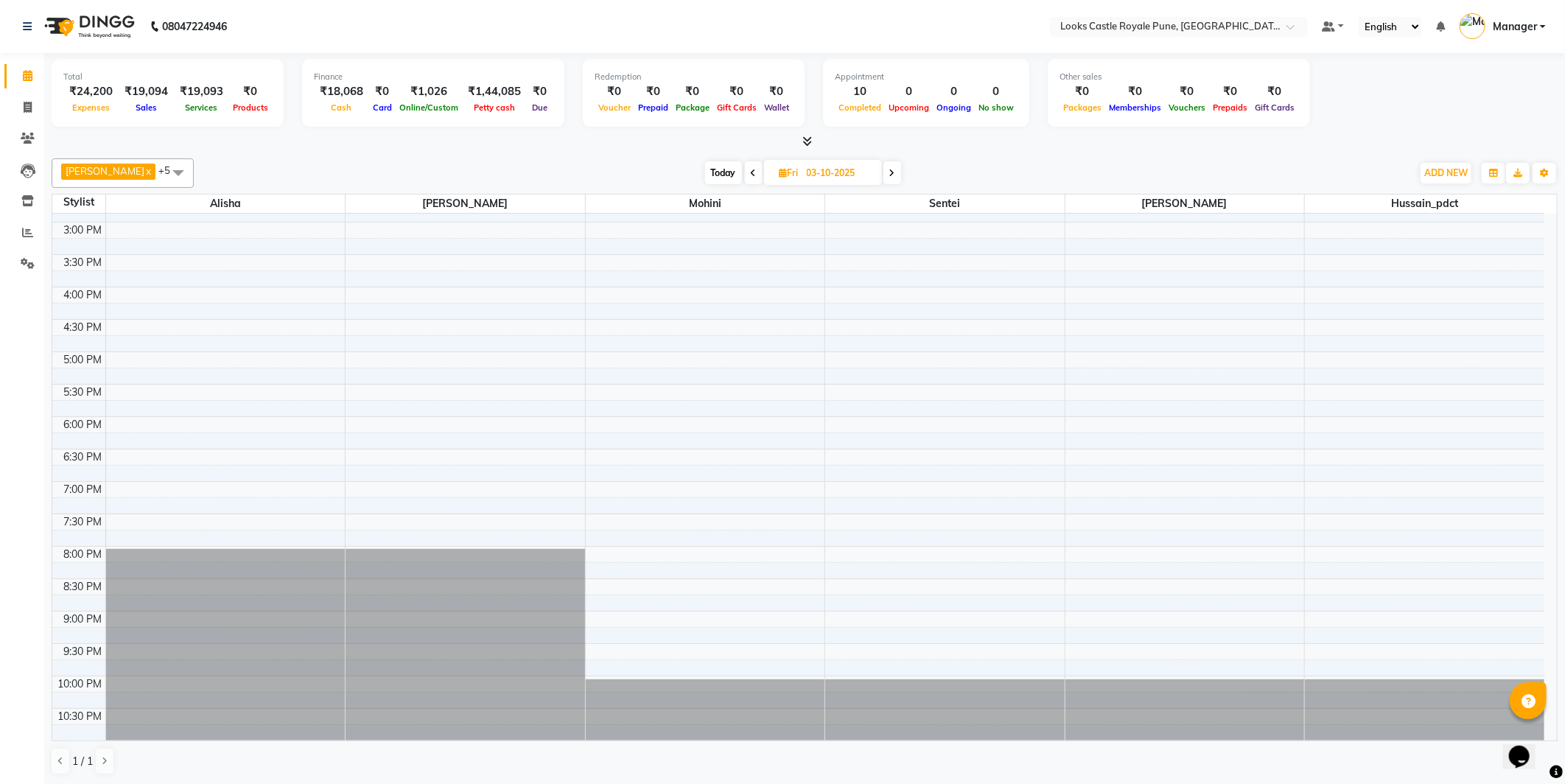
scroll to position [318, 0]
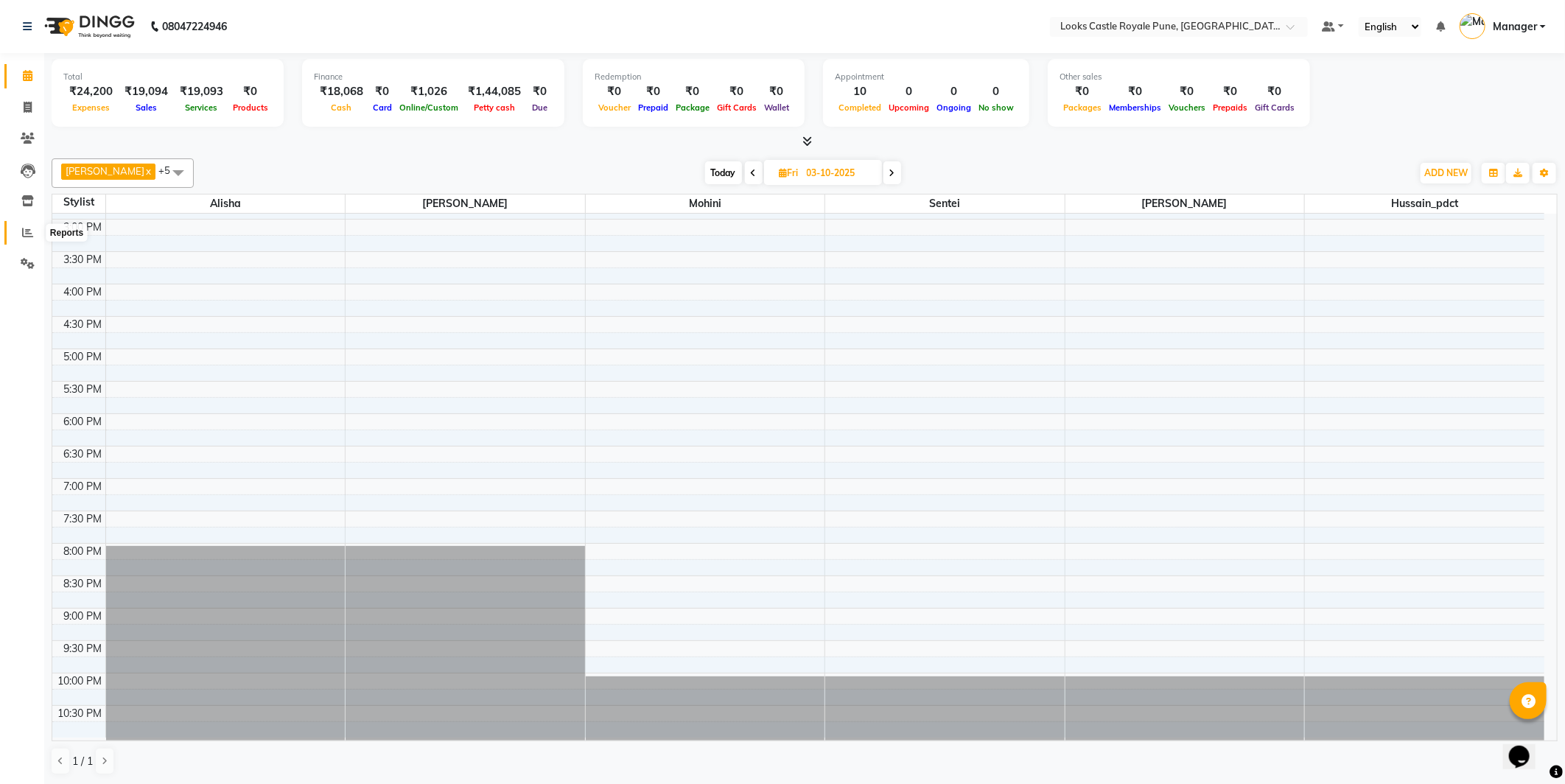
click at [19, 237] on span at bounding box center [27, 233] width 25 height 17
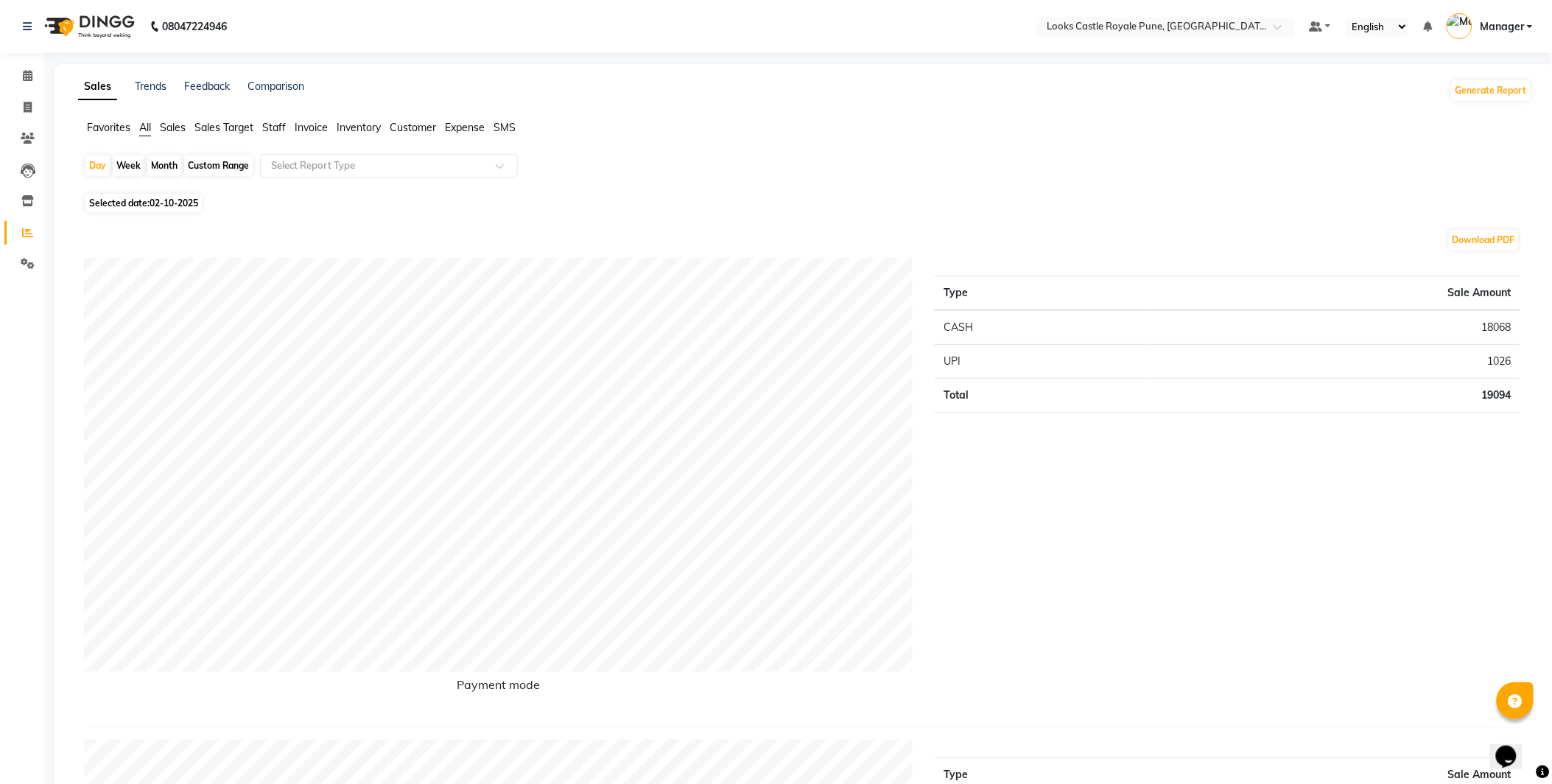
click at [271, 127] on span "Staff" at bounding box center [274, 128] width 24 height 14
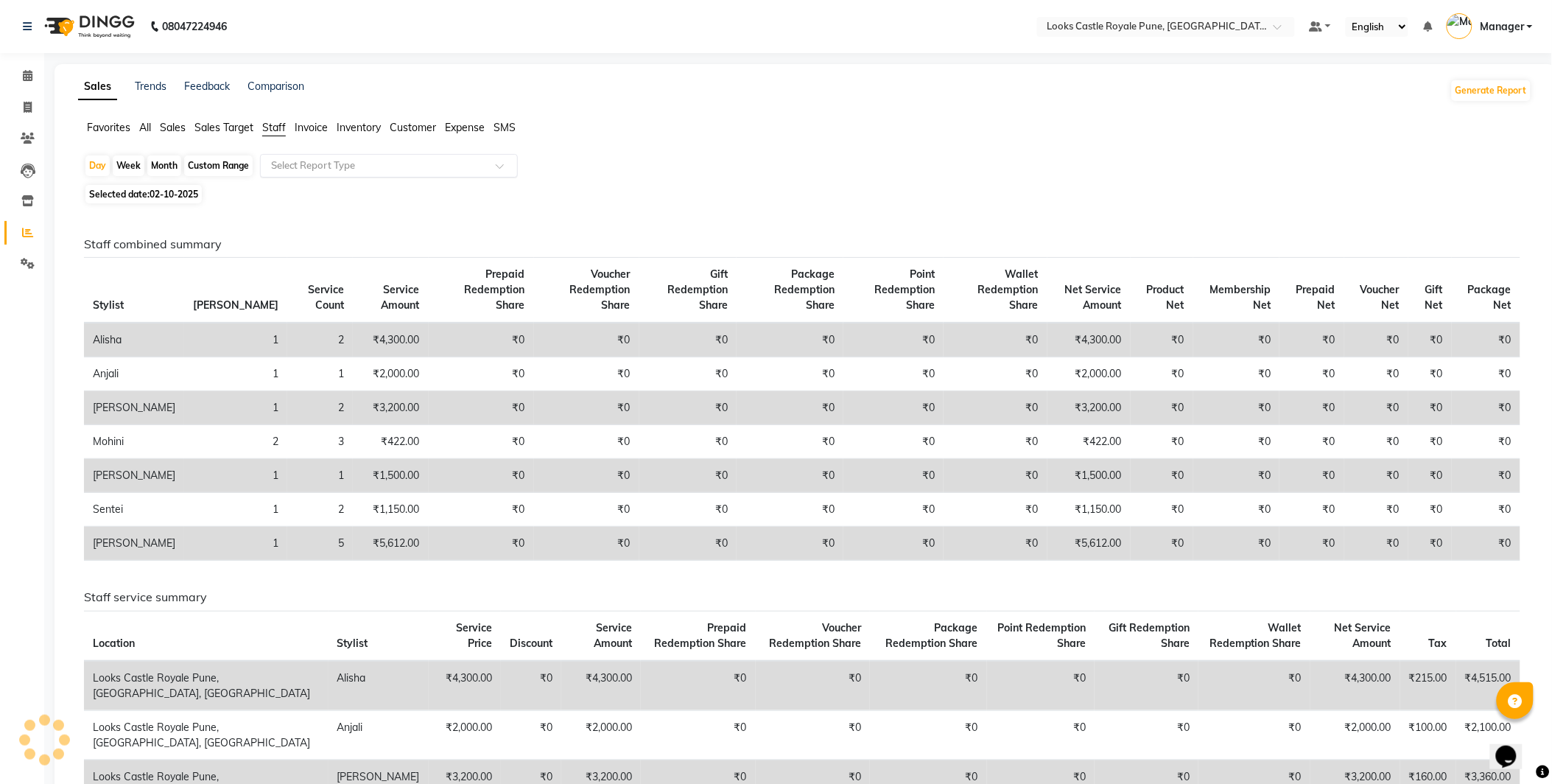
click at [310, 166] on input "text" at bounding box center [374, 165] width 212 height 14
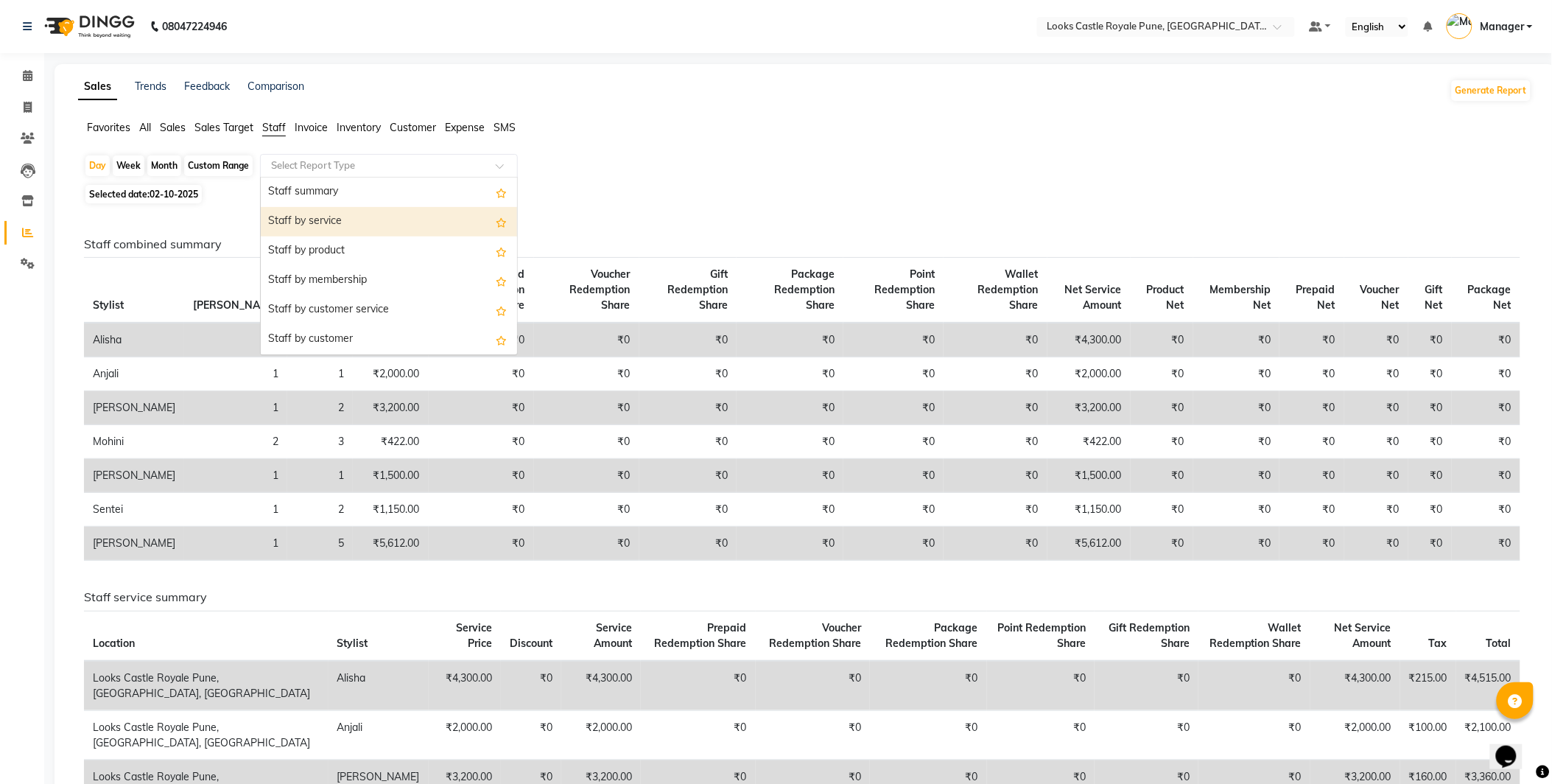
click at [285, 227] on div "Staff by service" at bounding box center [389, 221] width 256 height 30
select select "full_report"
select select "csv"
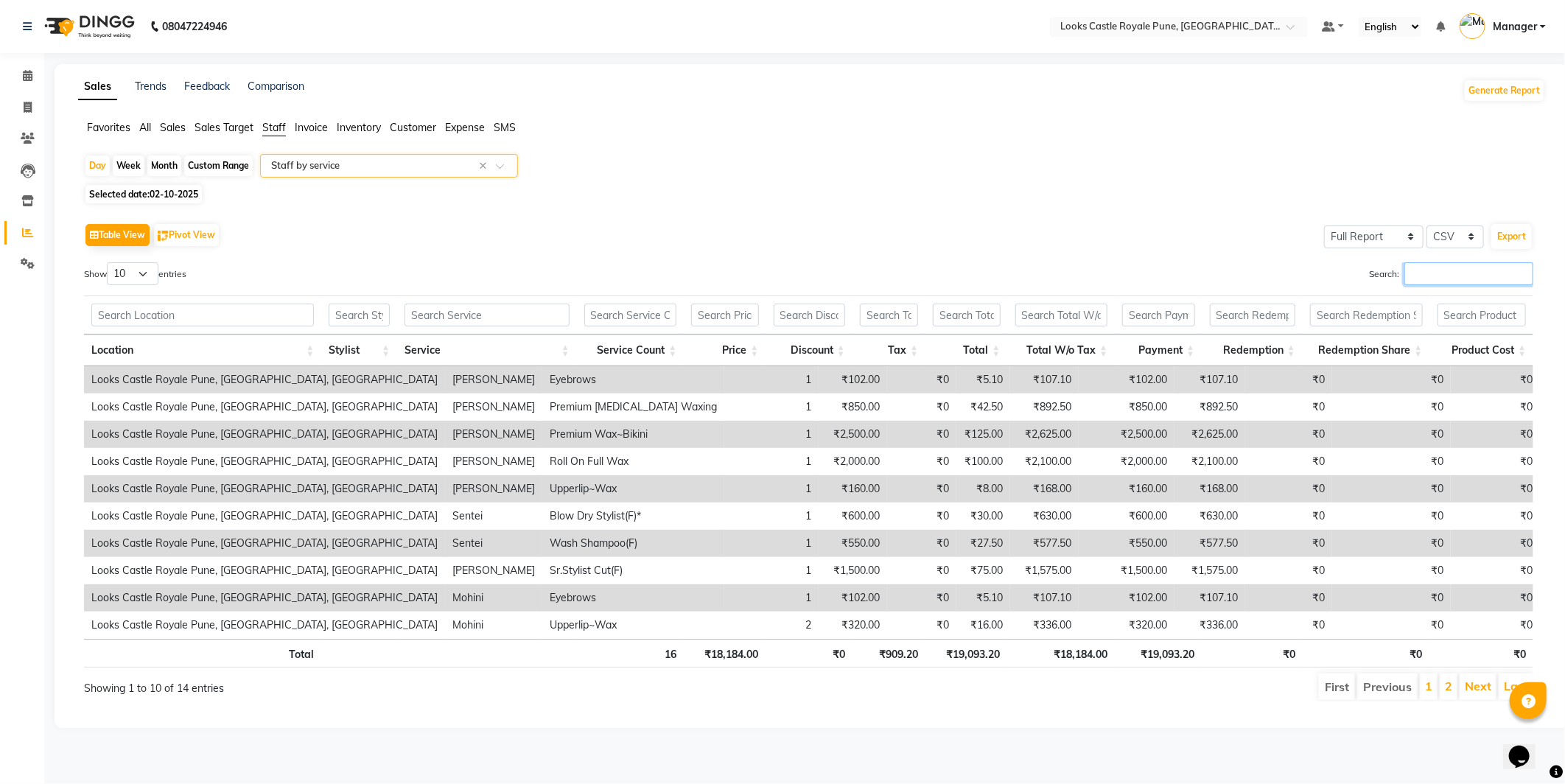
click at [1412, 275] on input "Search:" at bounding box center [1469, 273] width 129 height 23
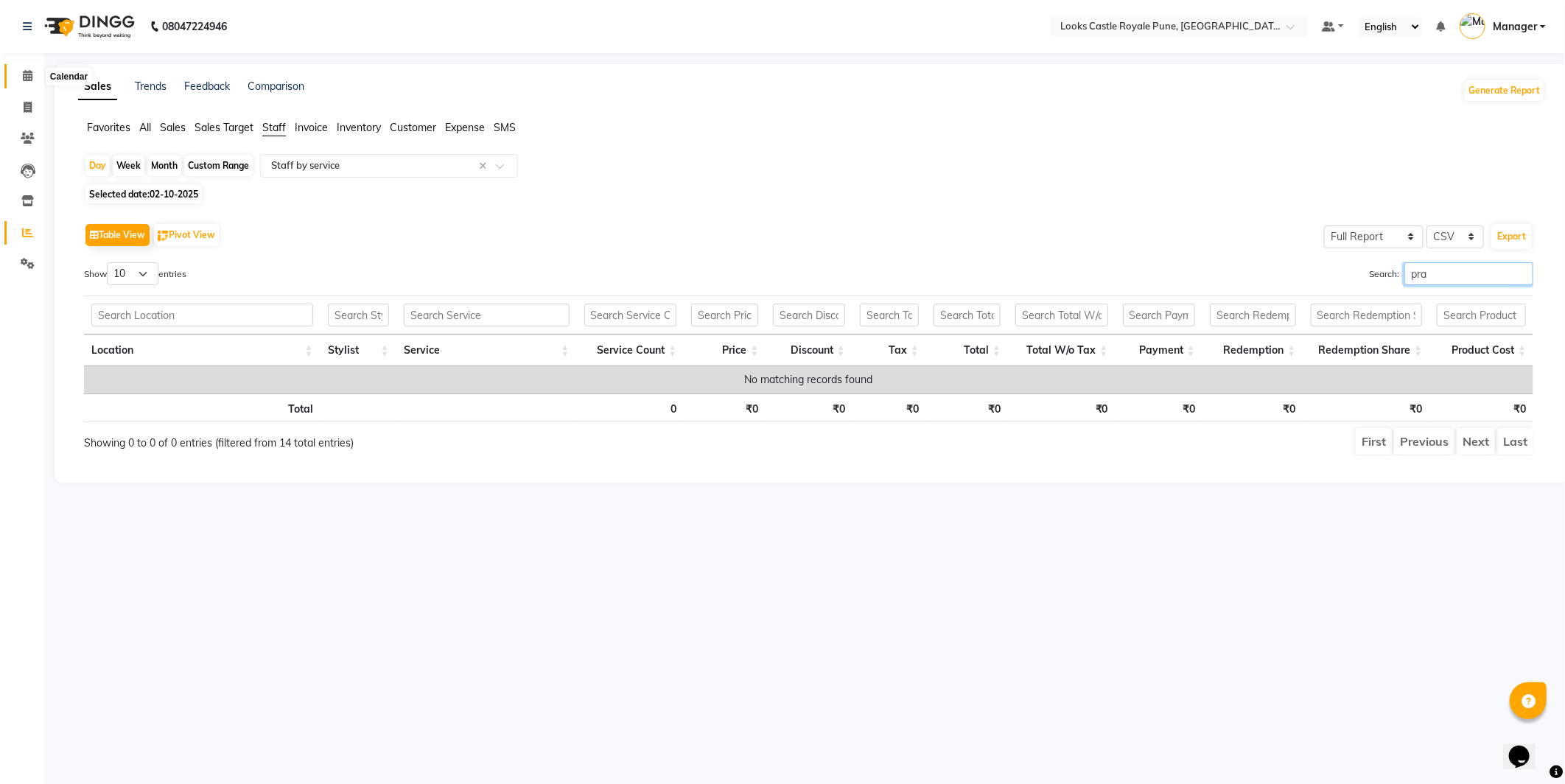
type input "pra"
click at [23, 75] on icon at bounding box center [27, 75] width 9 height 11
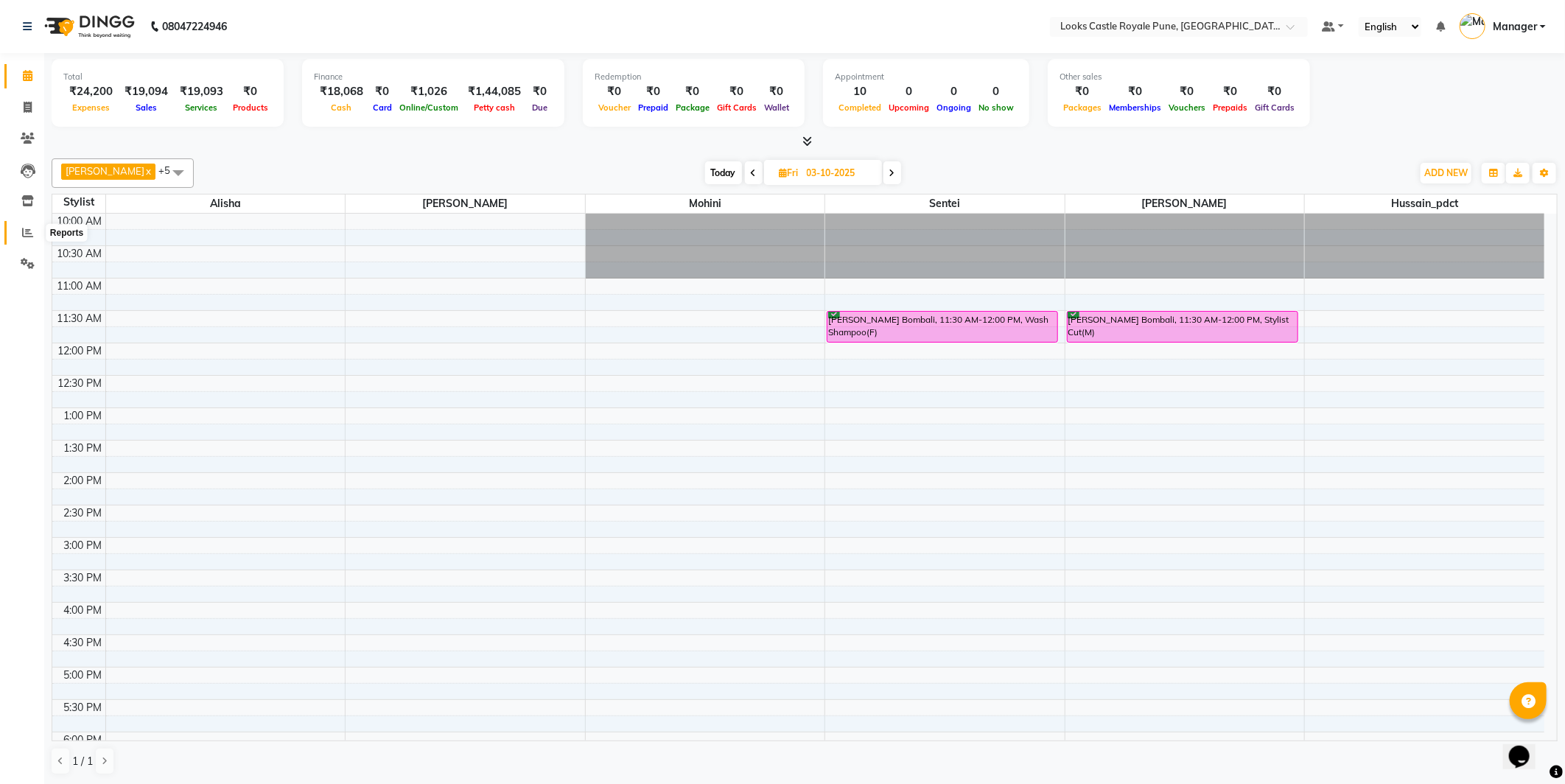
click at [25, 231] on icon at bounding box center [27, 232] width 11 height 11
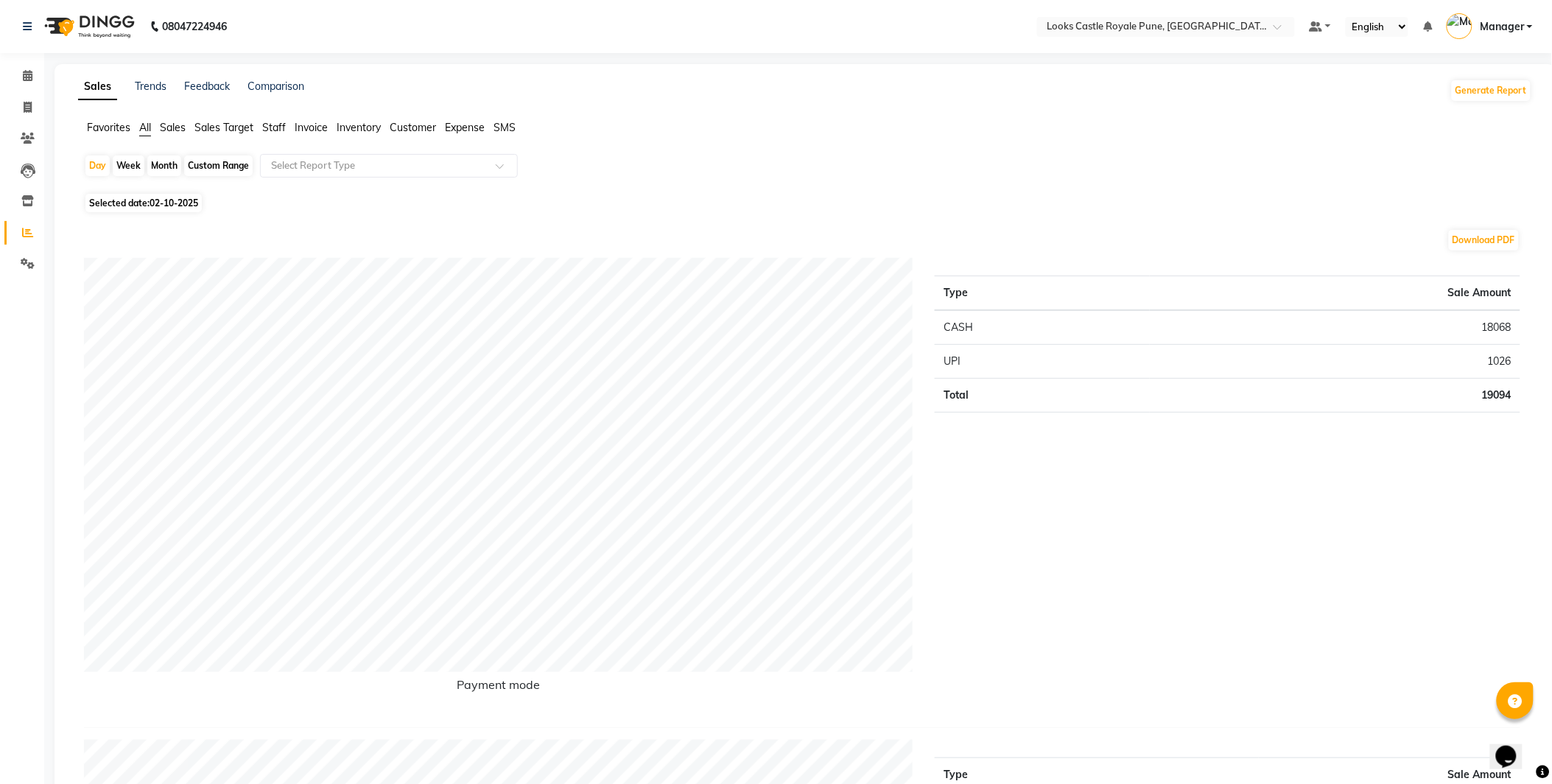
click at [275, 122] on span "Staff" at bounding box center [274, 128] width 24 height 14
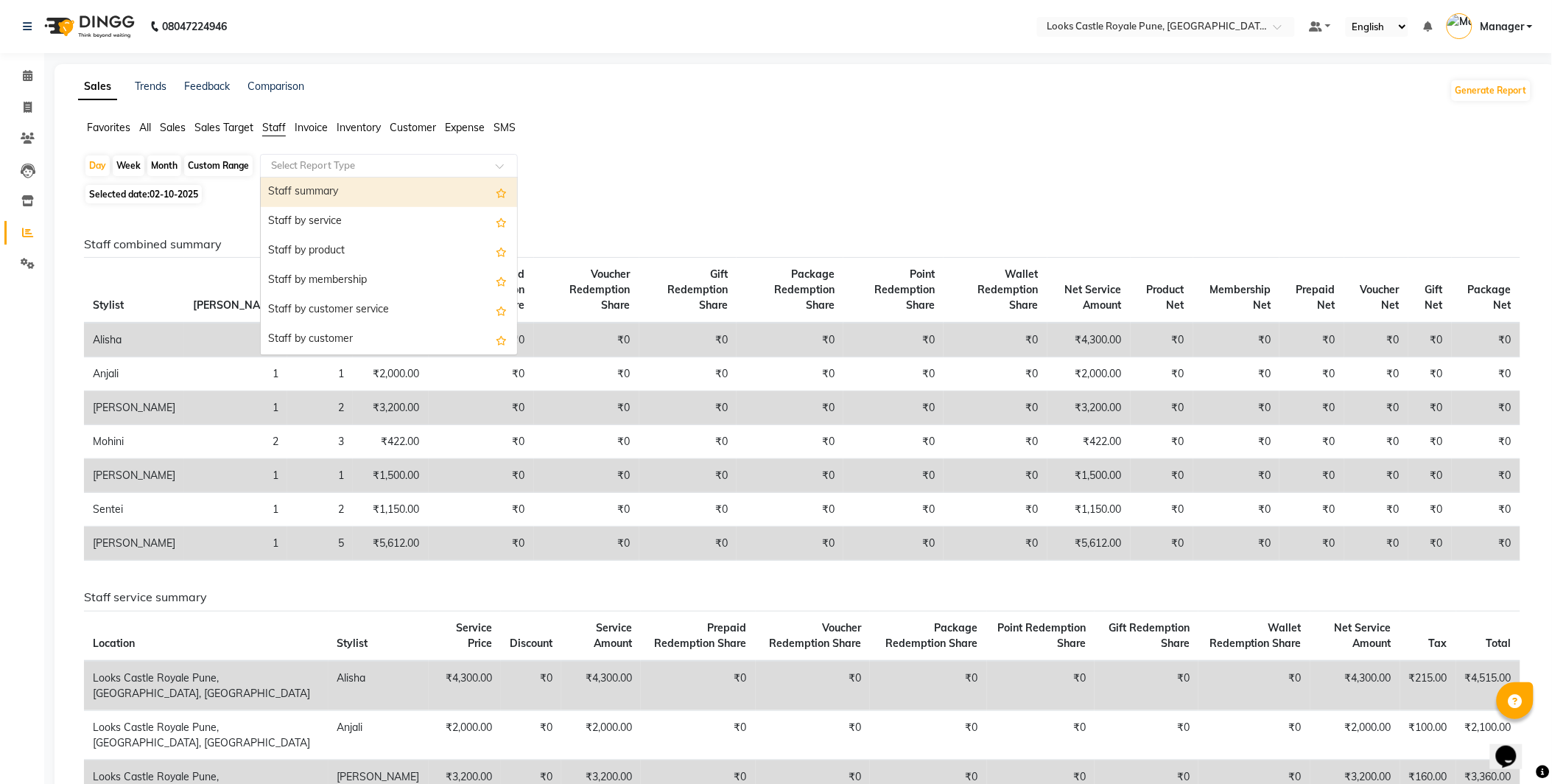
click at [471, 165] on input "text" at bounding box center [374, 165] width 212 height 14
click at [473, 211] on div "Staff by service" at bounding box center [389, 221] width 256 height 30
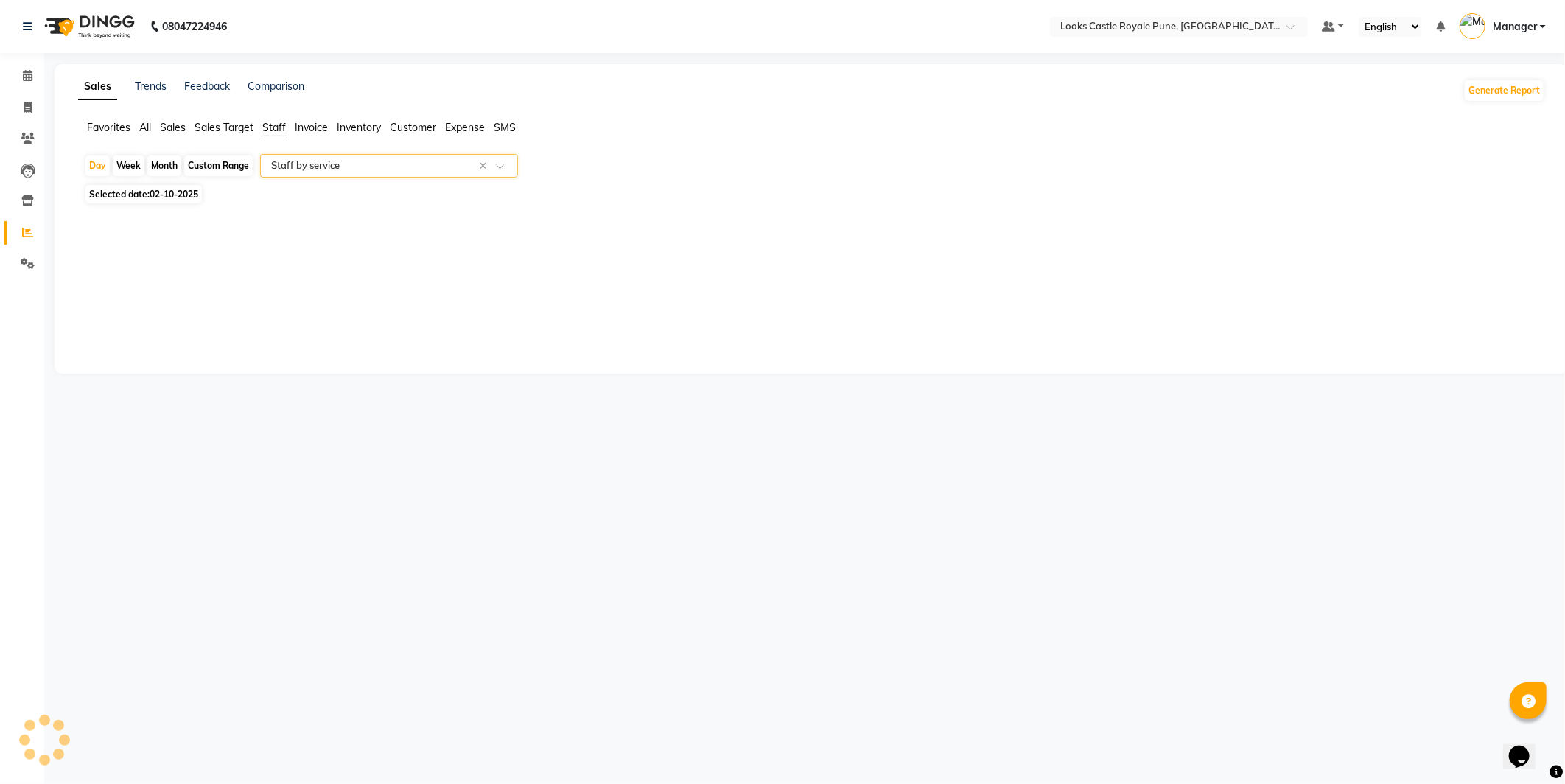
select select "full_report"
select select "csv"
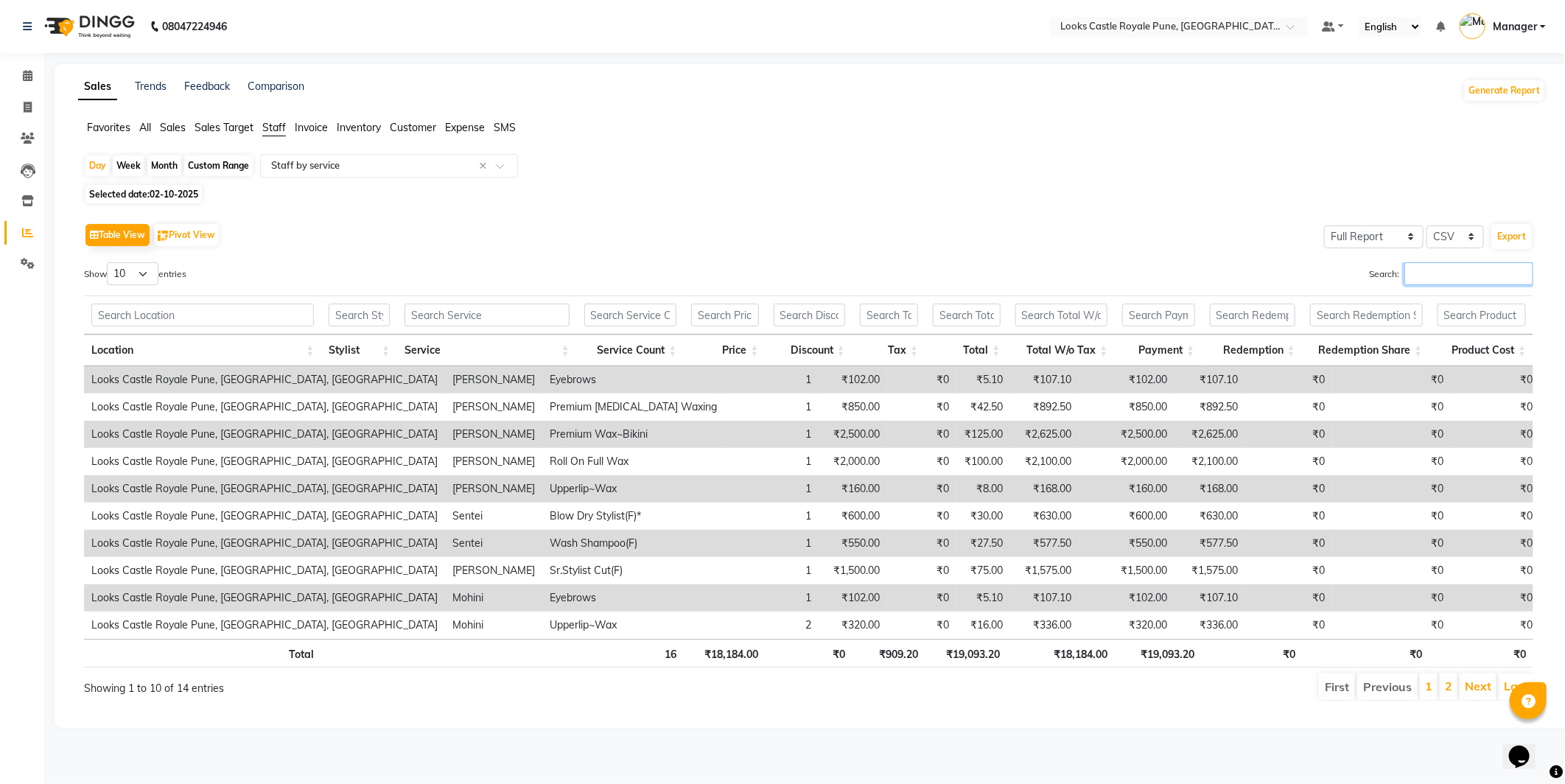
click at [1423, 281] on input "Search:" at bounding box center [1469, 273] width 129 height 23
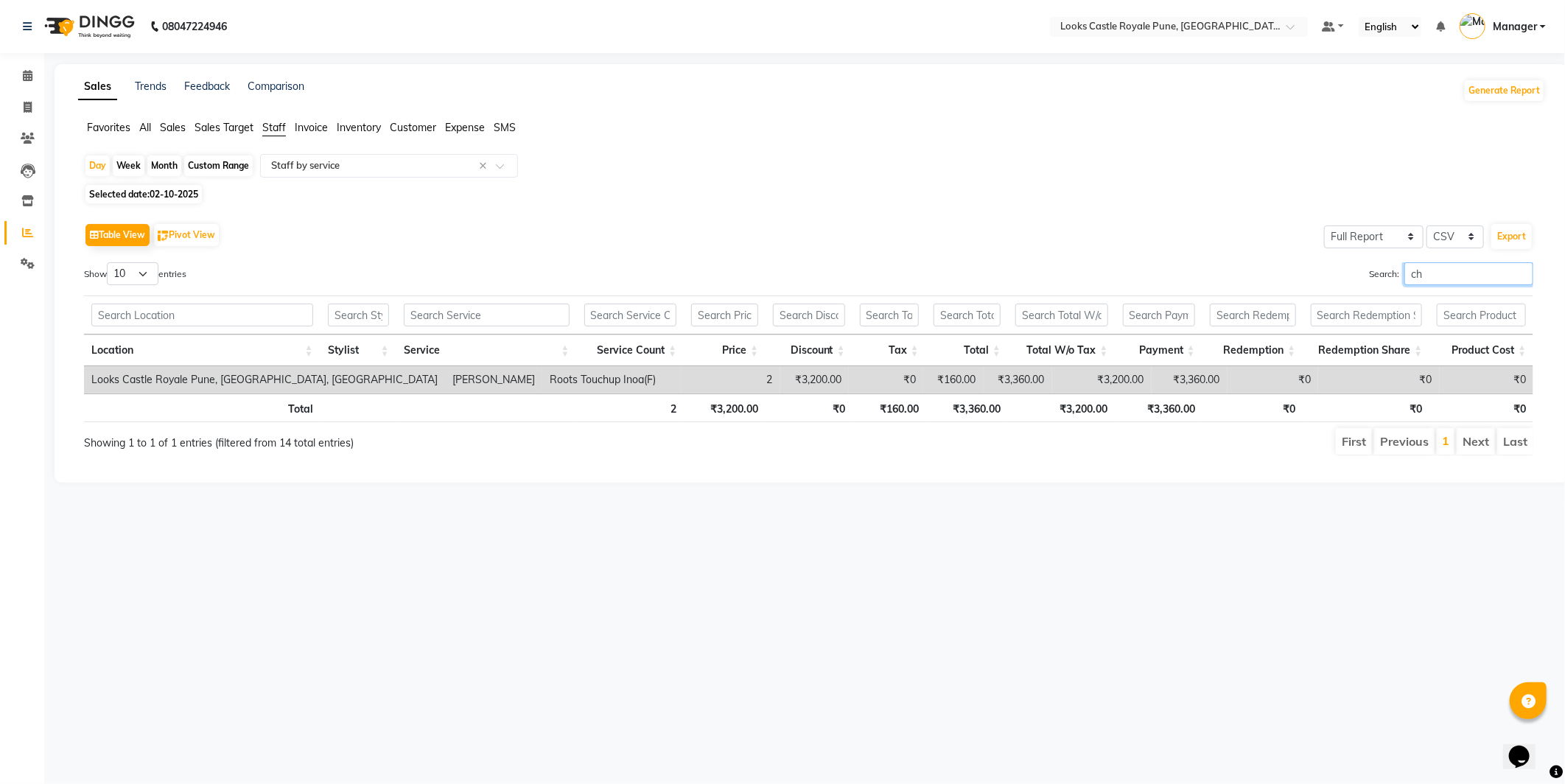
type input "c"
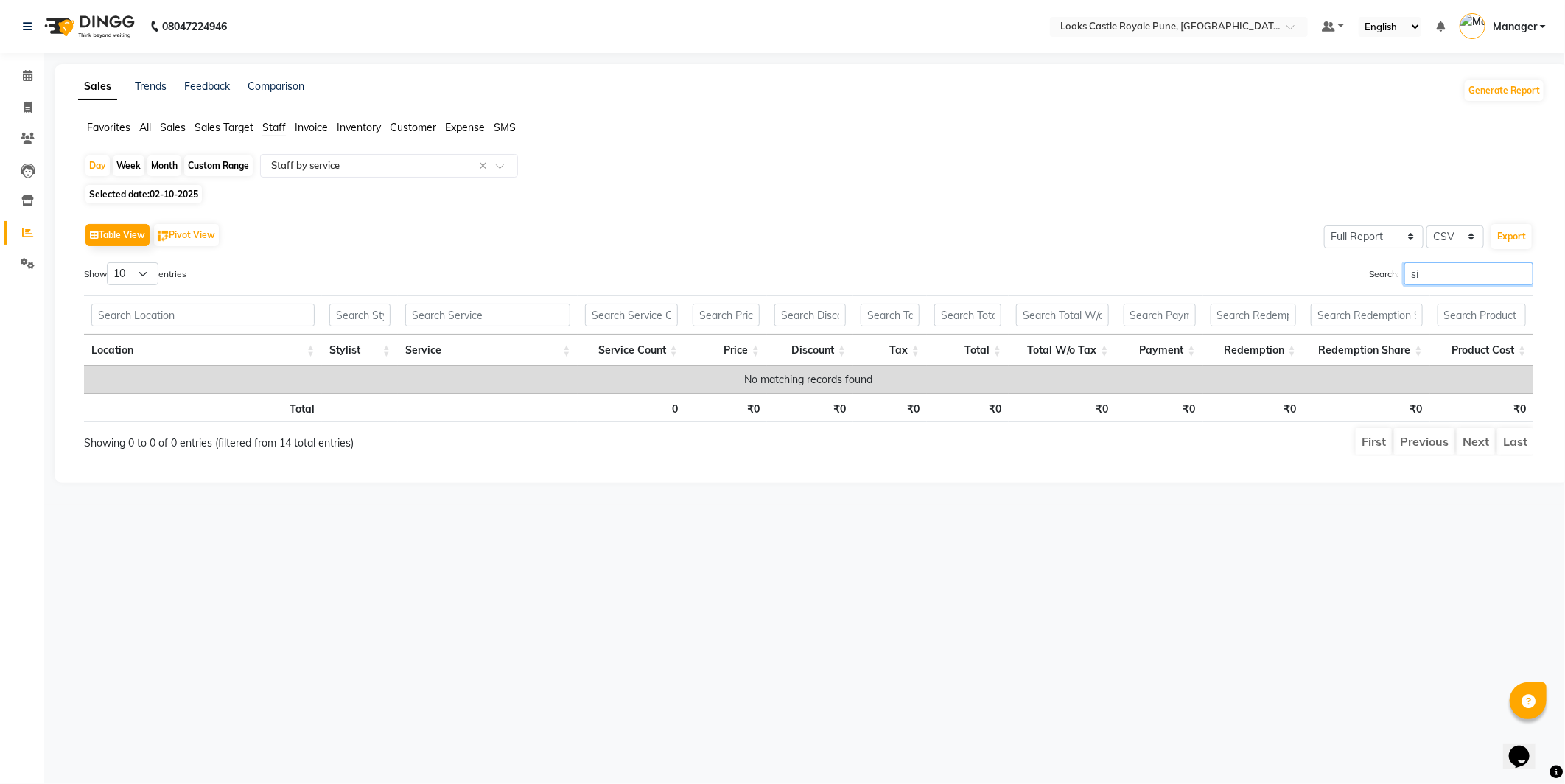
type input "s"
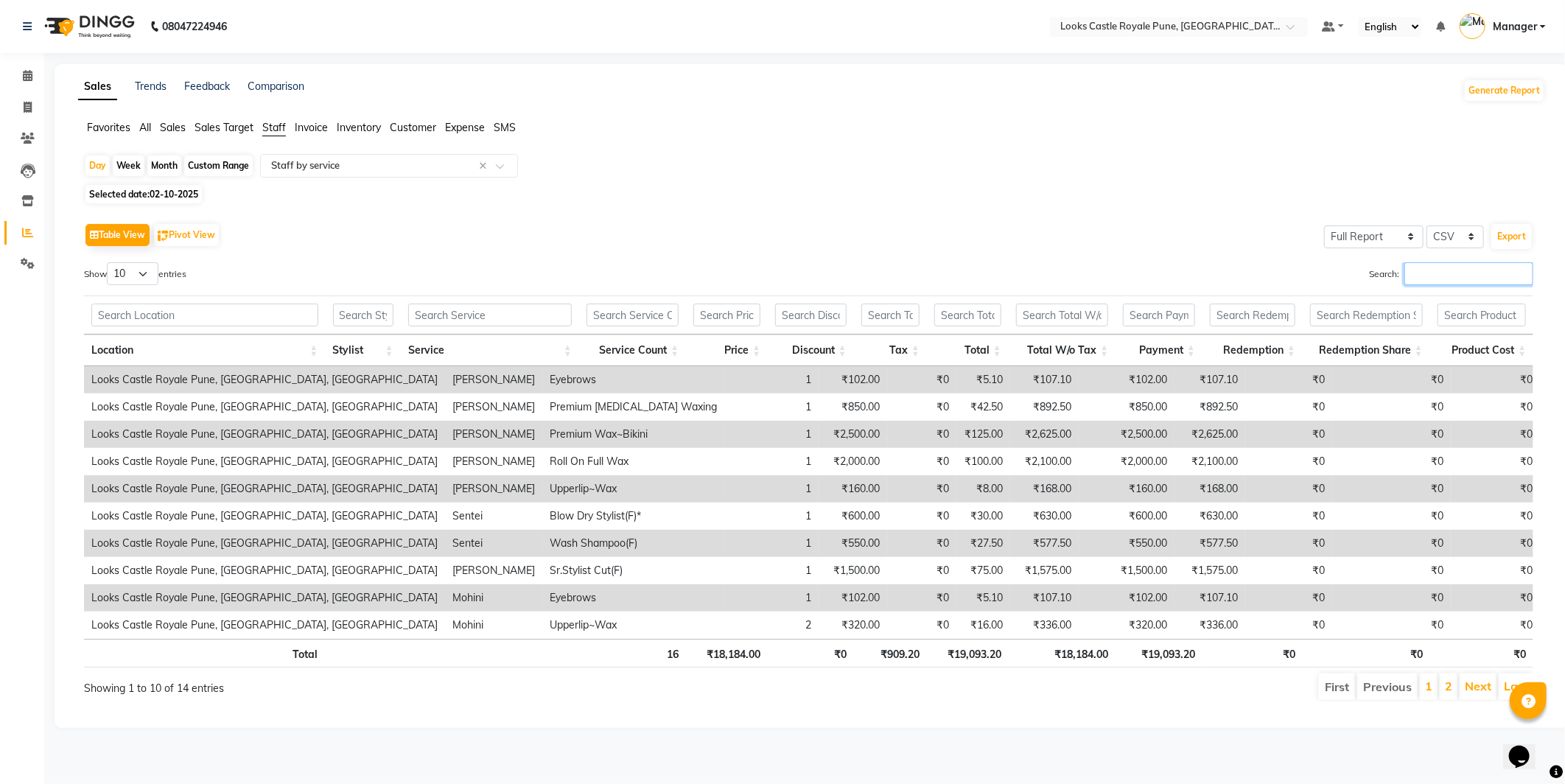
click at [1475, 274] on input "Search:" at bounding box center [1469, 273] width 129 height 23
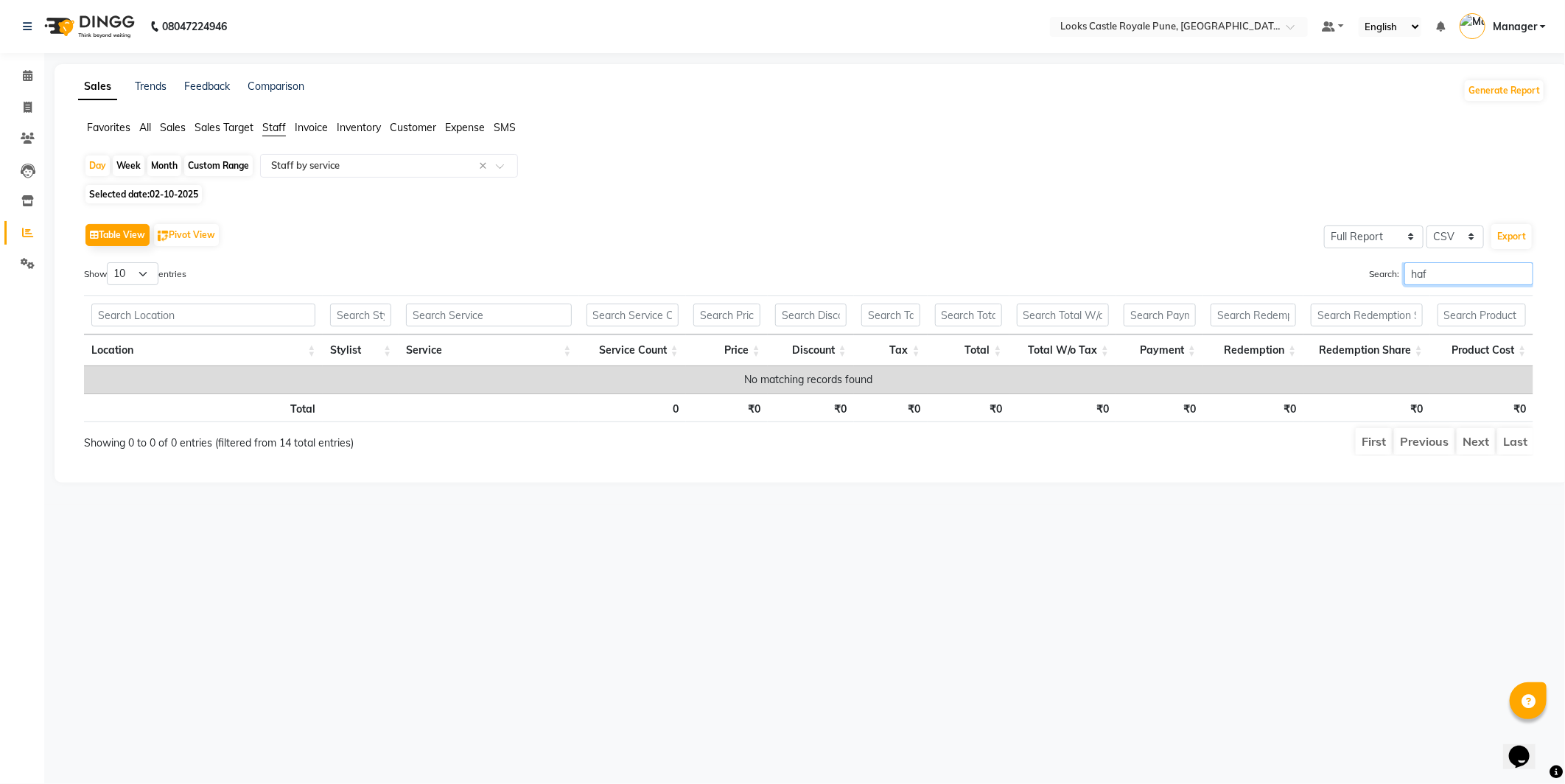
type input "haf"
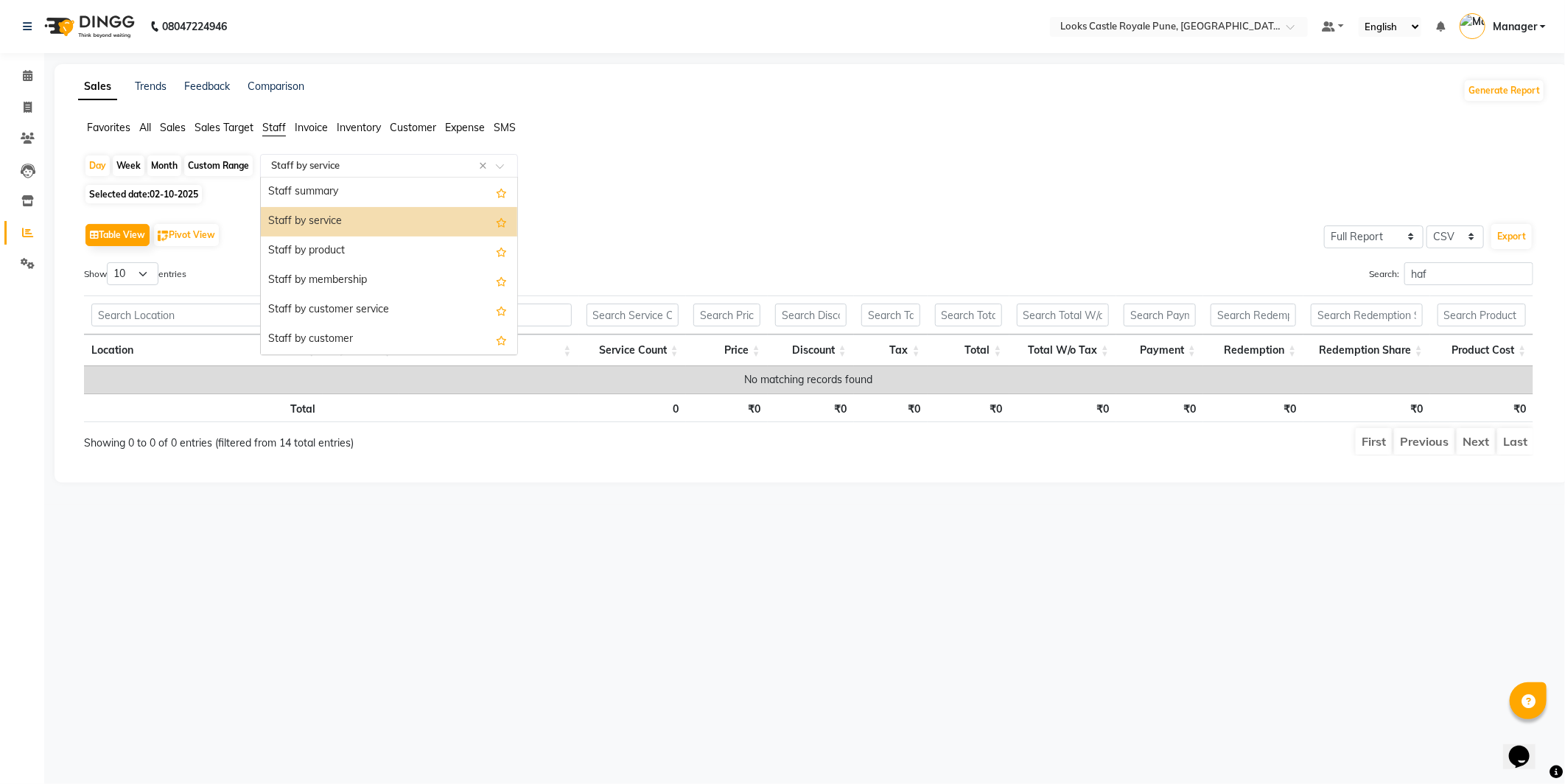
click at [352, 159] on input "text" at bounding box center [374, 165] width 212 height 14
click at [422, 254] on div "Staff by product" at bounding box center [389, 251] width 256 height 30
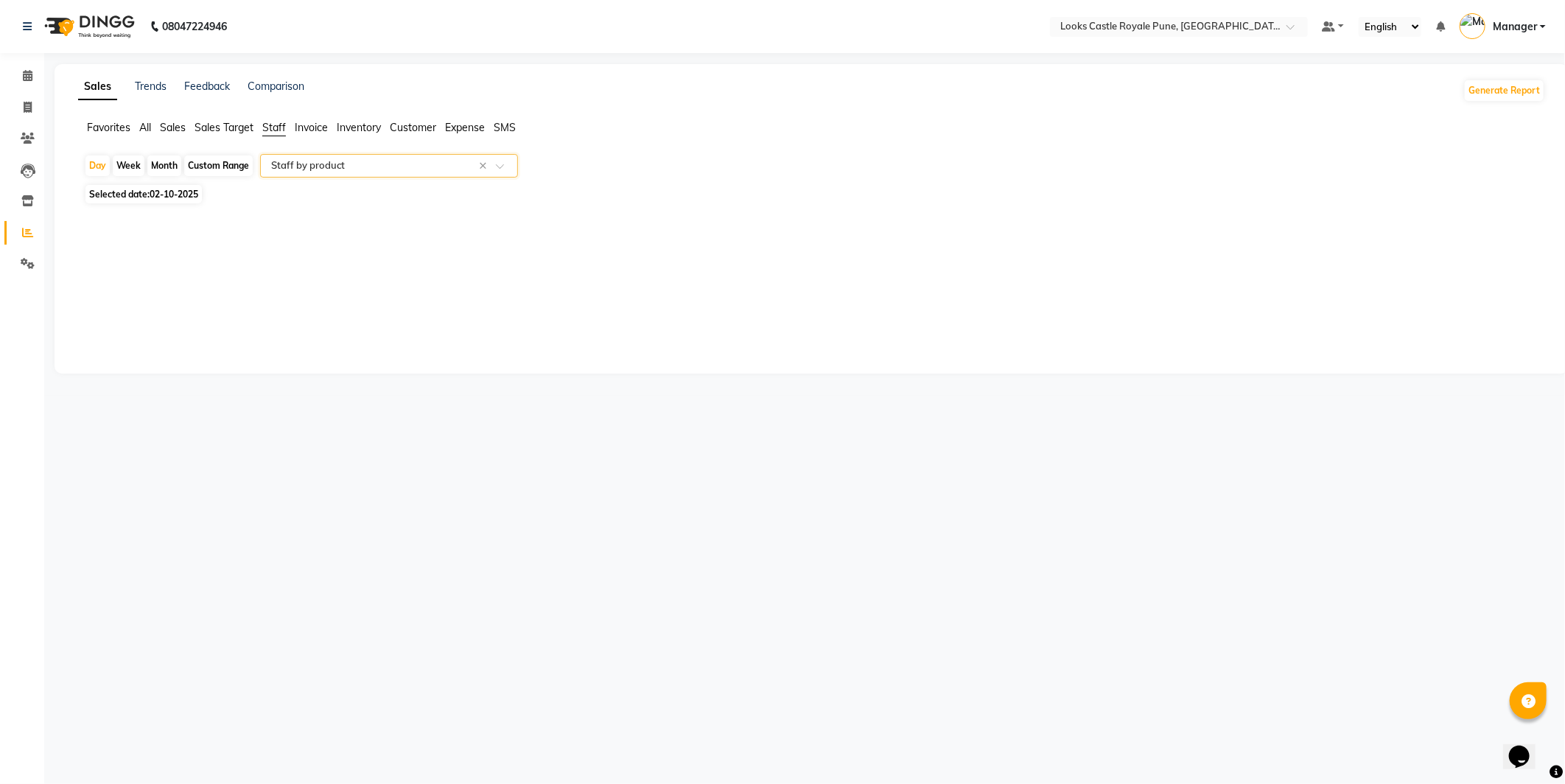
click at [337, 163] on input "text" at bounding box center [374, 165] width 212 height 14
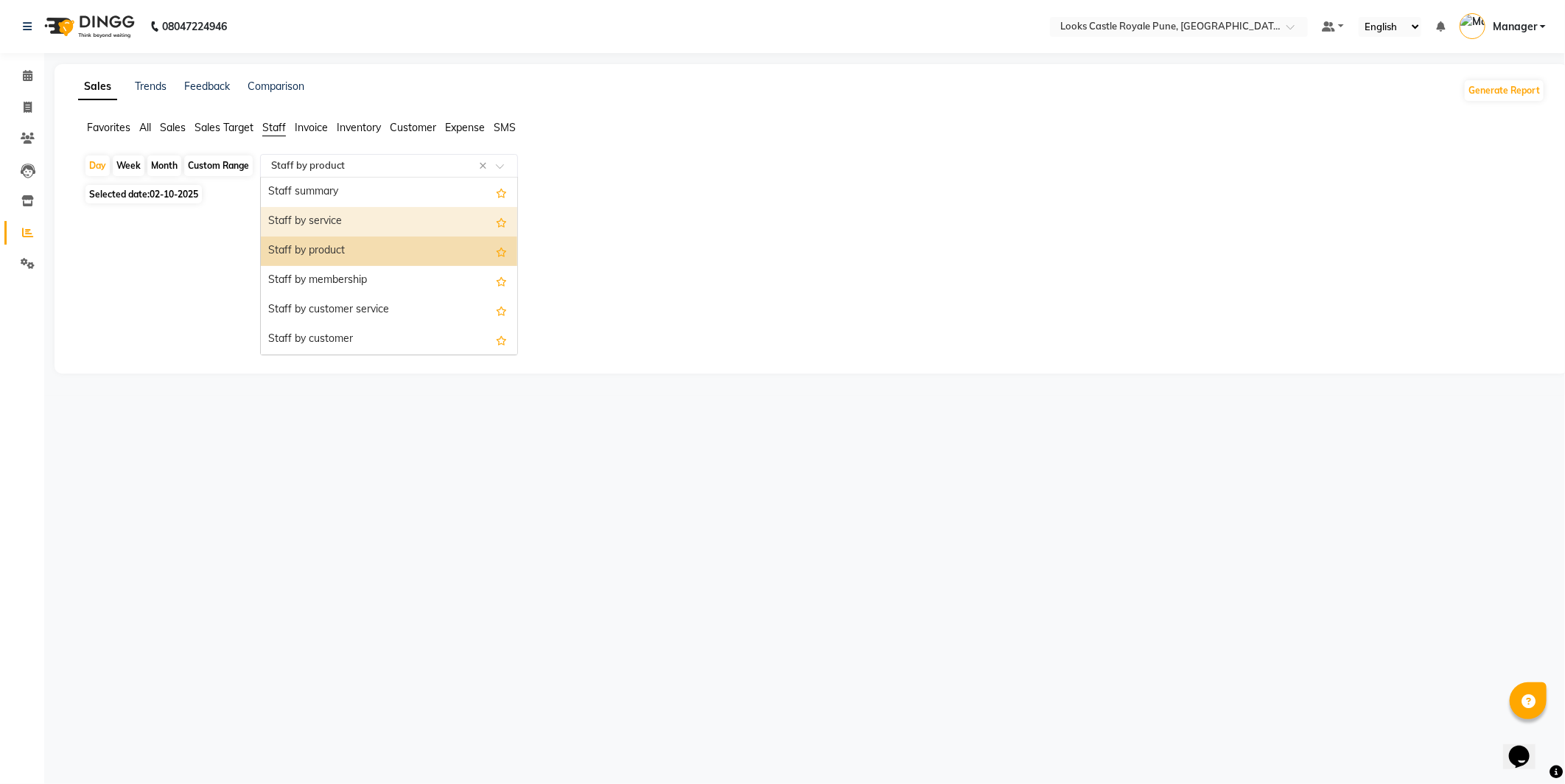
click at [337, 217] on div "Staff by service" at bounding box center [389, 221] width 256 height 30
select select "full_report"
select select "csv"
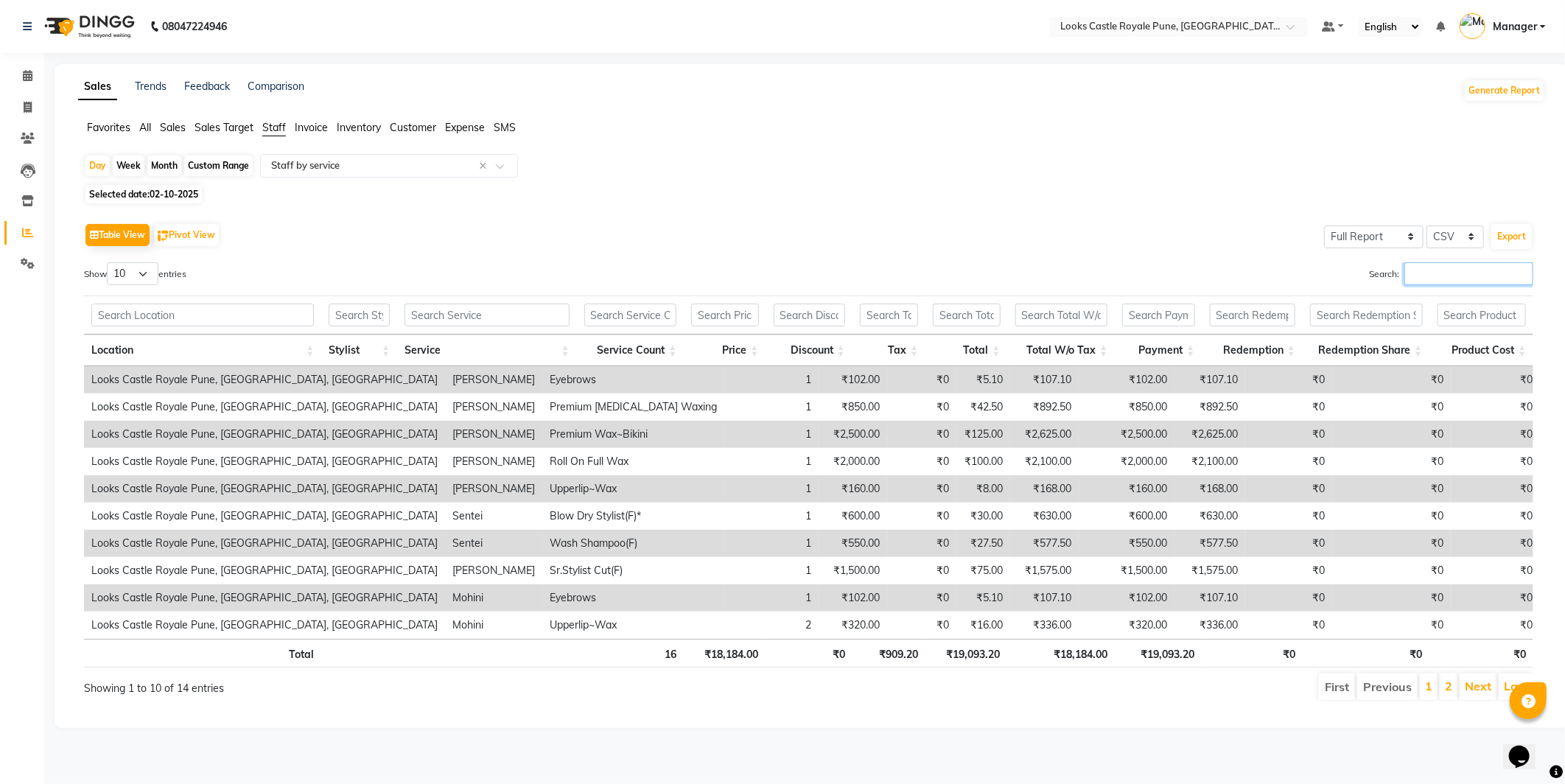
click at [1434, 263] on input "Search:" at bounding box center [1469, 273] width 129 height 23
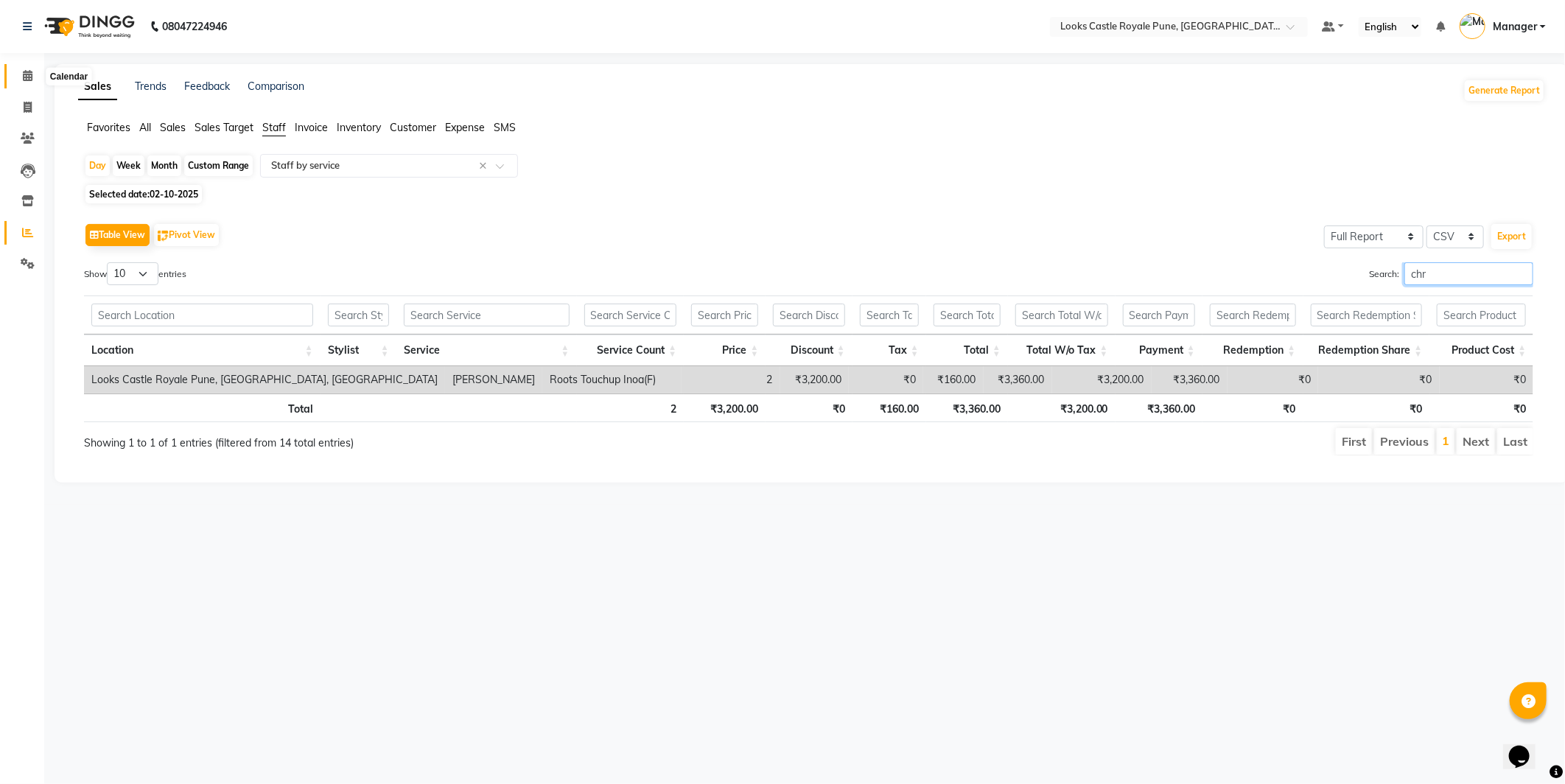
type input "chr"
click at [25, 72] on icon at bounding box center [27, 75] width 9 height 11
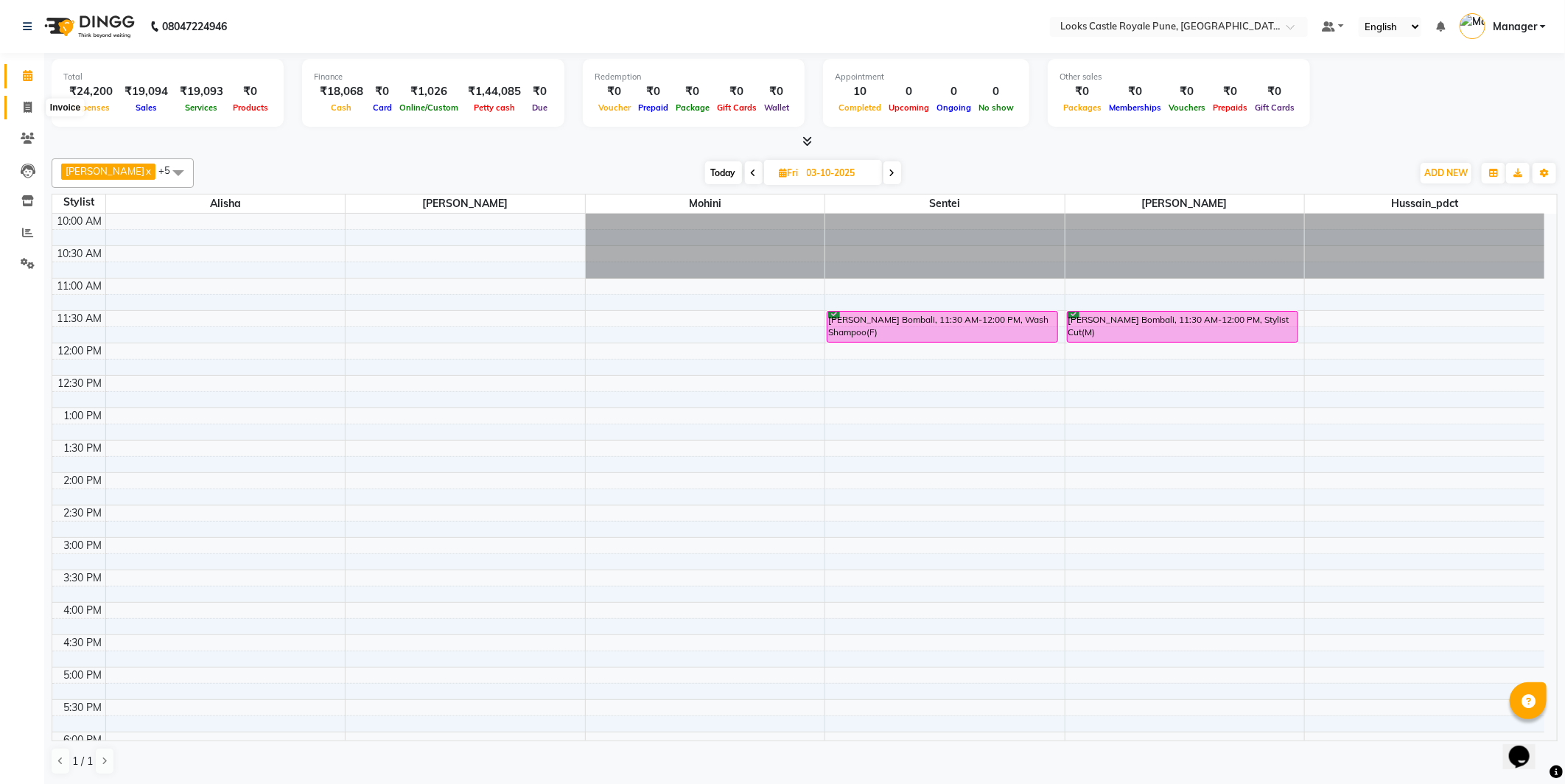
click at [33, 109] on span at bounding box center [27, 108] width 25 height 17
select select "5915"
select select "service"
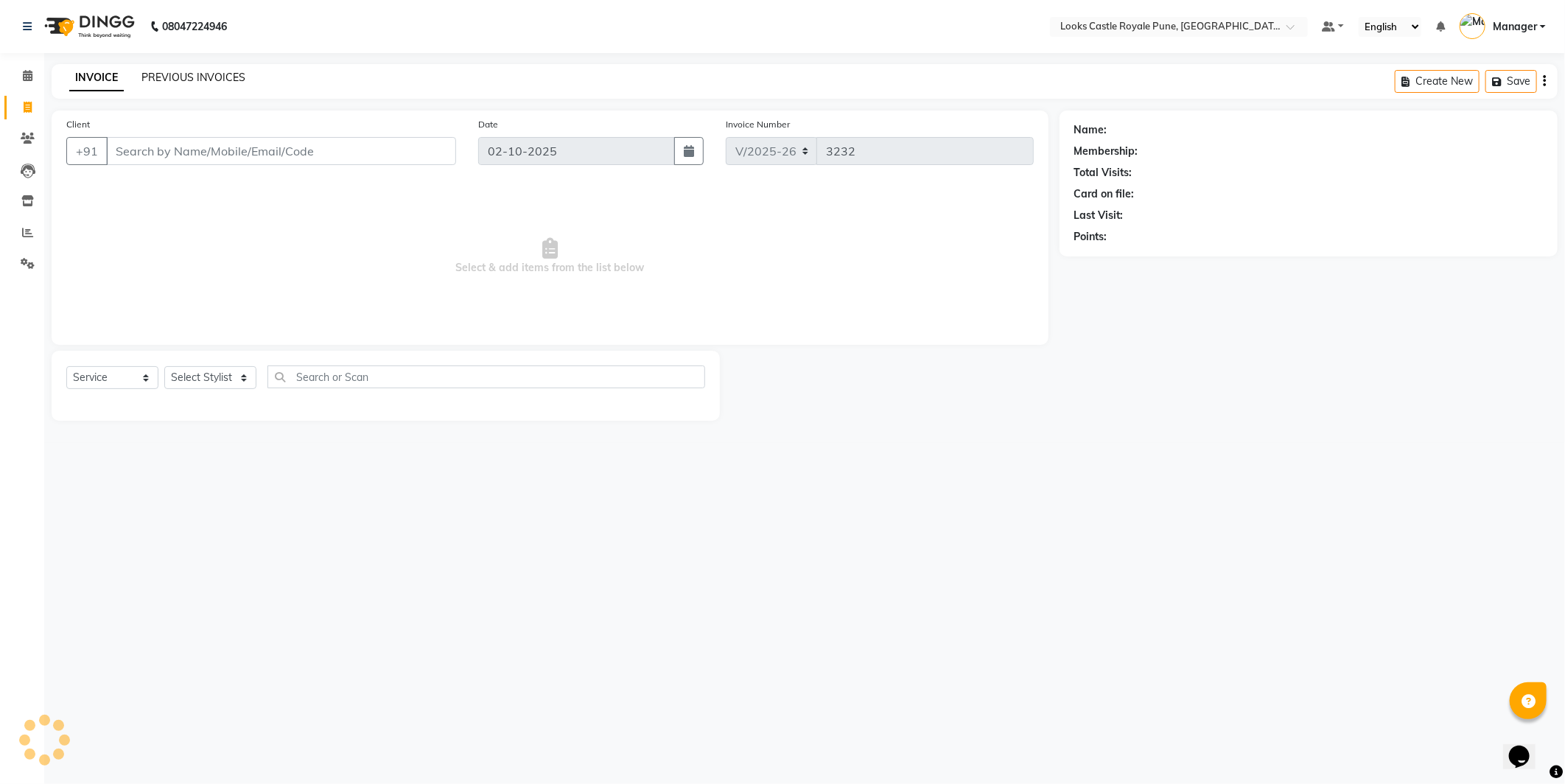
click at [178, 75] on link "PREVIOUS INVOICES" at bounding box center [193, 77] width 104 height 14
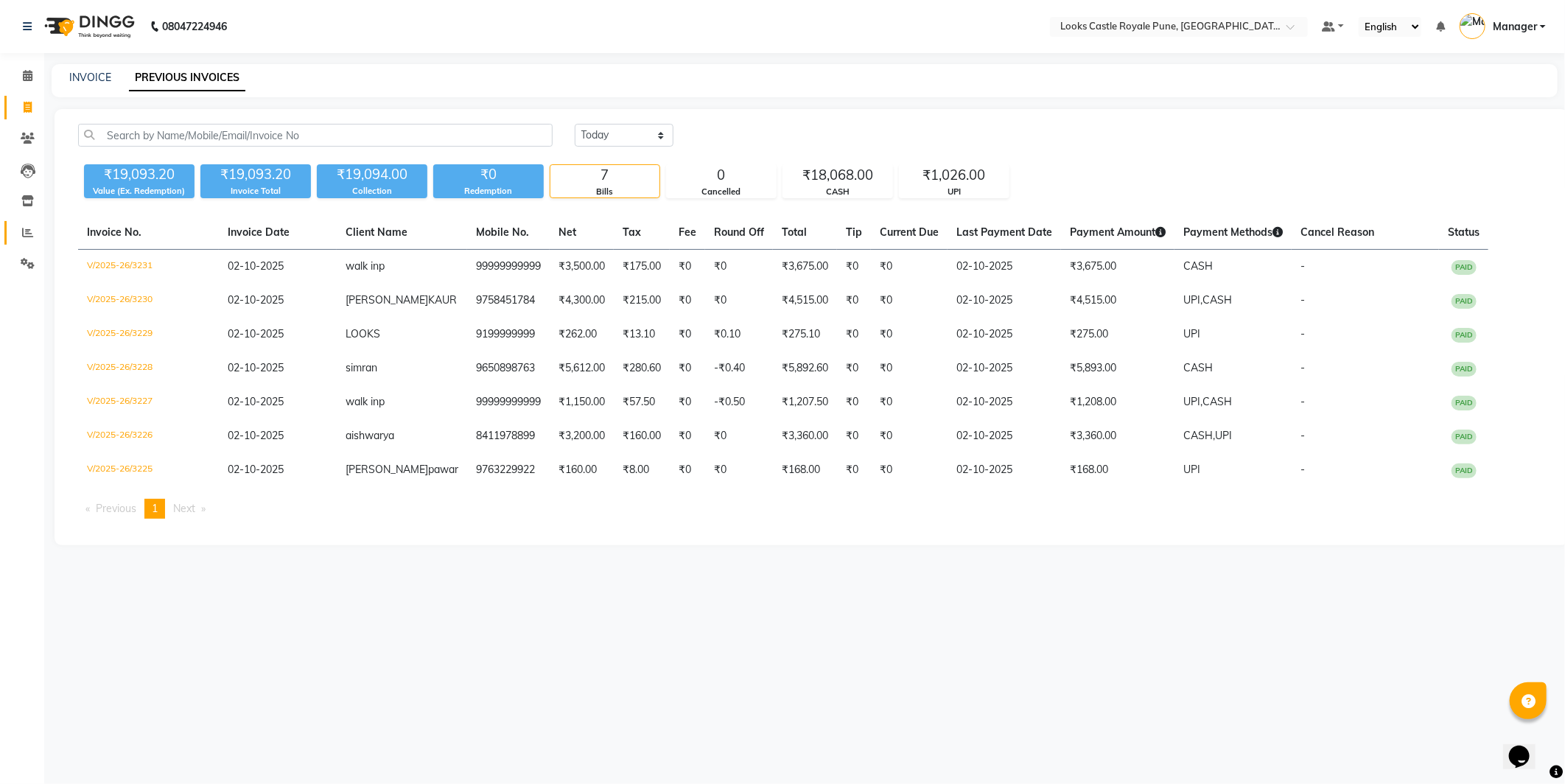
click at [22, 243] on link "Reports" at bounding box center [22, 233] width 36 height 25
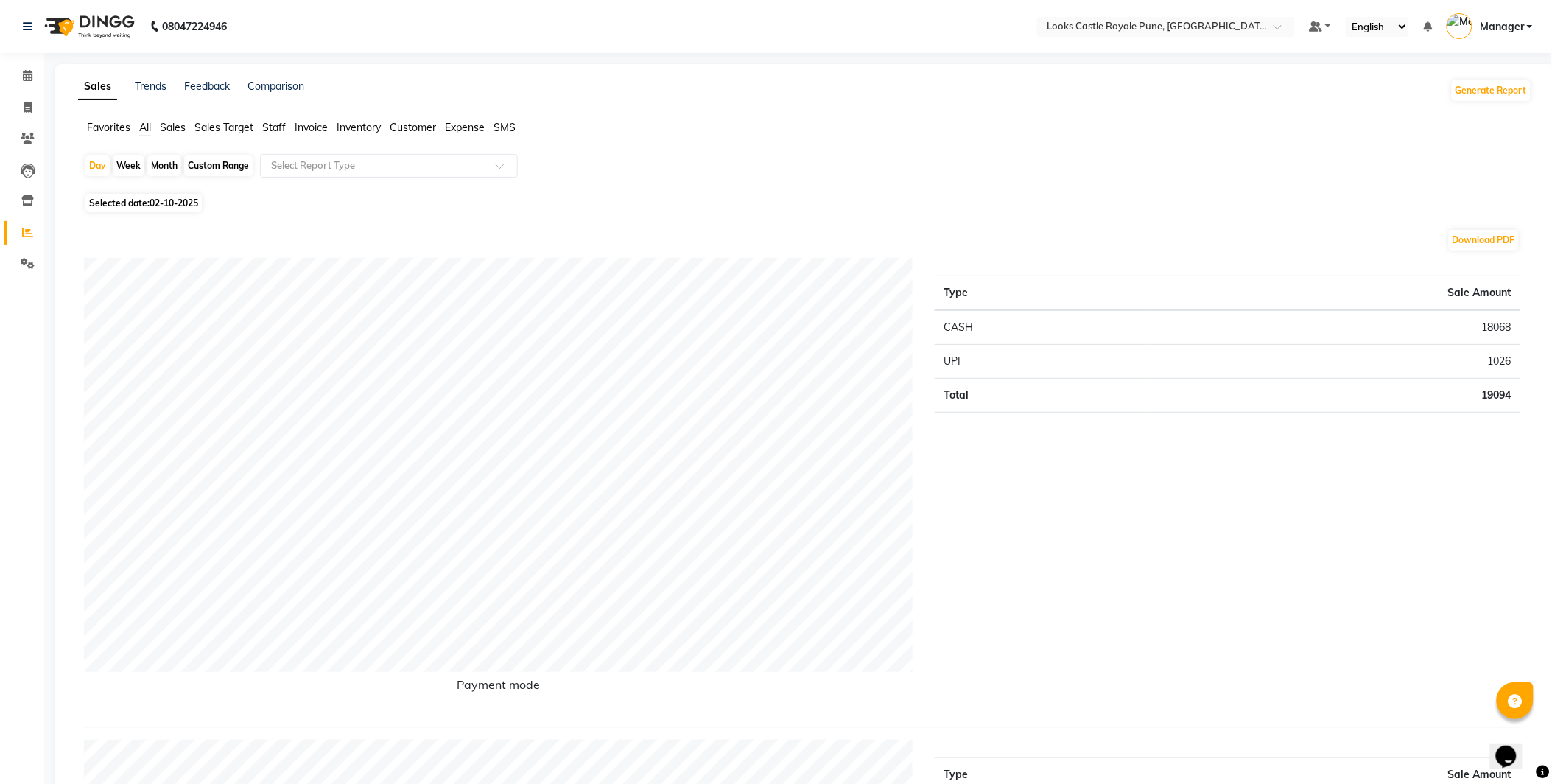
click at [266, 130] on span "Staff" at bounding box center [274, 128] width 24 height 14
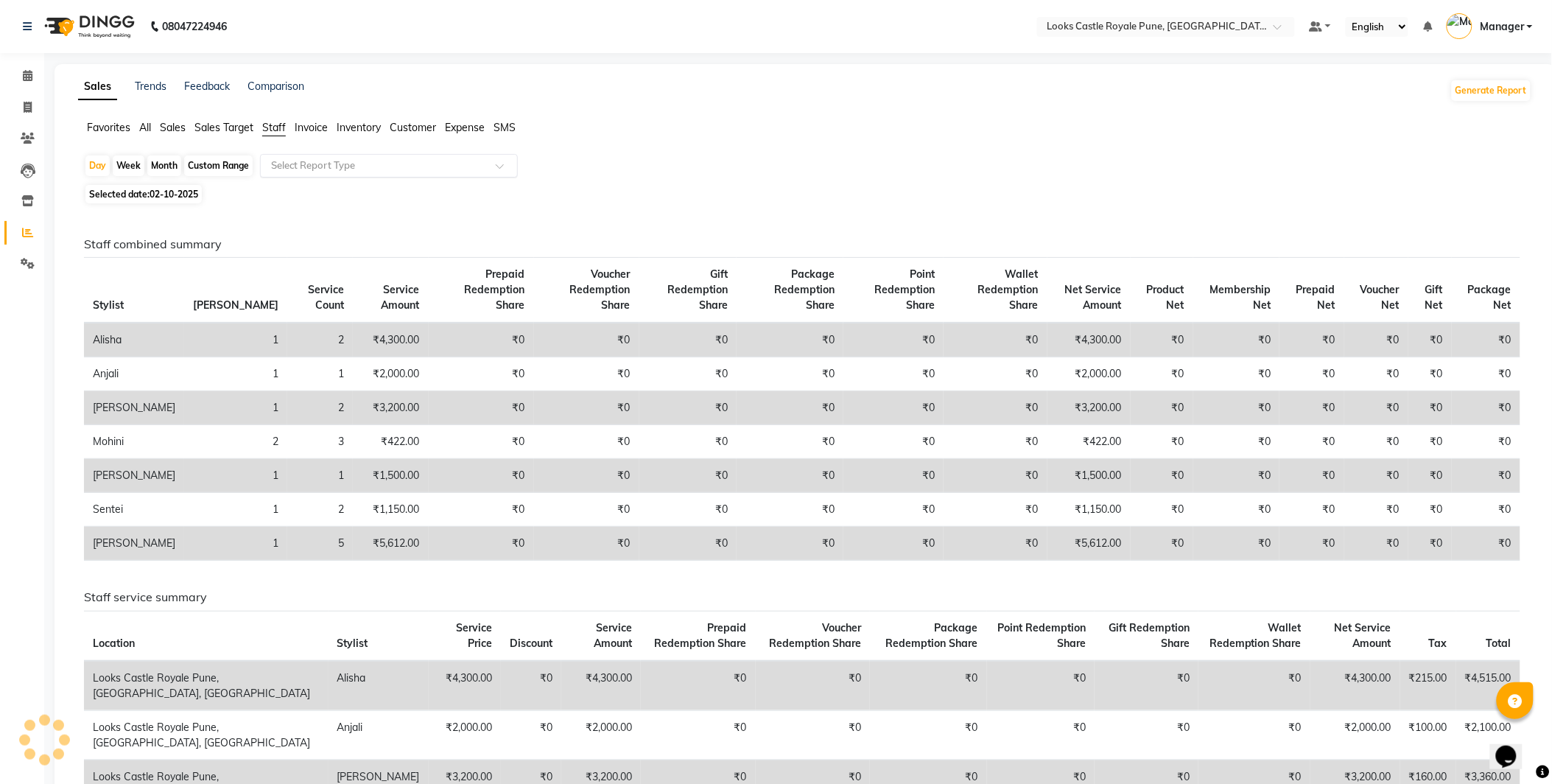
click at [385, 175] on div "Select Report Type" at bounding box center [389, 166] width 258 height 24
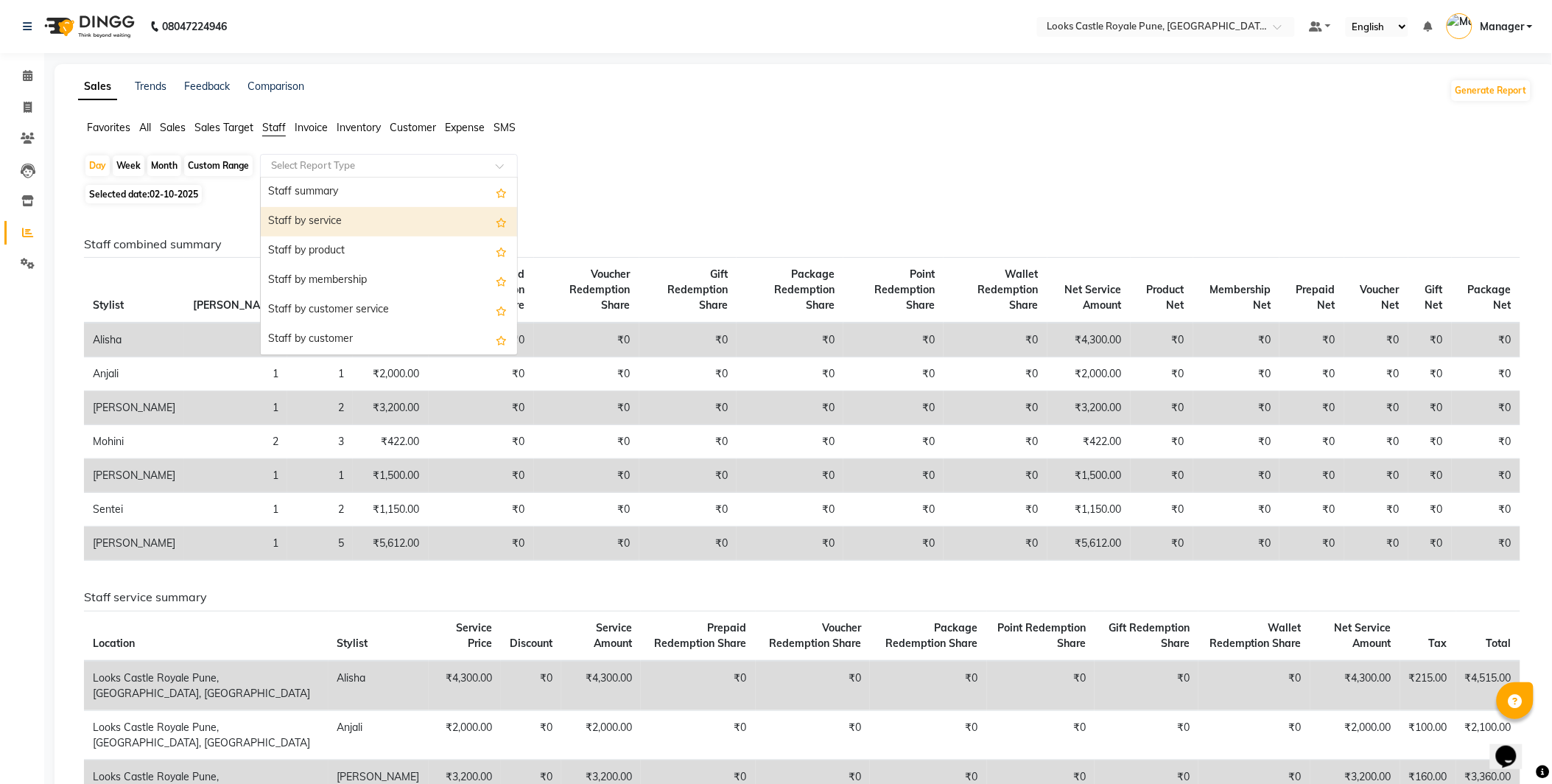
click at [384, 211] on div "Staff by service" at bounding box center [389, 221] width 256 height 30
select select "full_report"
select select "csv"
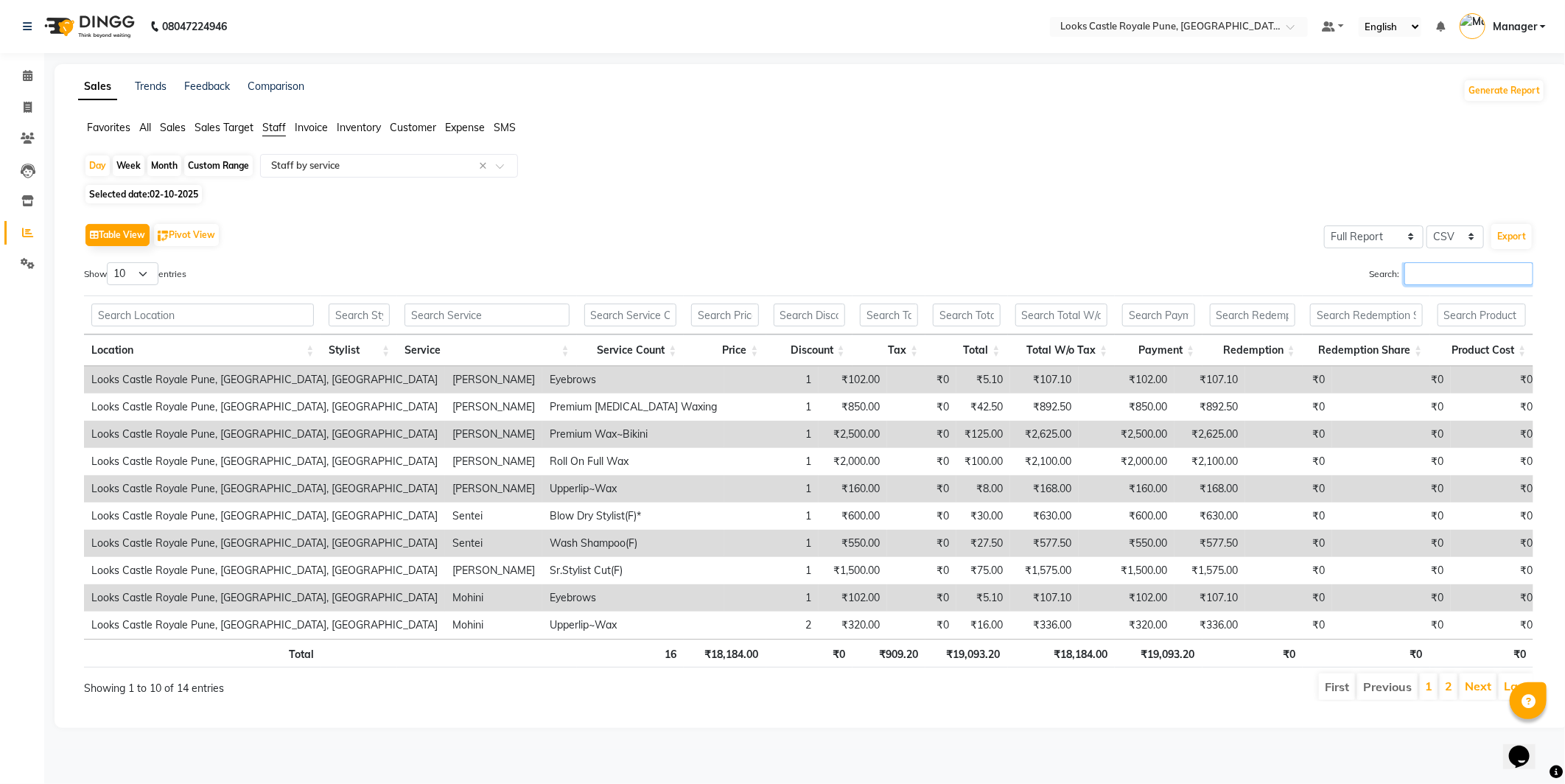
click at [1411, 268] on input "Search:" at bounding box center [1469, 273] width 129 height 23
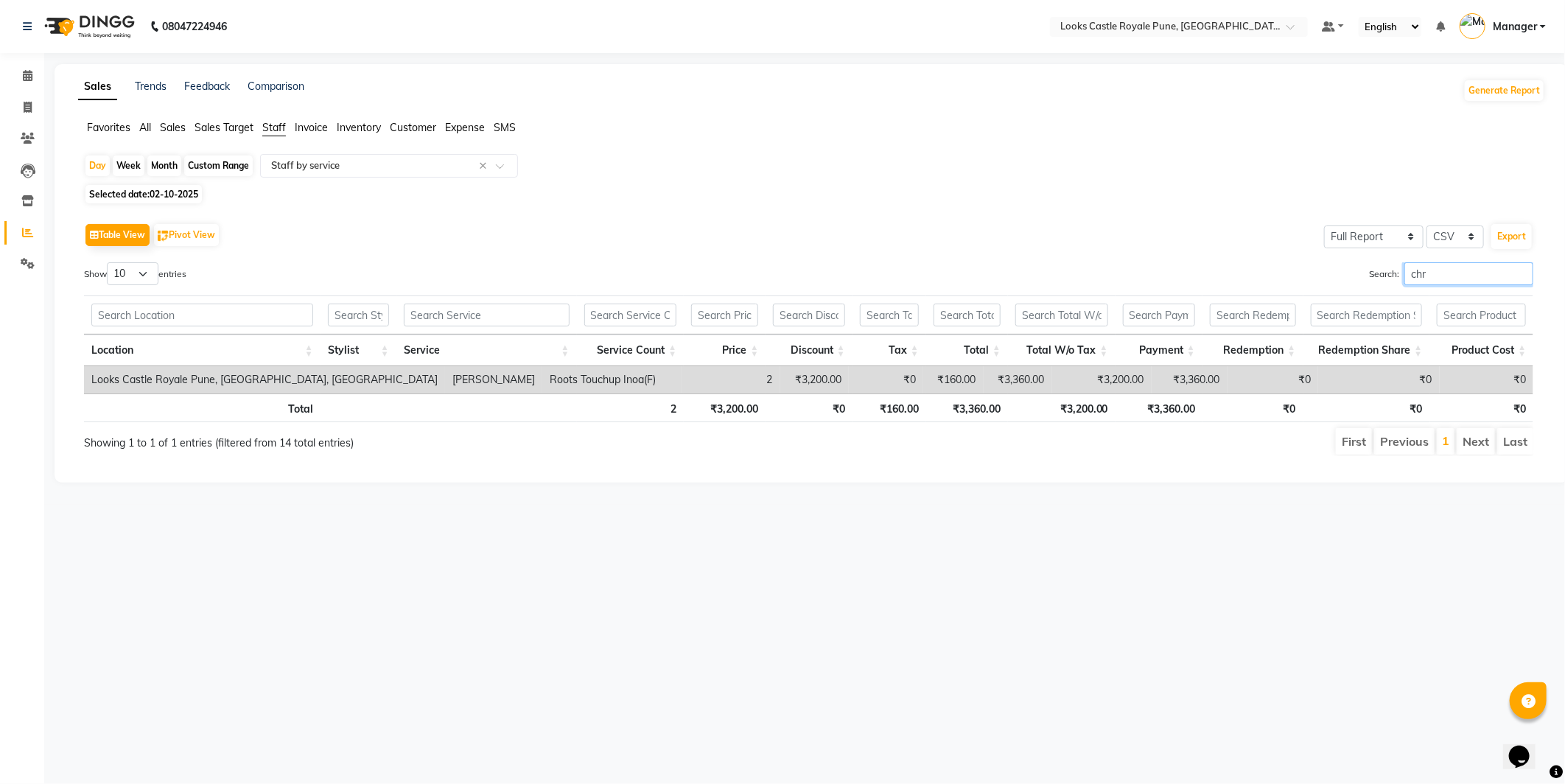
type input "chr"
click at [1004, 783] on html "08047224946 Select Location × Looks Castle Royale Pune, [GEOGRAPHIC_DATA], [GEO…" at bounding box center [782, 392] width 1565 height 784
click at [445, 375] on td "[PERSON_NAME]" at bounding box center [493, 380] width 97 height 27
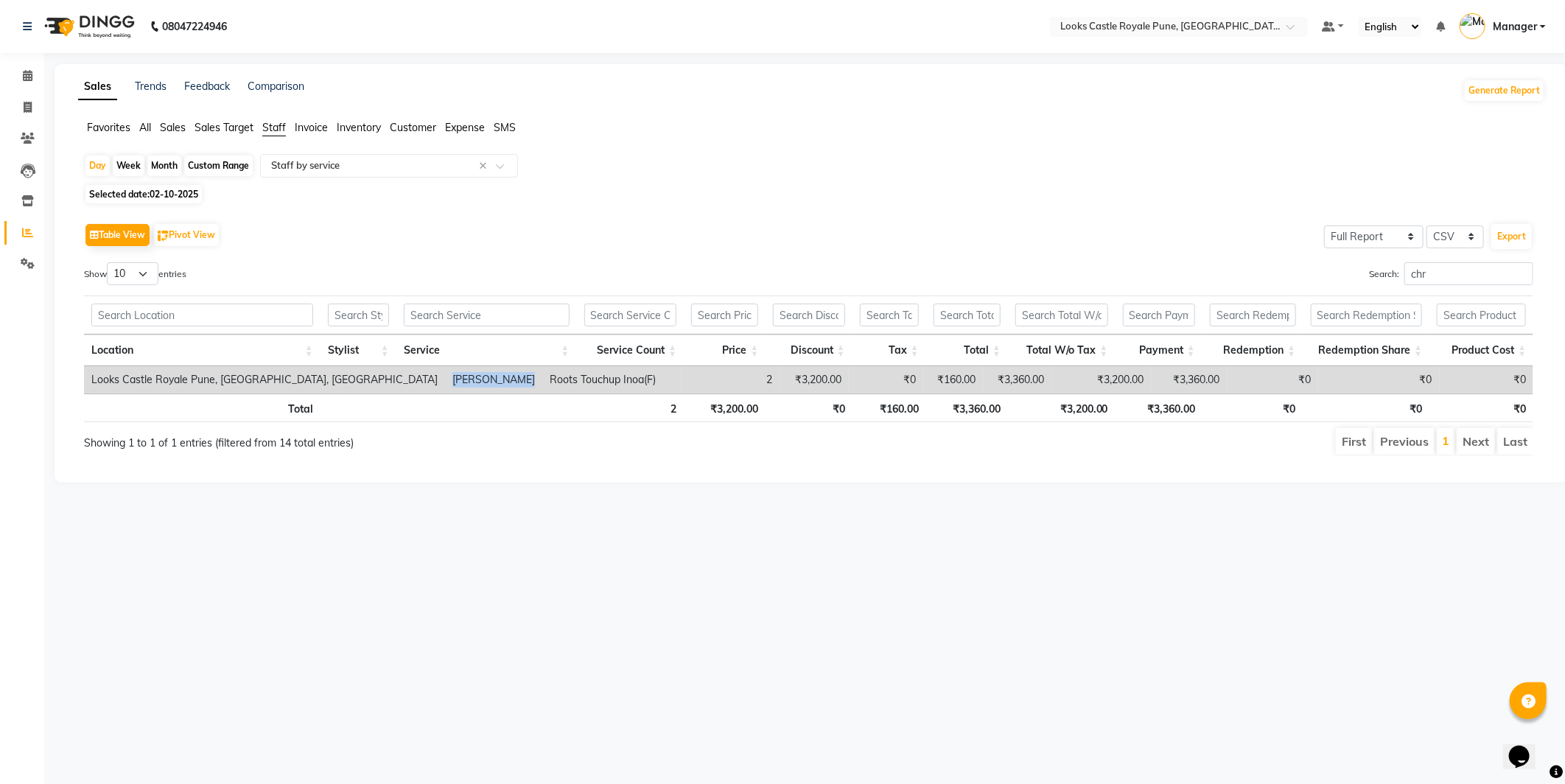
click at [445, 374] on td "[PERSON_NAME]" at bounding box center [493, 380] width 97 height 27
click at [445, 375] on td "[PERSON_NAME]" at bounding box center [493, 380] width 97 height 27
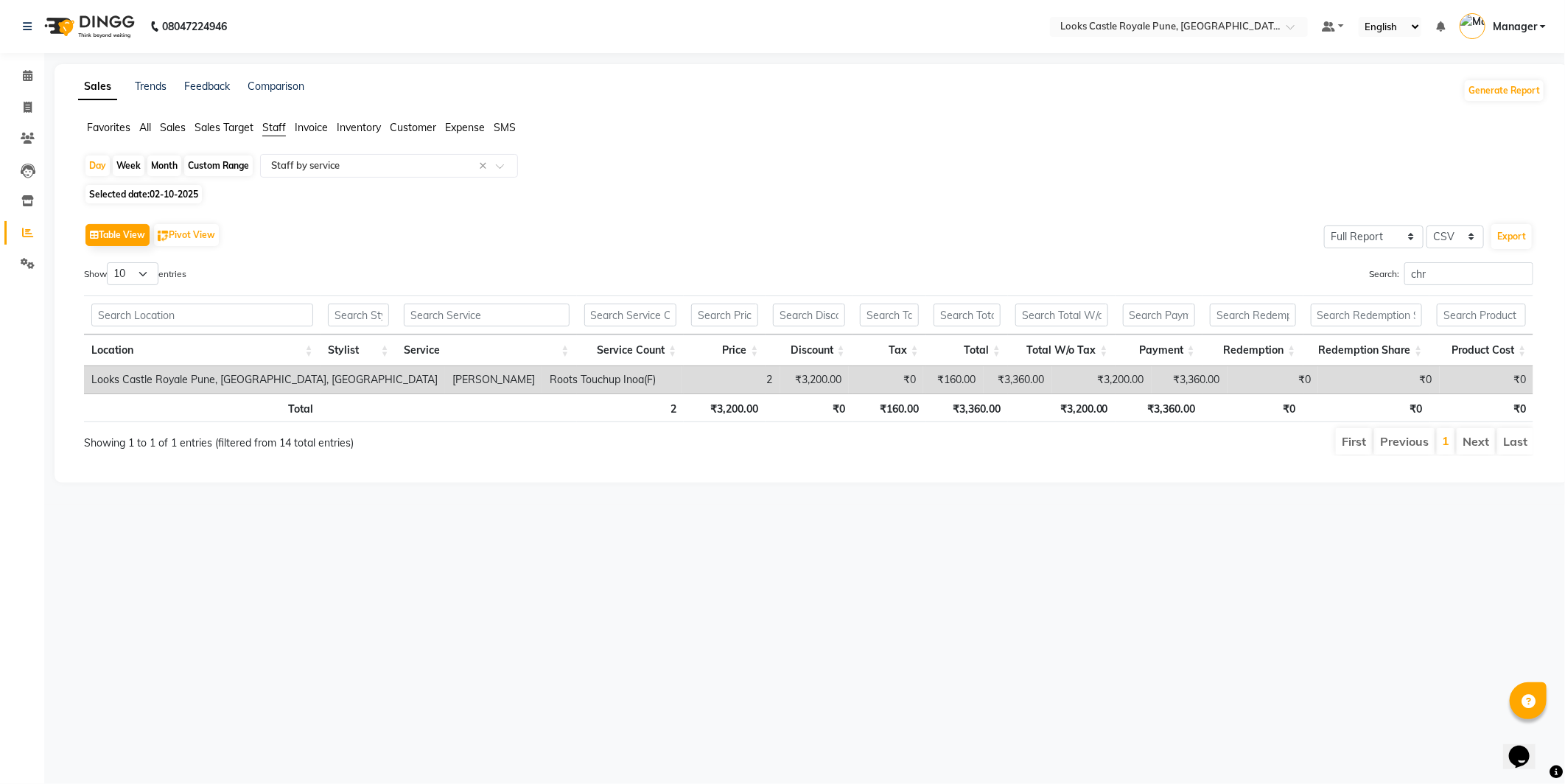
click at [445, 375] on td "[PERSON_NAME]" at bounding box center [493, 380] width 97 height 27
click at [445, 373] on td "[PERSON_NAME]" at bounding box center [493, 380] width 97 height 27
click at [25, 60] on li "Calendar" at bounding box center [22, 75] width 44 height 31
